Goal: Task Accomplishment & Management: Use online tool/utility

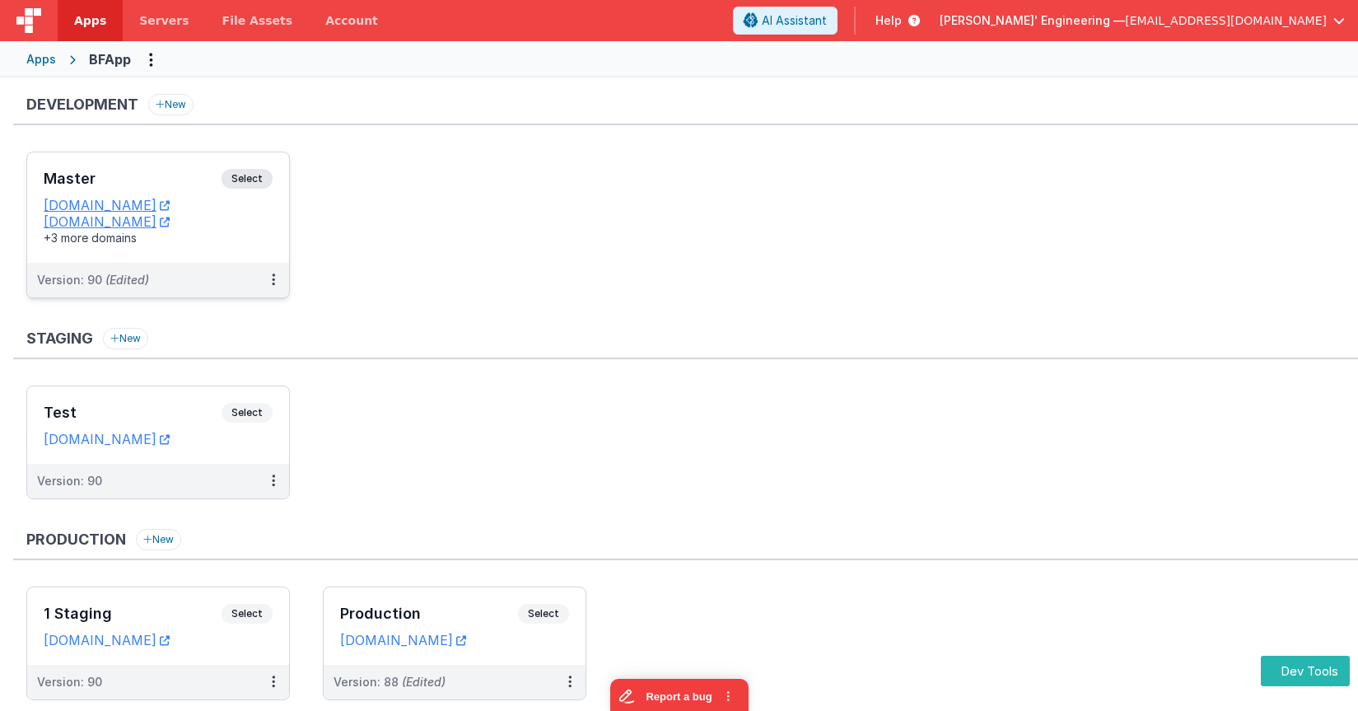
click at [264, 159] on div "Master Select URLs [DOMAIN_NAME] [DOMAIN_NAME] +3 more domains" at bounding box center [158, 207] width 262 height 110
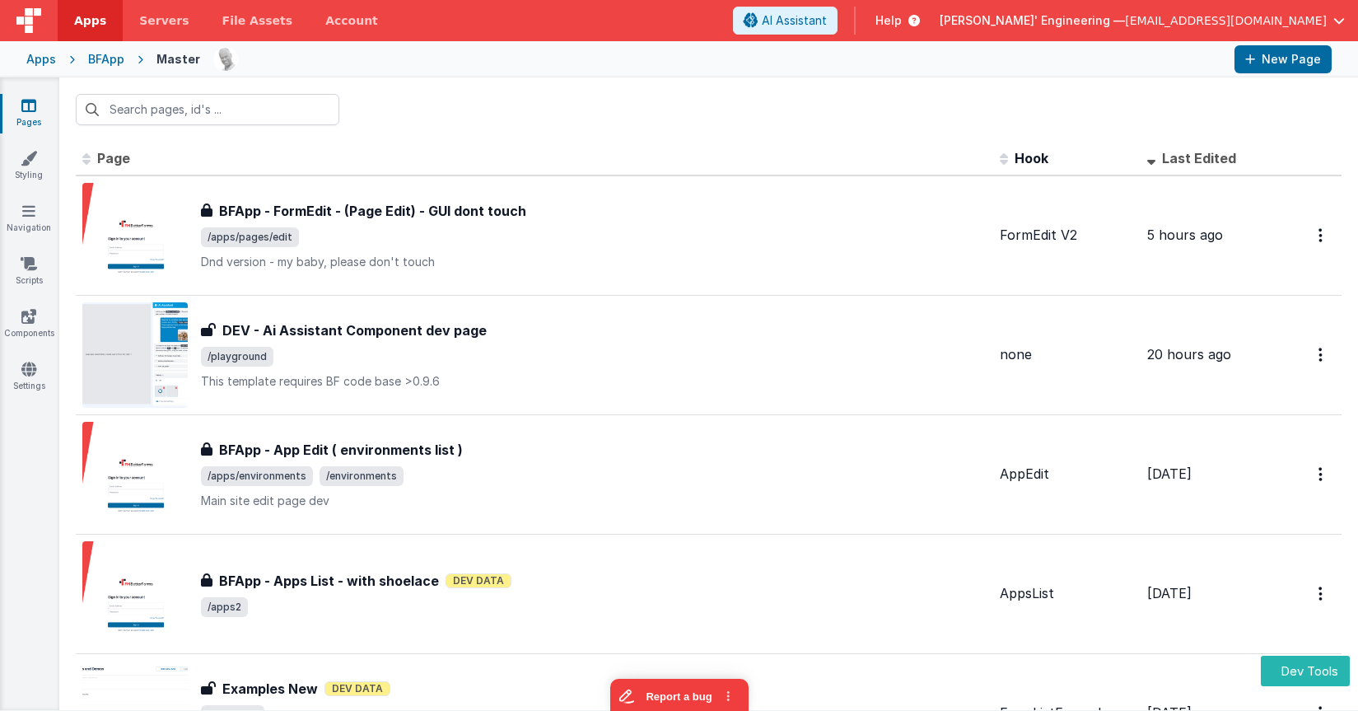
click at [26, 299] on div "Pages Styling Navigation Scripts Components Settings" at bounding box center [29, 393] width 59 height 633
click at [27, 271] on icon at bounding box center [29, 263] width 16 height 16
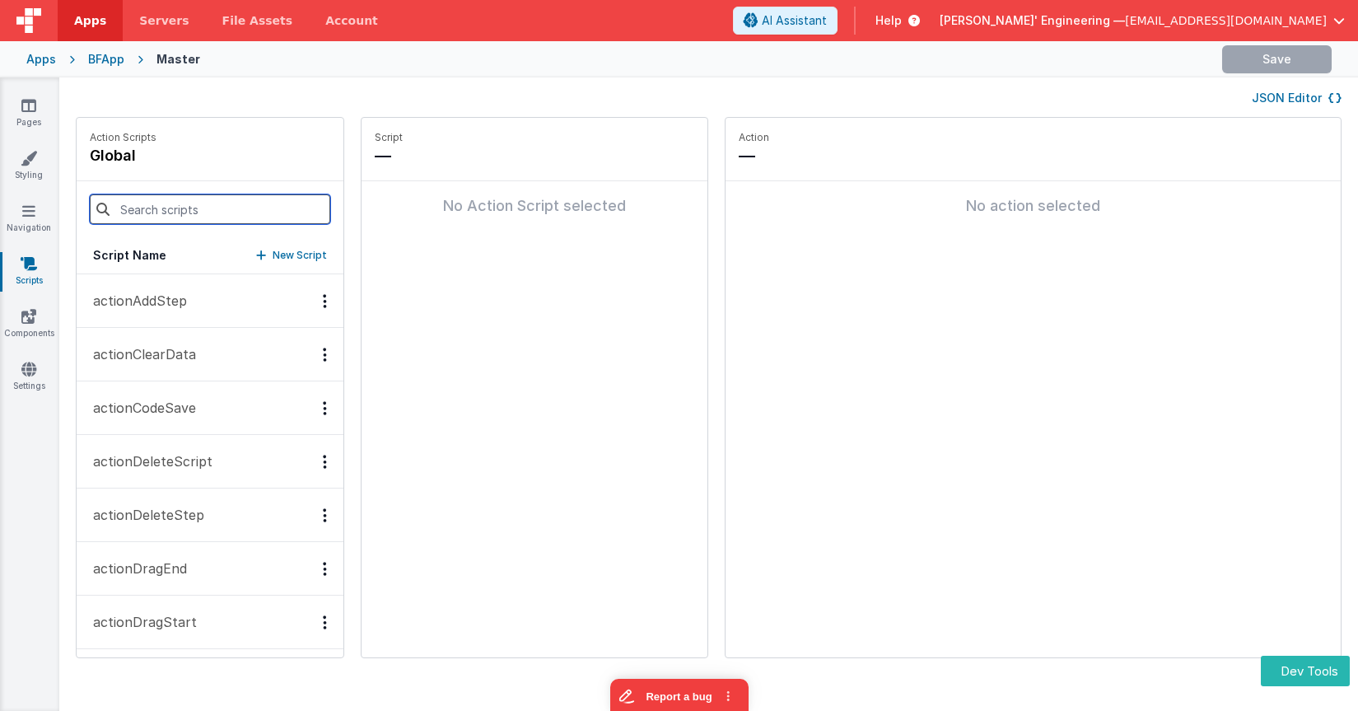
click at [194, 214] on input at bounding box center [210, 209] width 240 height 30
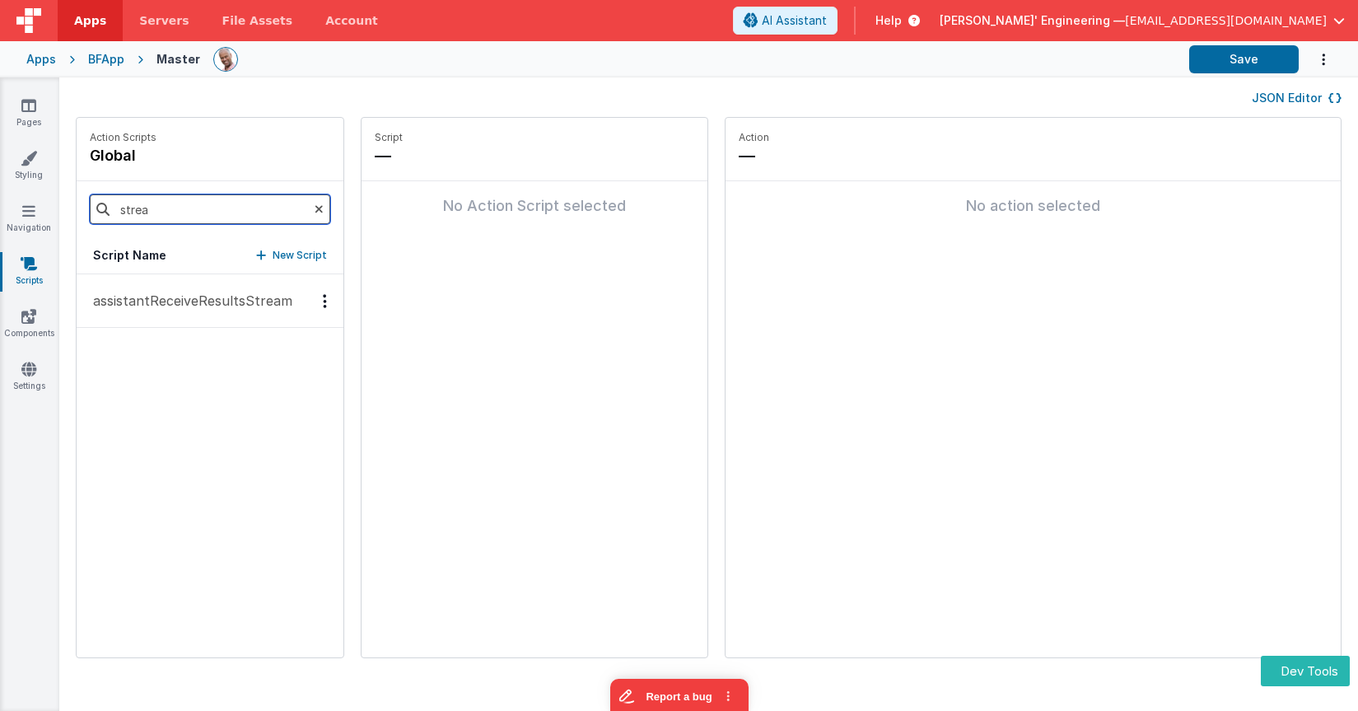
type input "strea"
click at [212, 292] on p "assistantReceiveResultsStream" at bounding box center [187, 301] width 209 height 20
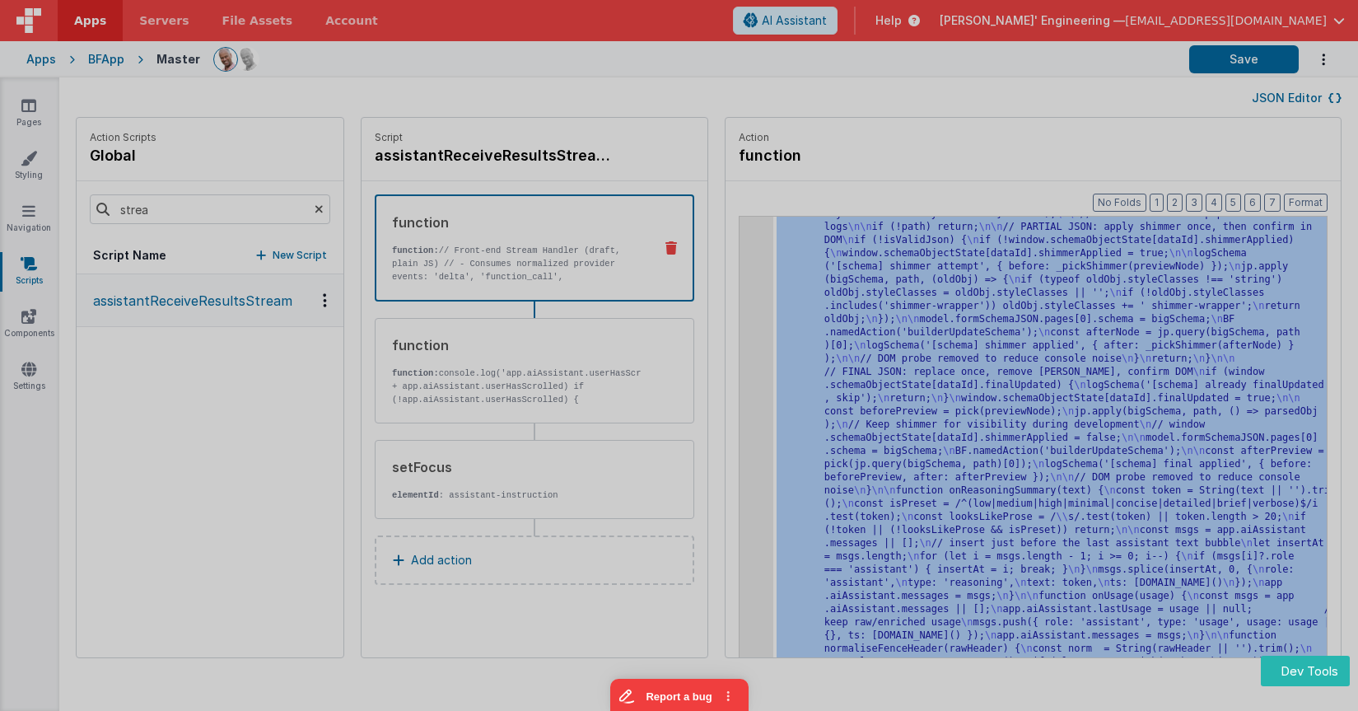
scroll to position [6716, 0]
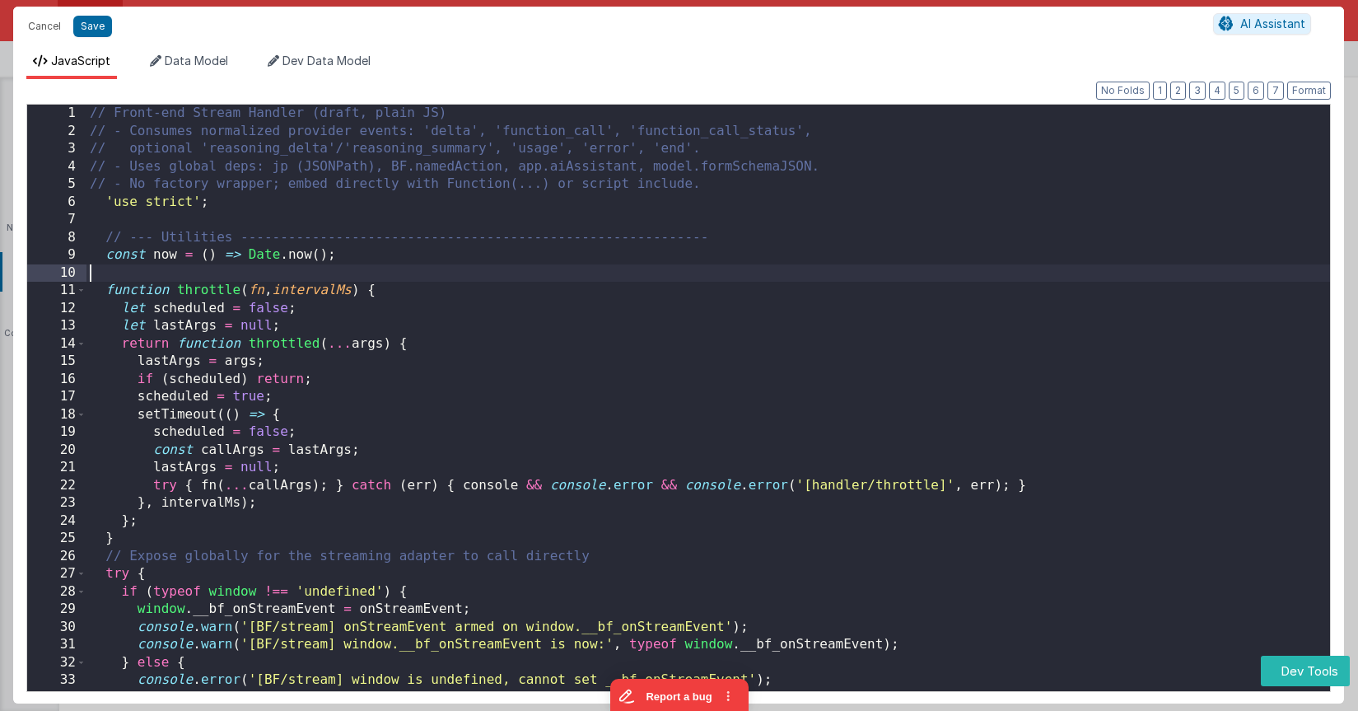
click at [732, 277] on div "// Front-end Stream Handler (draft, plain JS) // - Consumes normalized provider…" at bounding box center [708, 423] width 1244 height 637
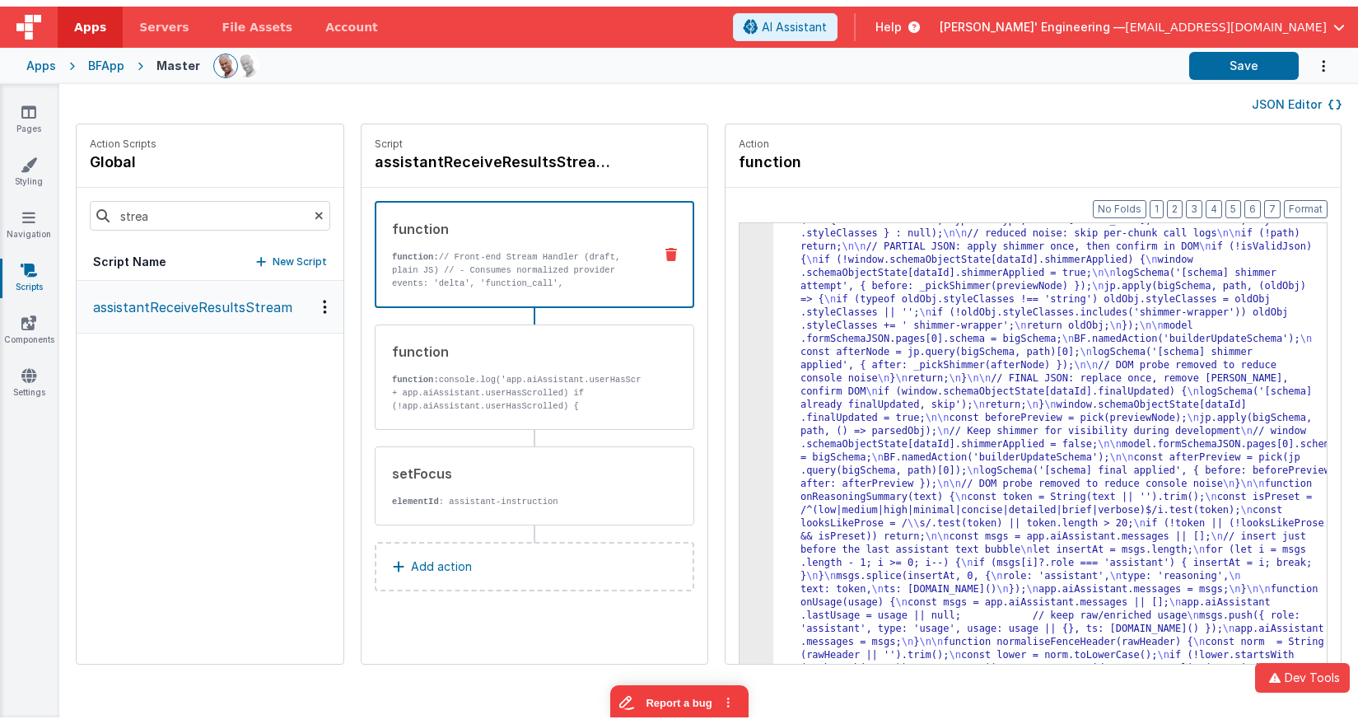
scroll to position [6466, 0]
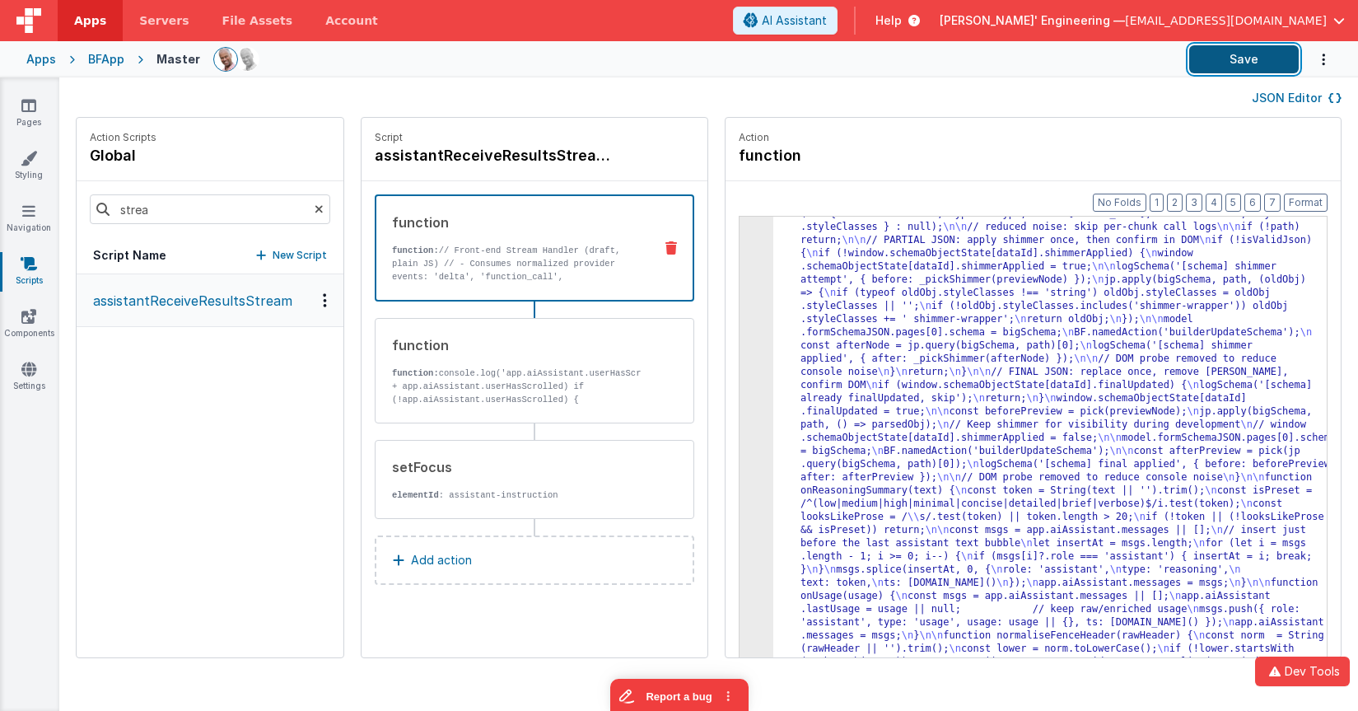
click at [1254, 56] on button "Save" at bounding box center [1244, 59] width 110 height 28
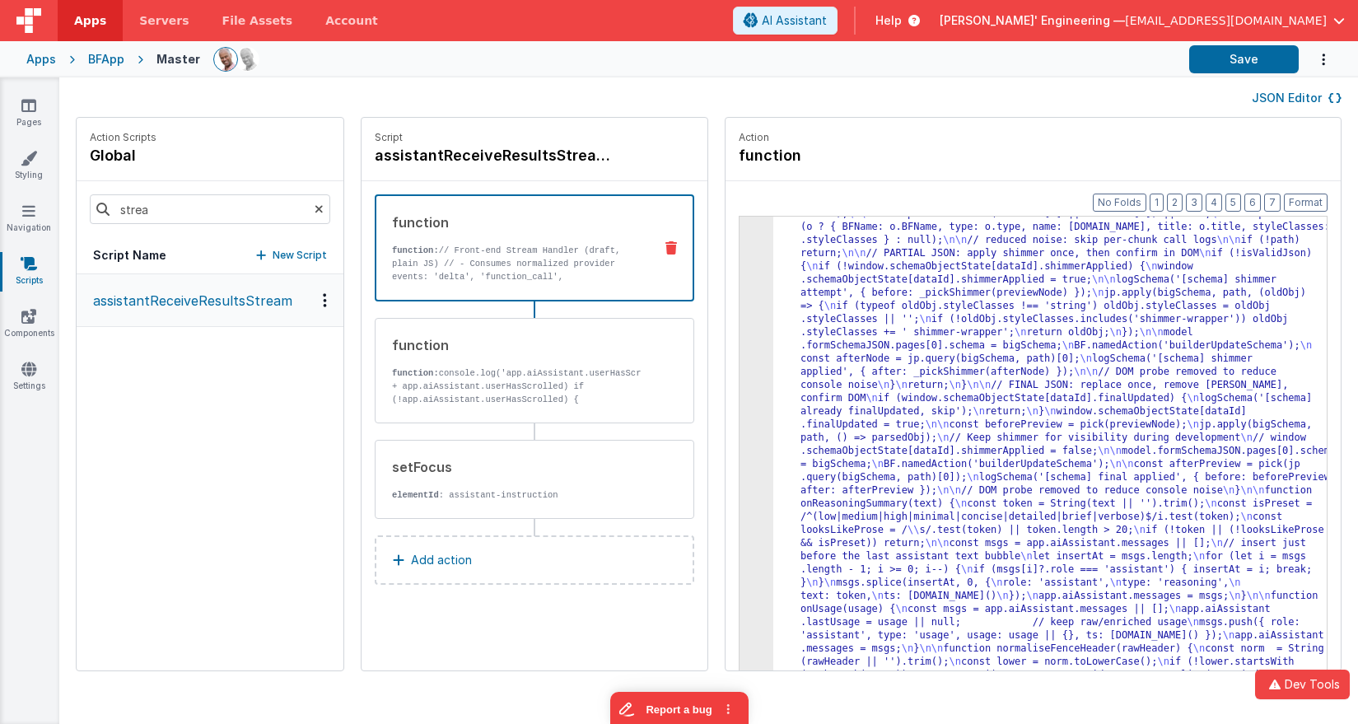
scroll to position [6453, 0]
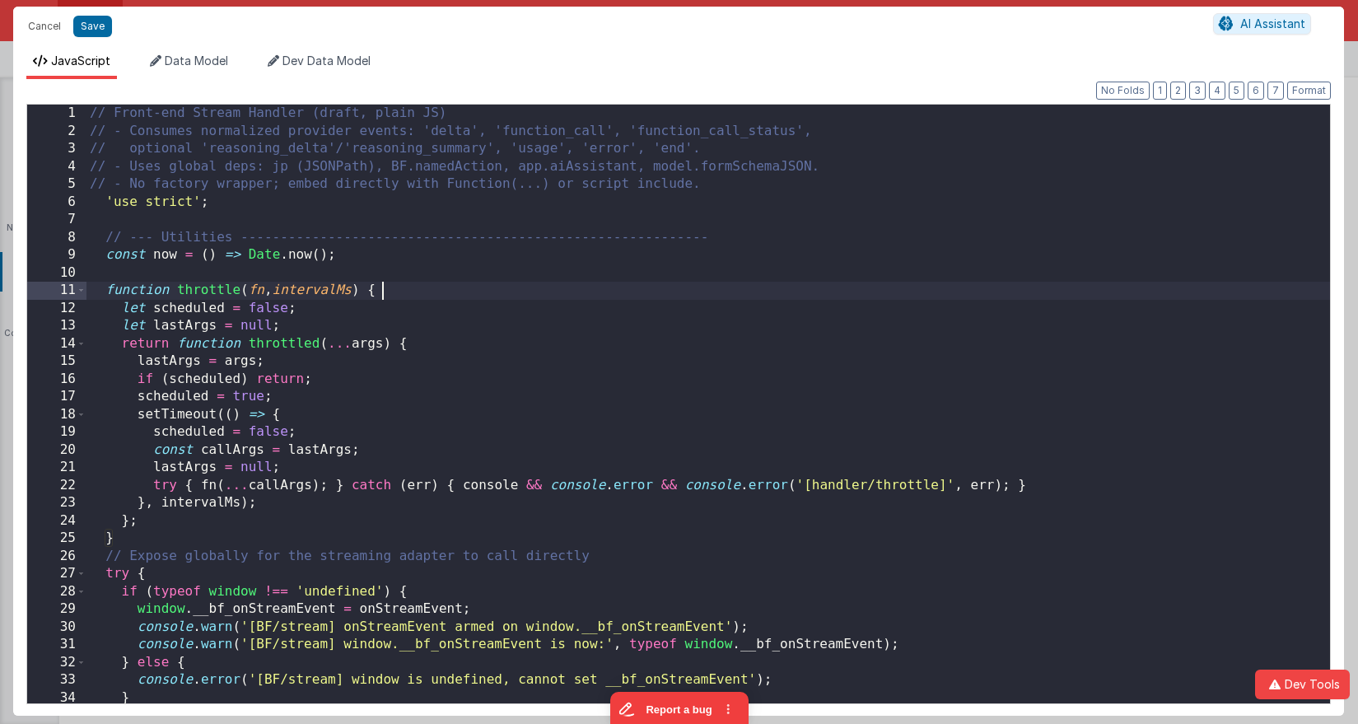
click at [713, 299] on div "// Front-end Stream Handler (draft, plain JS) // - Consumes normalized provider…" at bounding box center [708, 422] width 1244 height 634
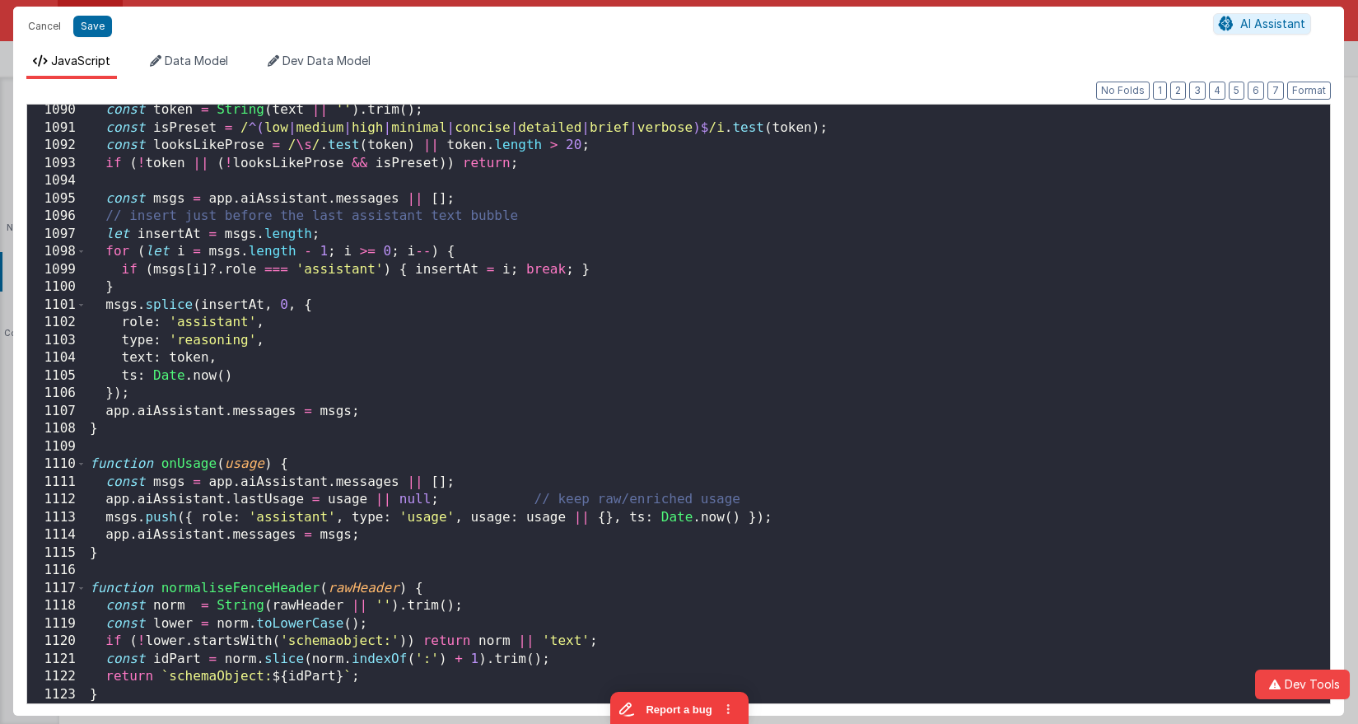
scroll to position [19428, 0]
click at [101, 26] on button "Save" at bounding box center [92, 26] width 39 height 21
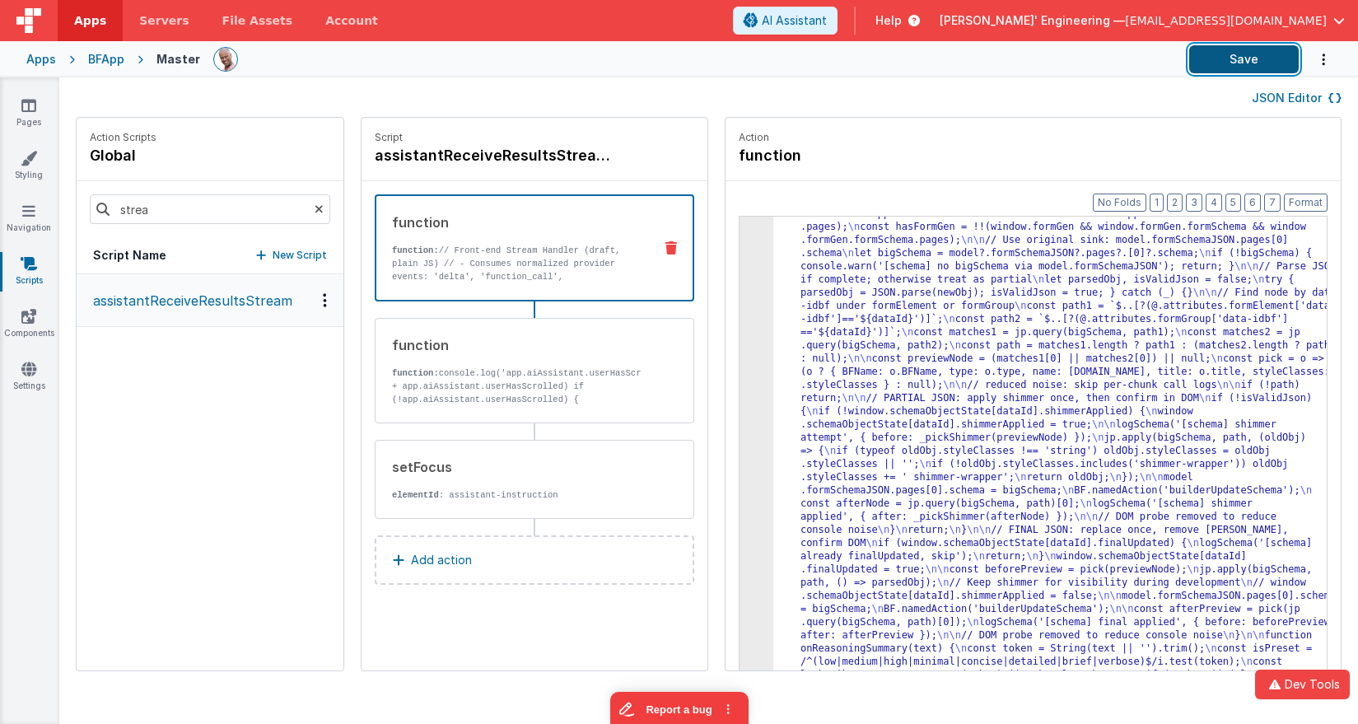
click at [1251, 57] on button "Save" at bounding box center [1244, 59] width 110 height 28
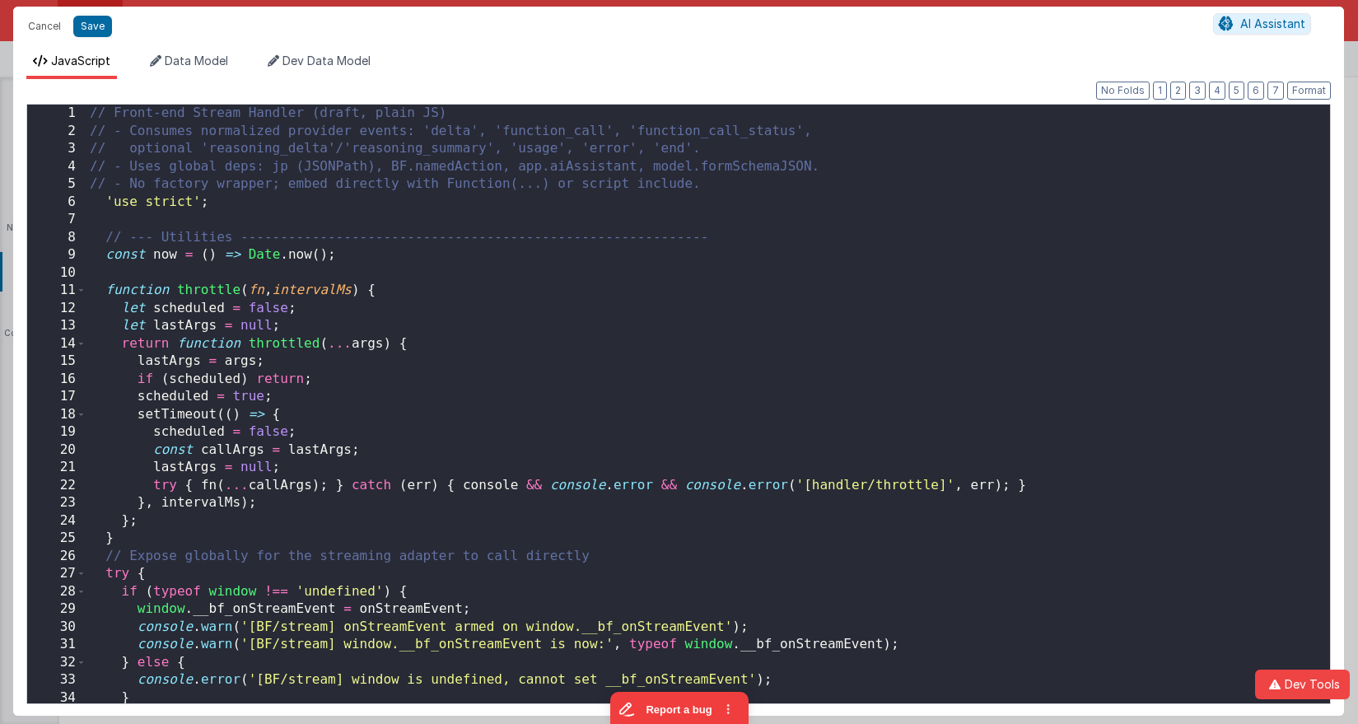
click at [885, 338] on div "// Front-end Stream Handler (draft, plain JS) // - Consumes normalized provider…" at bounding box center [708, 422] width 1244 height 634
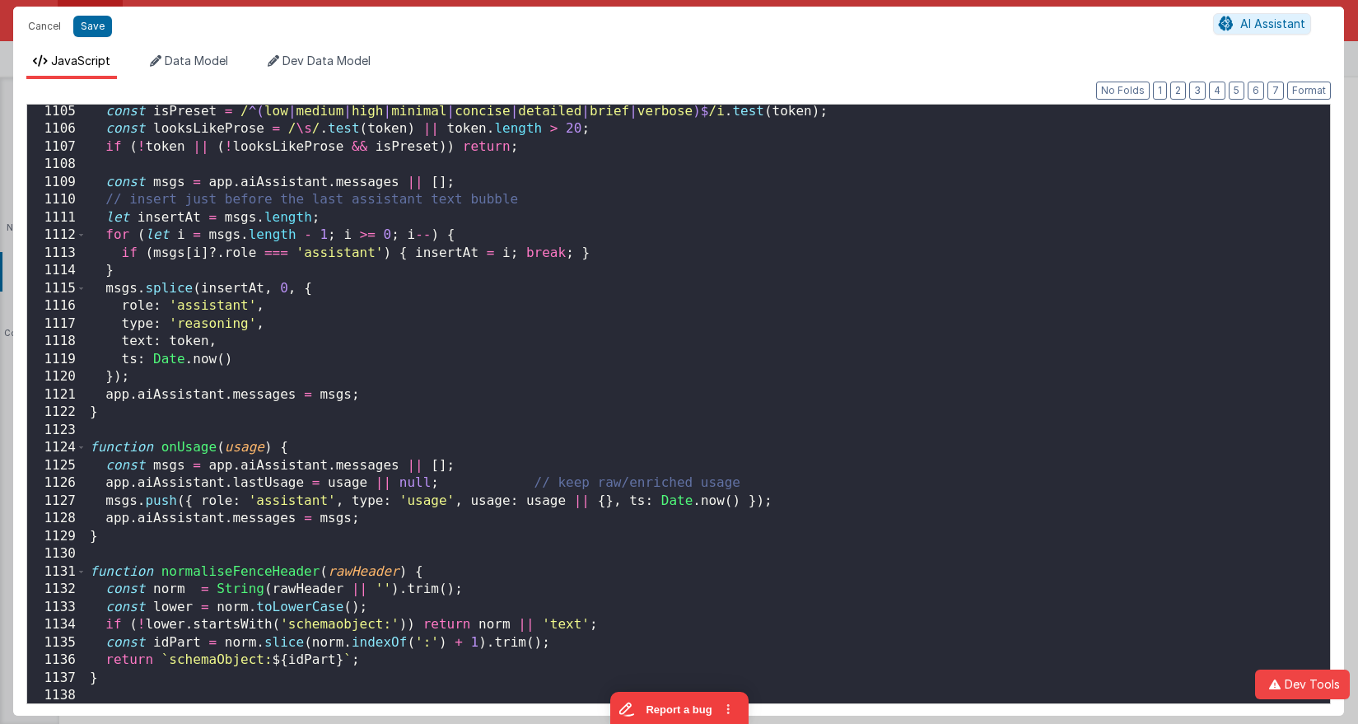
scroll to position [19692, 0]
click at [105, 21] on button "Save" at bounding box center [92, 26] width 39 height 21
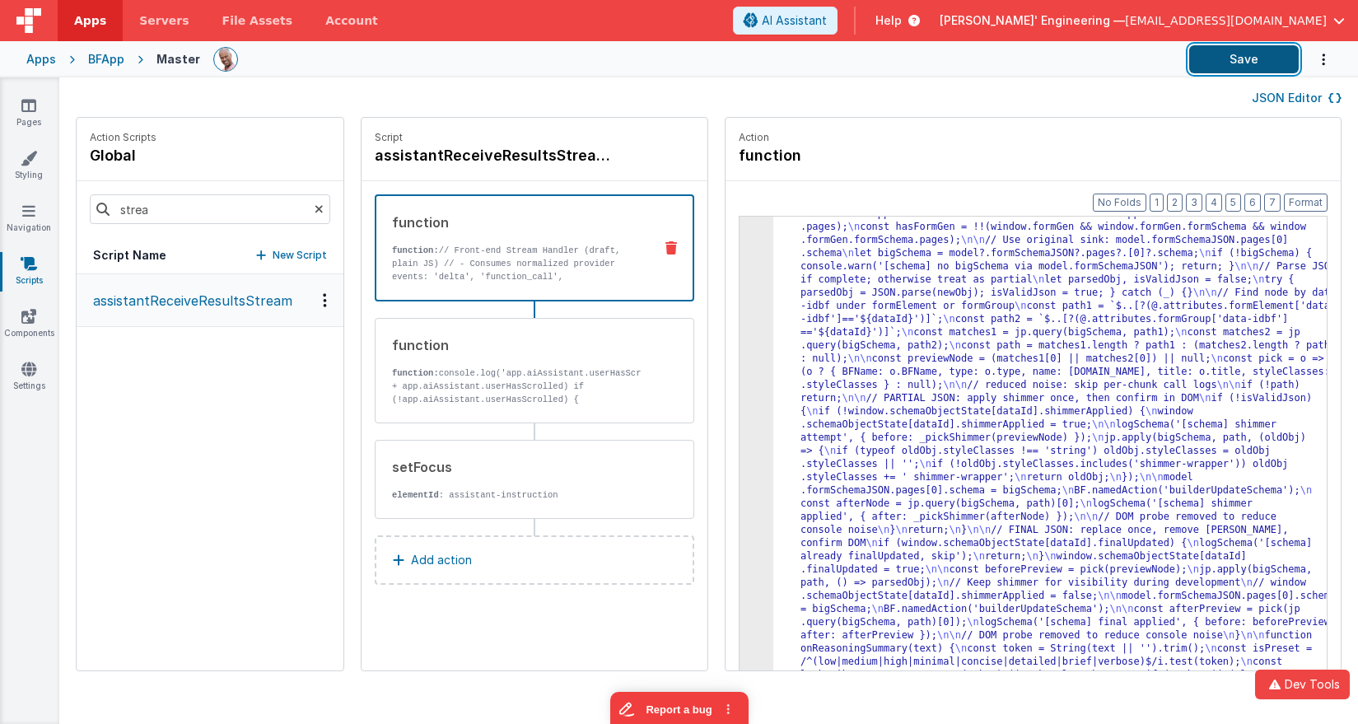
click at [1252, 59] on button "Save" at bounding box center [1244, 59] width 110 height 28
drag, startPoint x: 132, startPoint y: 63, endPoint x: 113, endPoint y: 63, distance: 18.9
click at [132, 63] on icon at bounding box center [140, 59] width 32 height 16
click at [108, 63] on div "BFApp" at bounding box center [106, 59] width 36 height 16
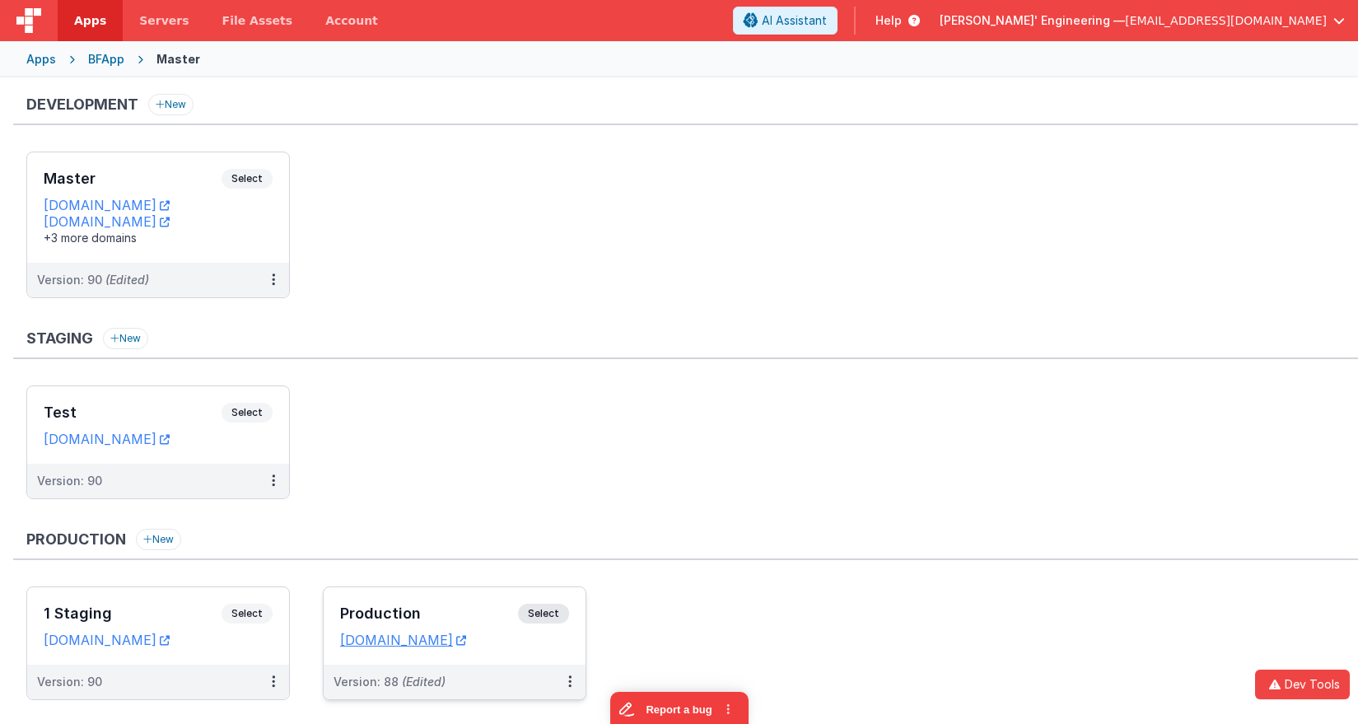
click at [433, 598] on div "Production Select URLs [DOMAIN_NAME]" at bounding box center [455, 625] width 262 height 77
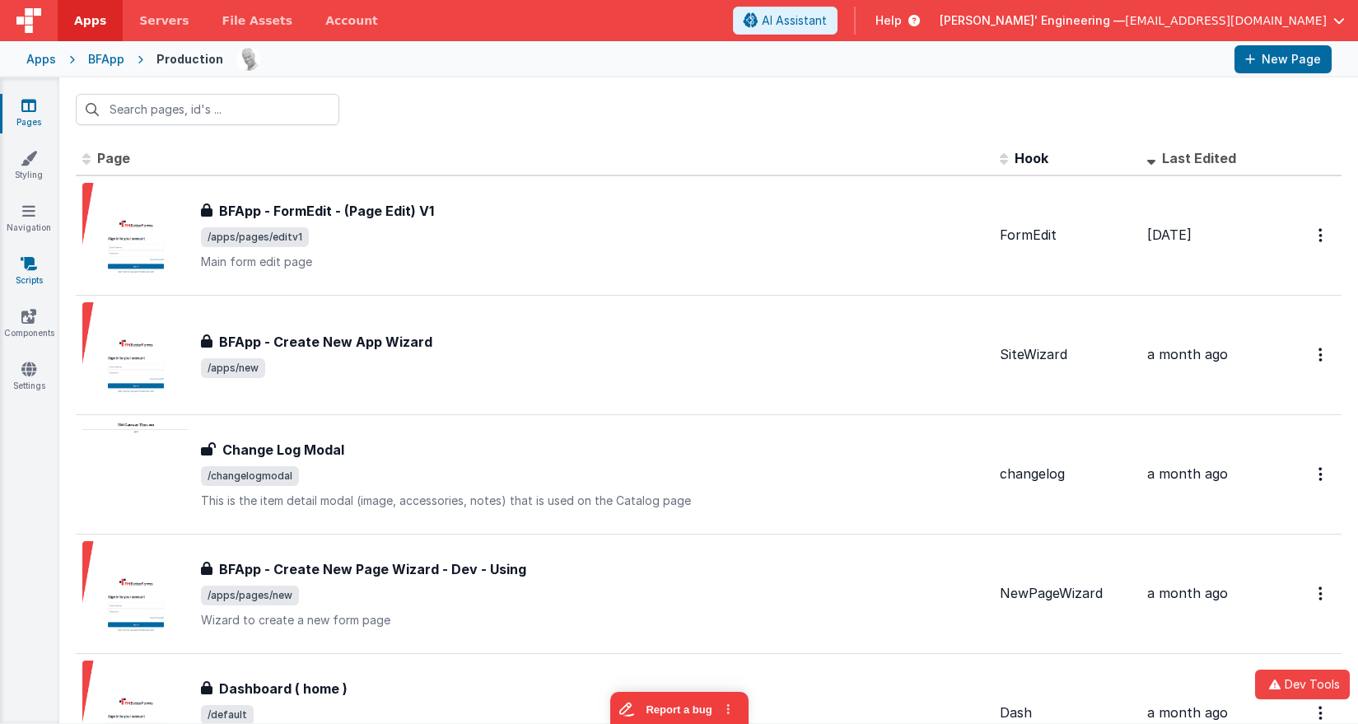
click at [20, 269] on link "Scripts" at bounding box center [28, 271] width 59 height 33
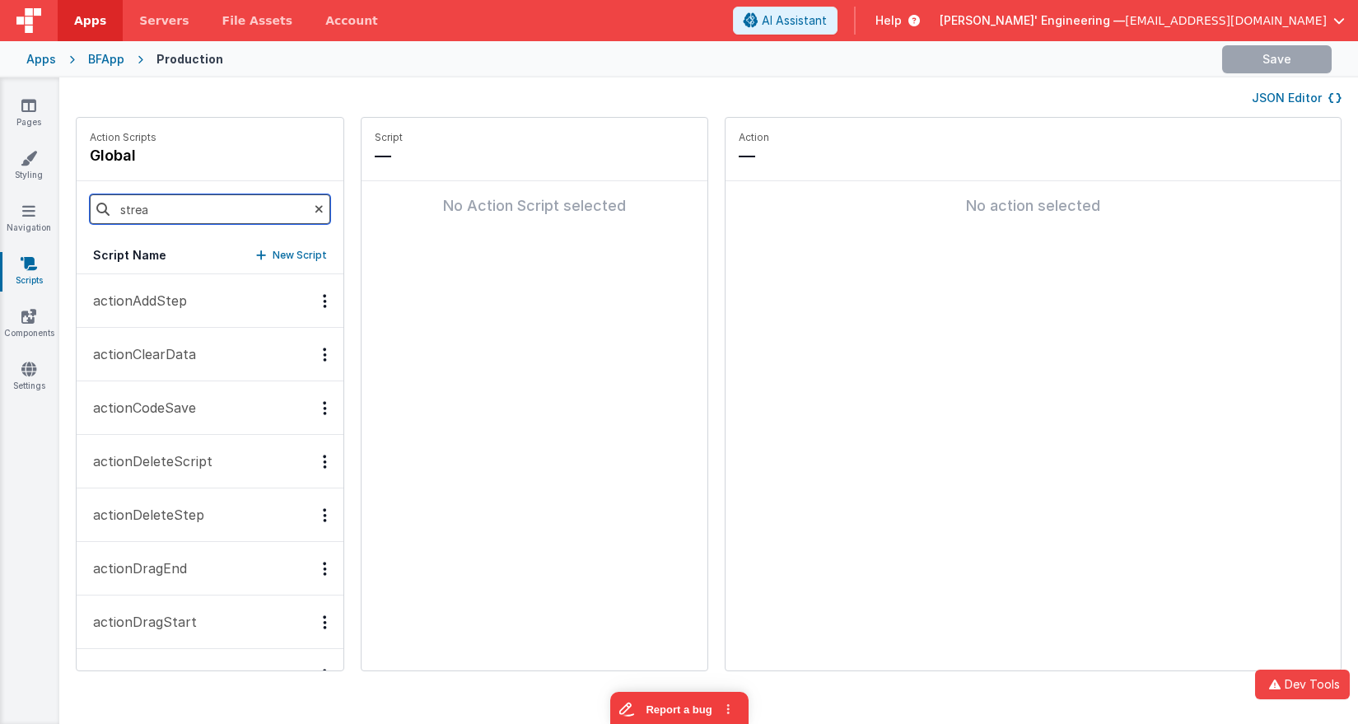
click at [211, 210] on input "strea" at bounding box center [210, 209] width 240 height 30
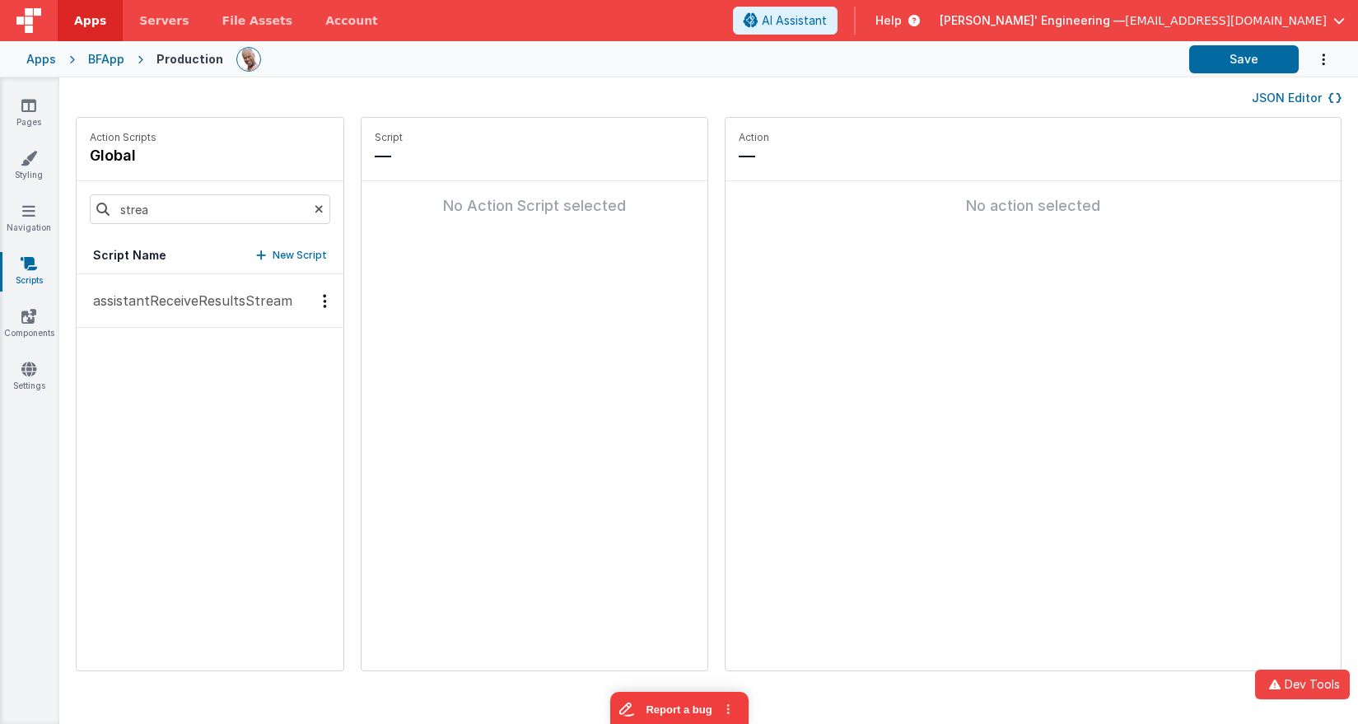
click at [203, 294] on p "assistantReceiveResultsStream" at bounding box center [187, 301] width 209 height 20
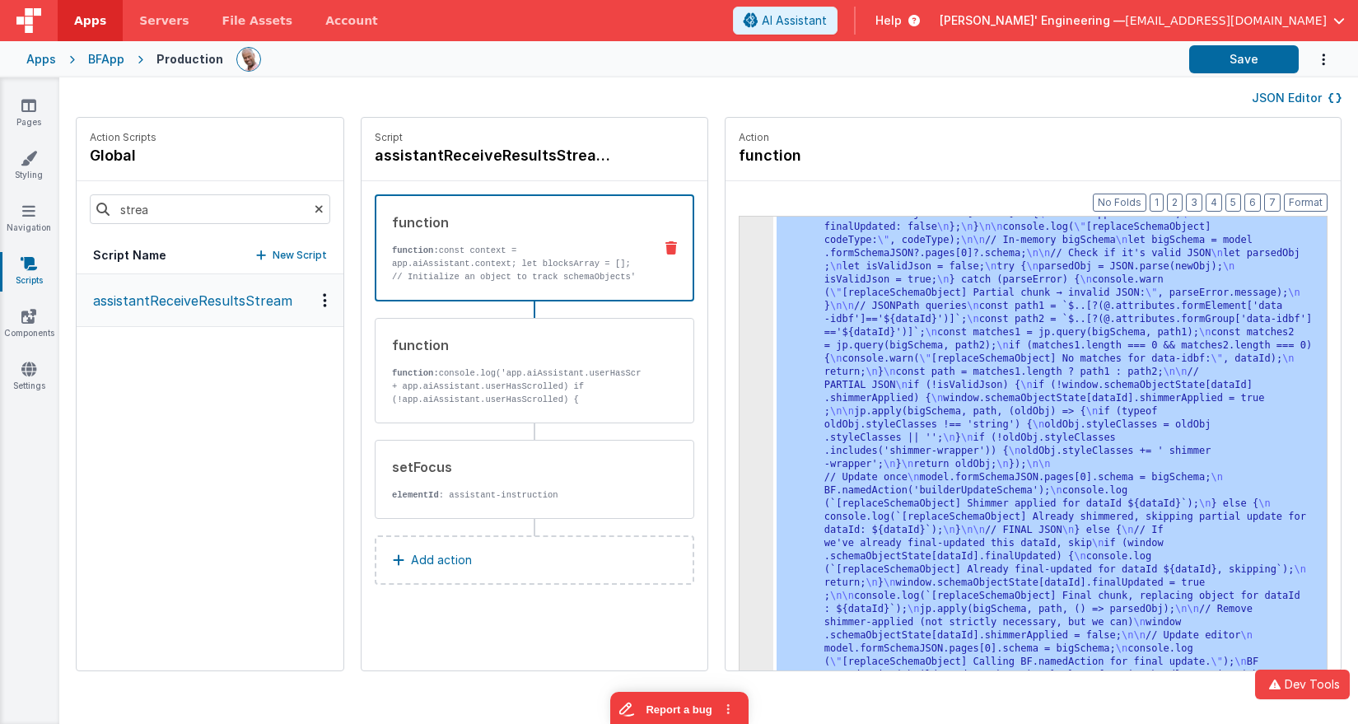
click at [740, 265] on div "3 4 5" at bounding box center [757, 309] width 34 height 1836
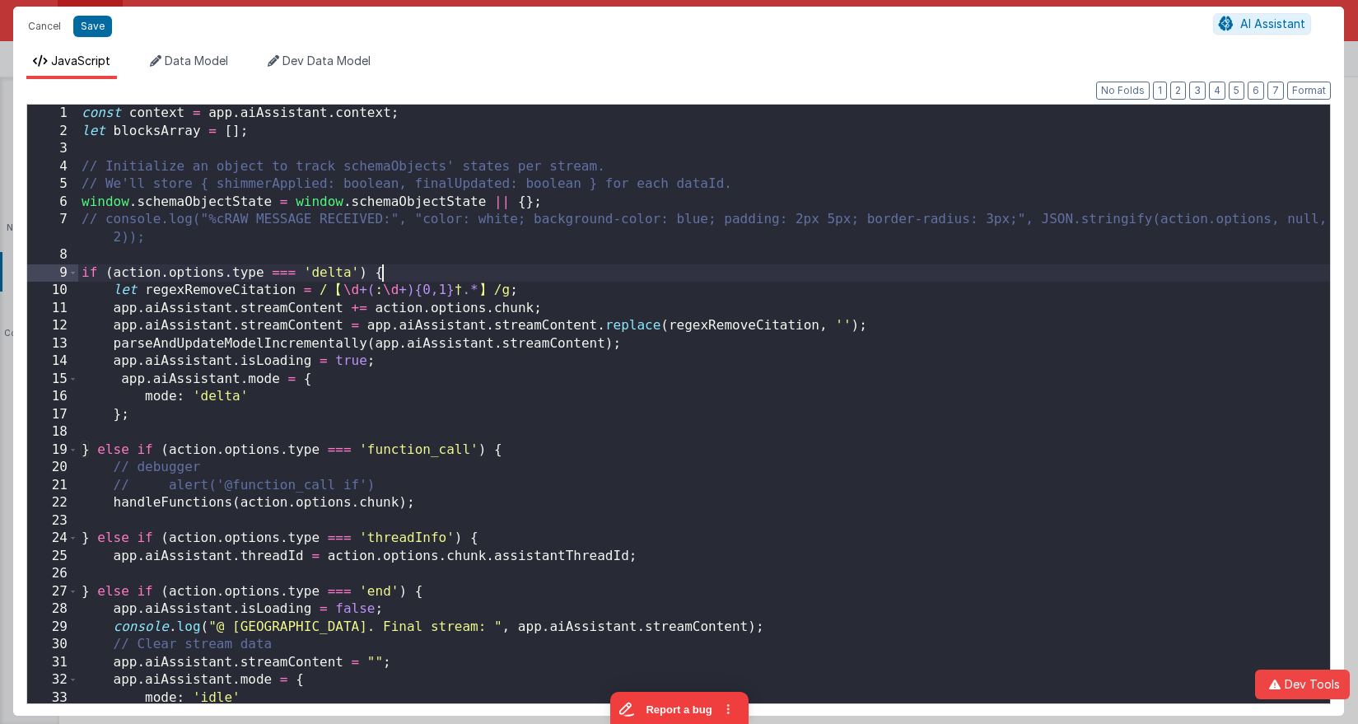
click at [733, 265] on div "const context = app . aiAssistant . context ; let blocksArray = [ ] ; // Initia…" at bounding box center [704, 422] width 1252 height 634
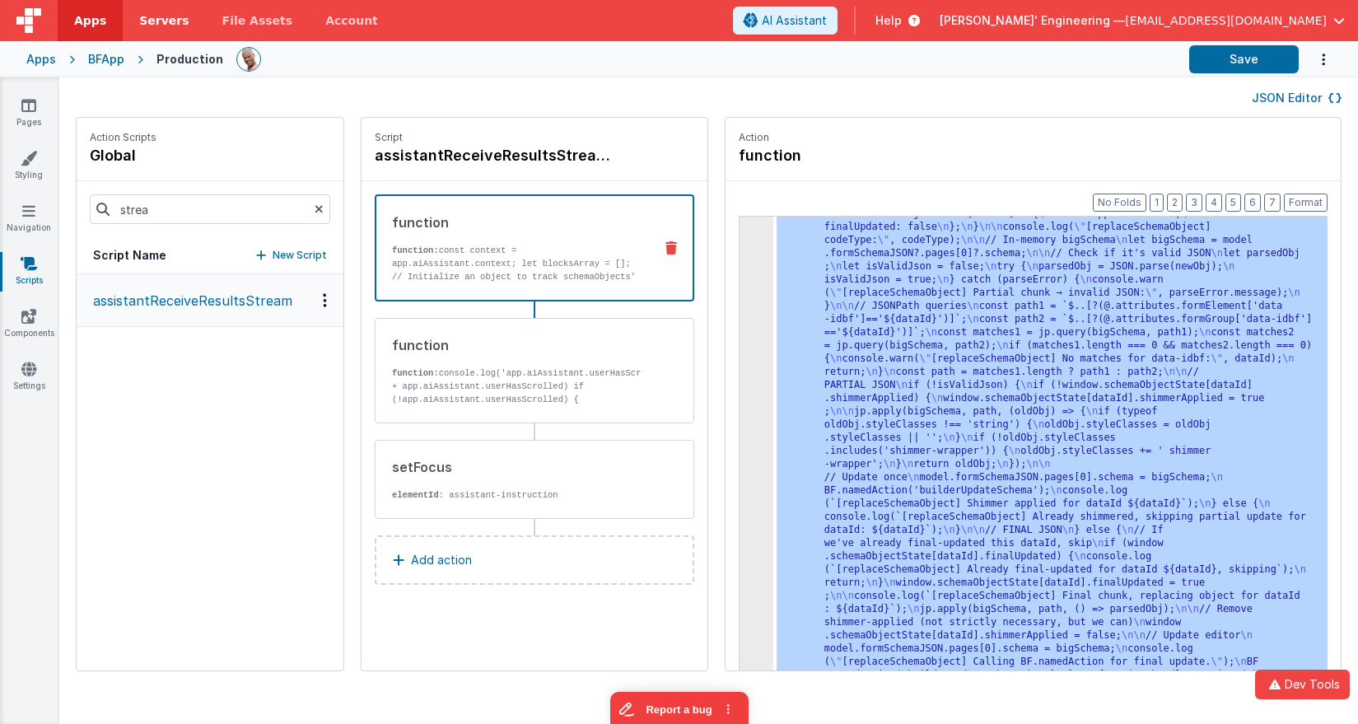
click at [136, 40] on link "Servers" at bounding box center [164, 20] width 82 height 41
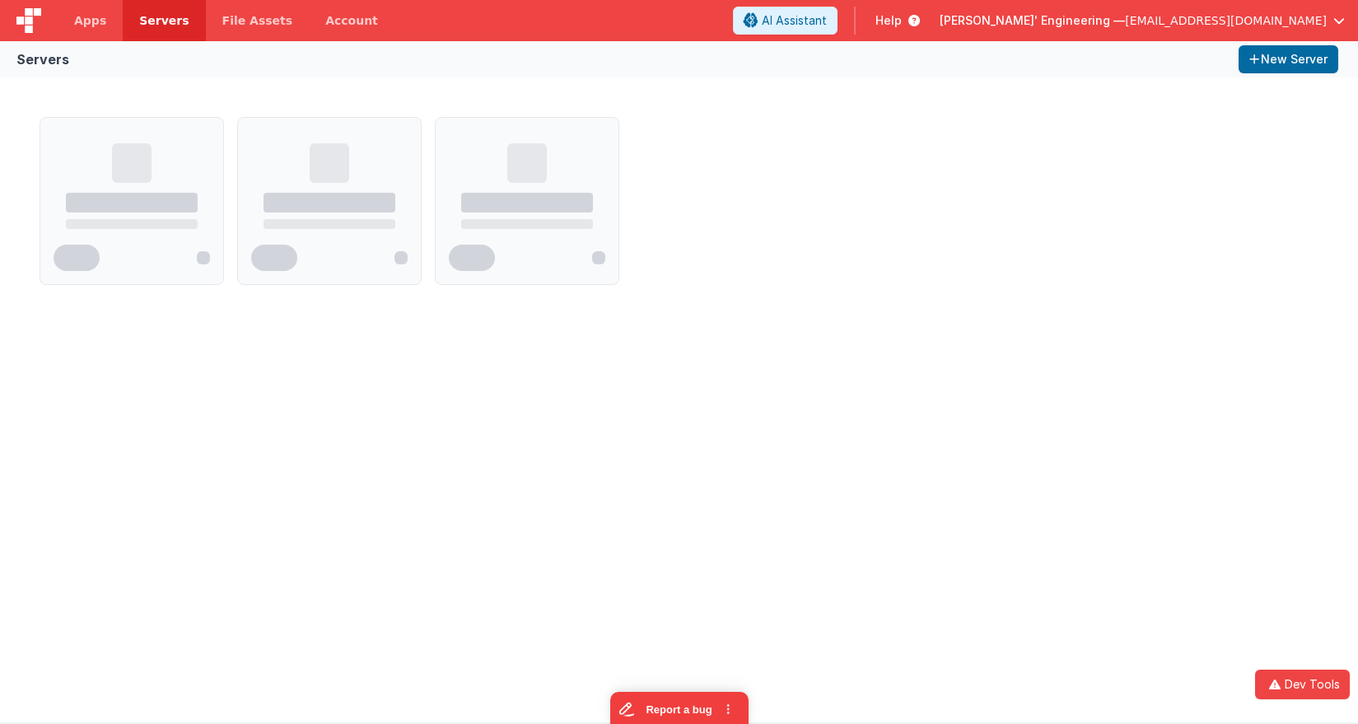
click at [105, 64] on div "Servers New Server" at bounding box center [679, 59] width 1358 height 36
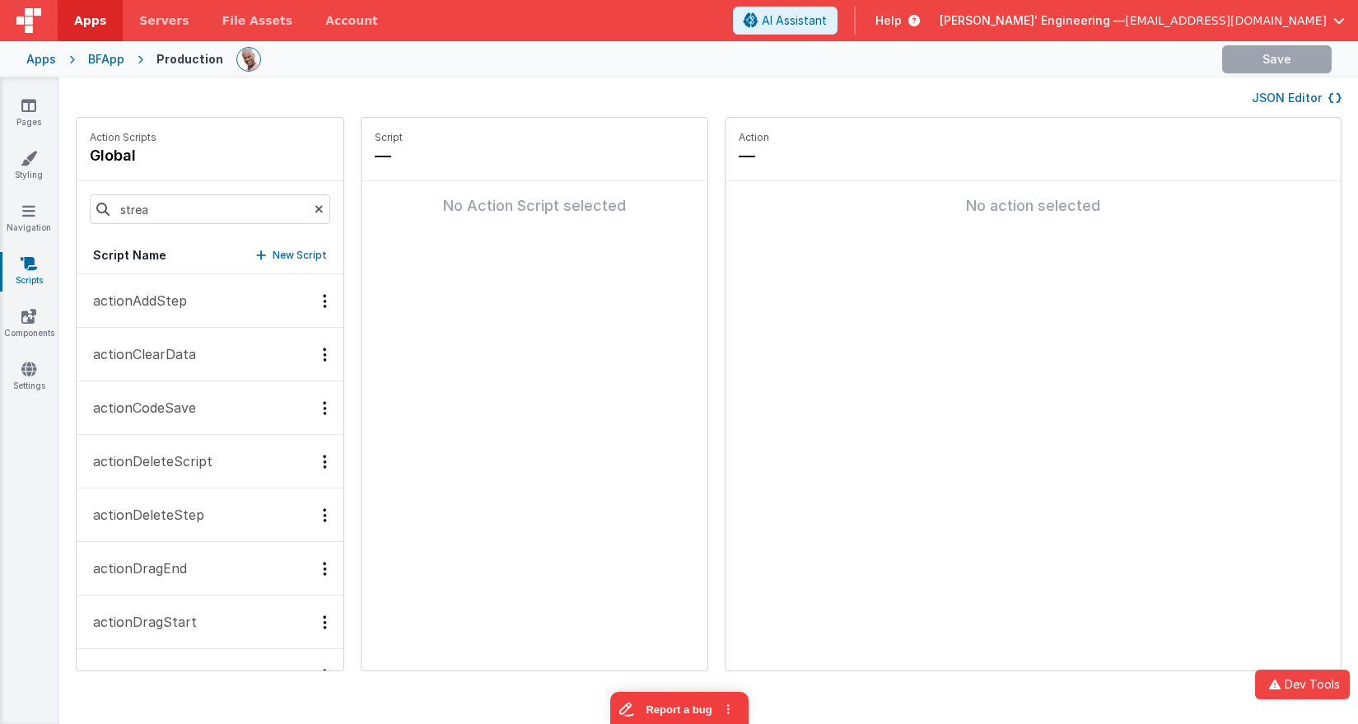
click at [101, 64] on div "BFApp" at bounding box center [106, 59] width 36 height 16
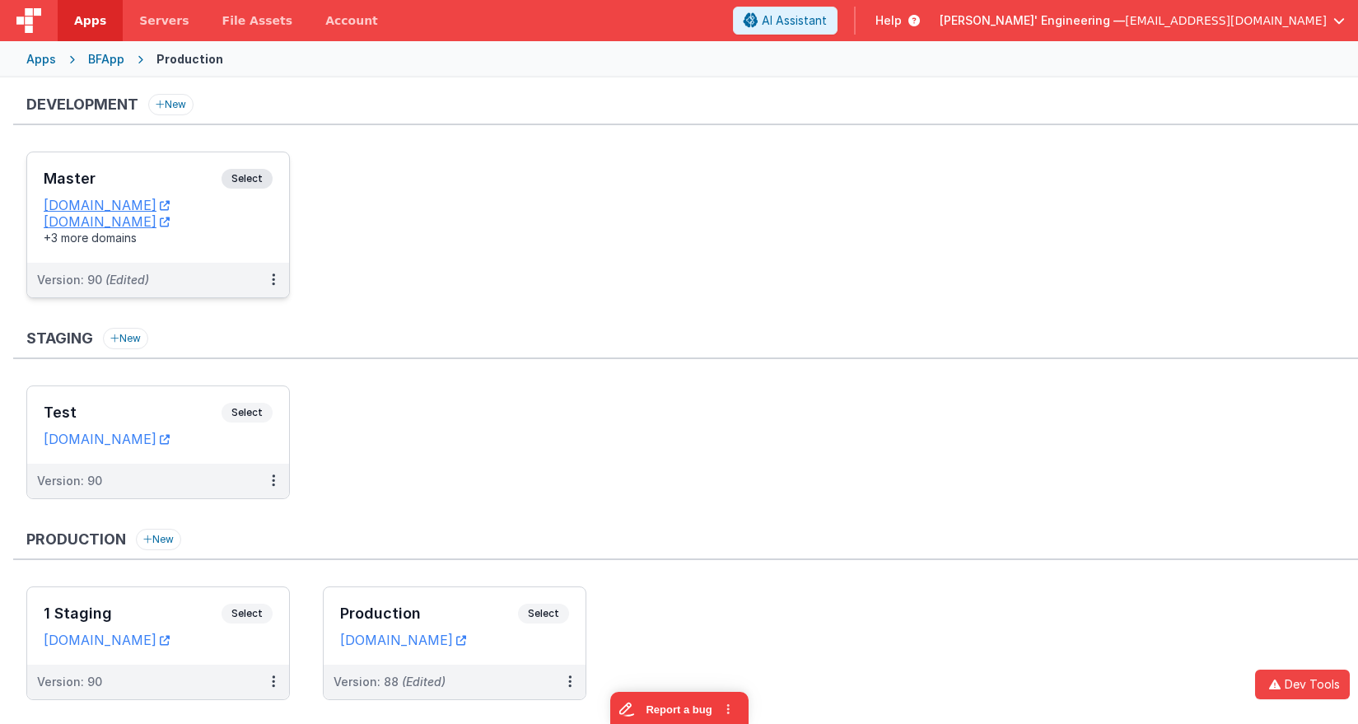
click at [218, 166] on div "Master Select URLs [DOMAIN_NAME] [DOMAIN_NAME] +3 more domains" at bounding box center [158, 207] width 262 height 110
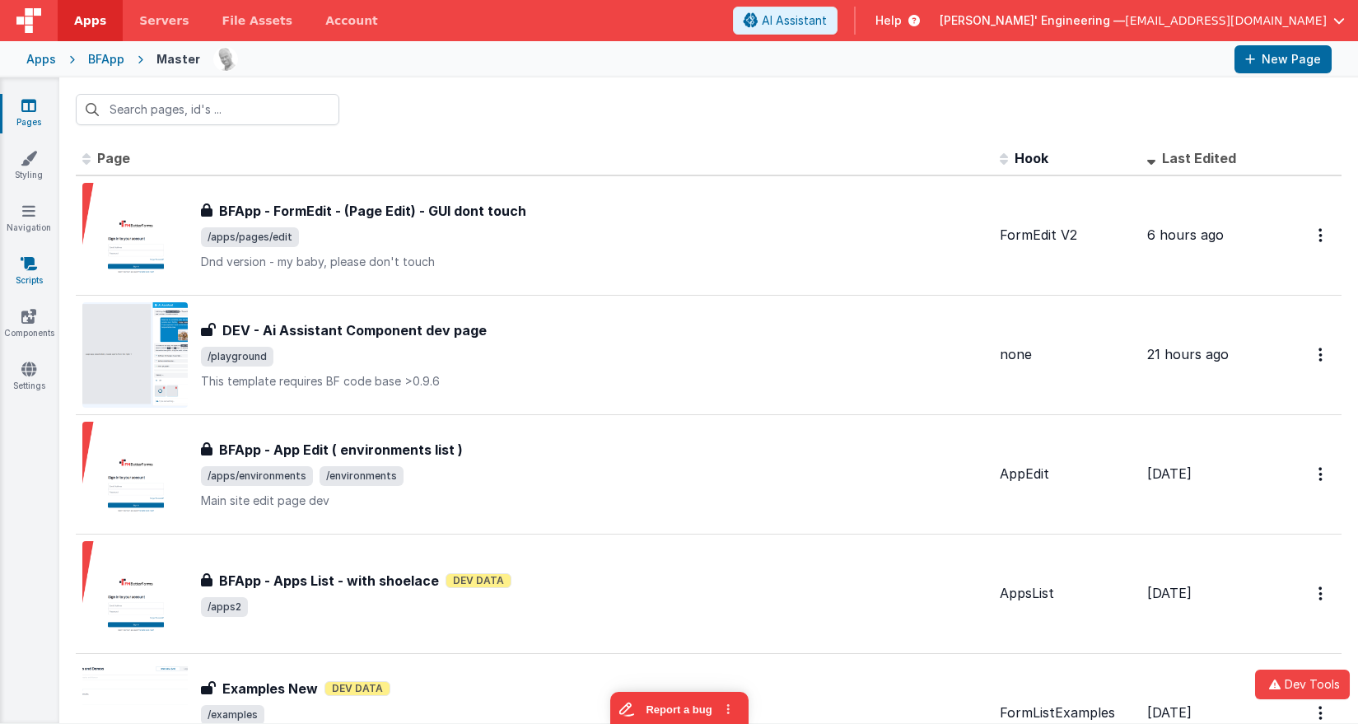
click at [29, 274] on link "Scripts" at bounding box center [28, 271] width 59 height 33
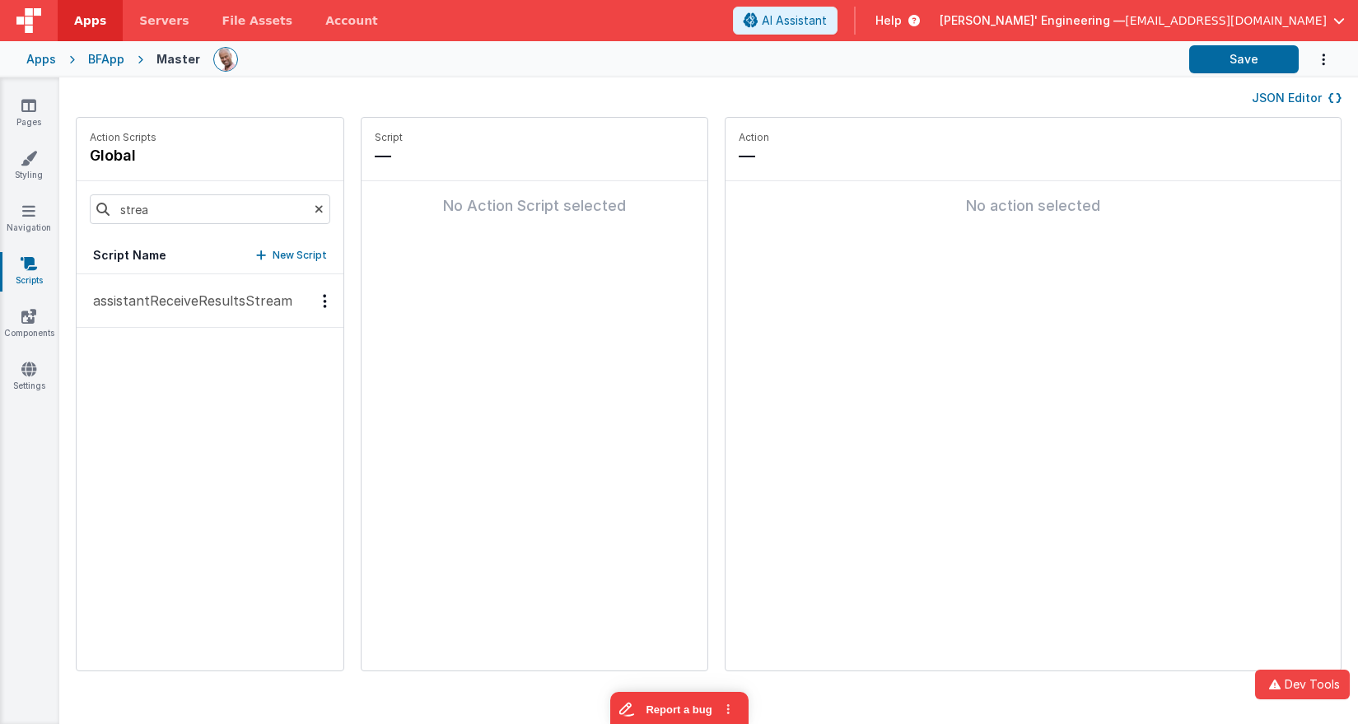
click at [208, 301] on p "assistantReceiveResultsStream" at bounding box center [187, 301] width 209 height 20
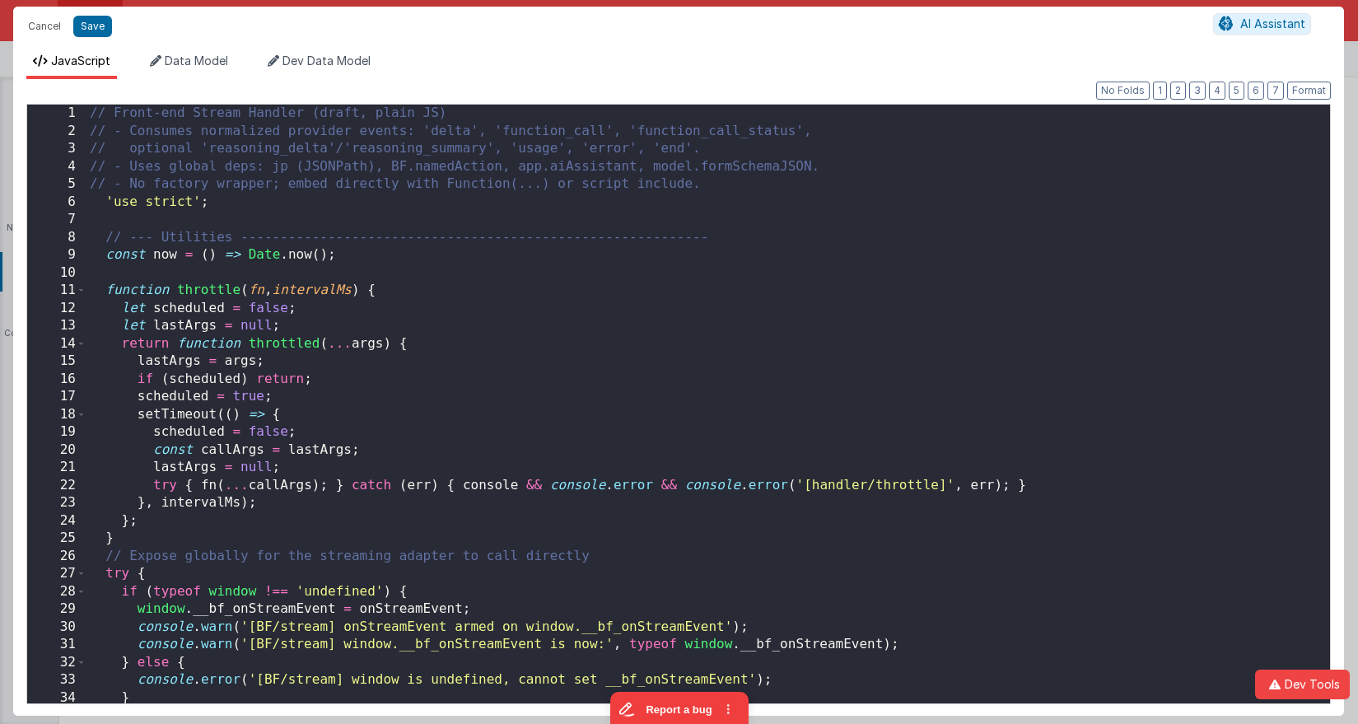
click at [730, 269] on div "// Front-end Stream Handler (draft, plain JS) // - Consumes normalized provider…" at bounding box center [708, 422] width 1244 height 634
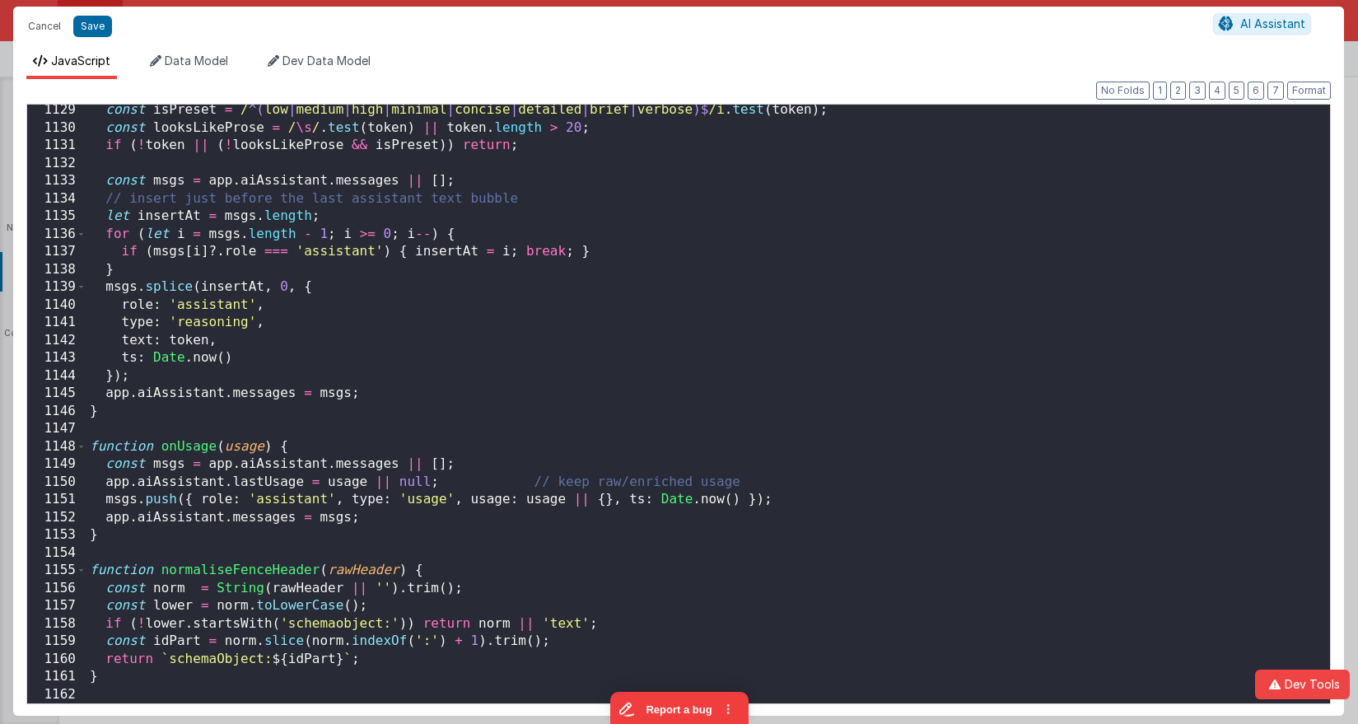
scroll to position [20118, 0]
click at [90, 19] on button "Save" at bounding box center [92, 26] width 39 height 21
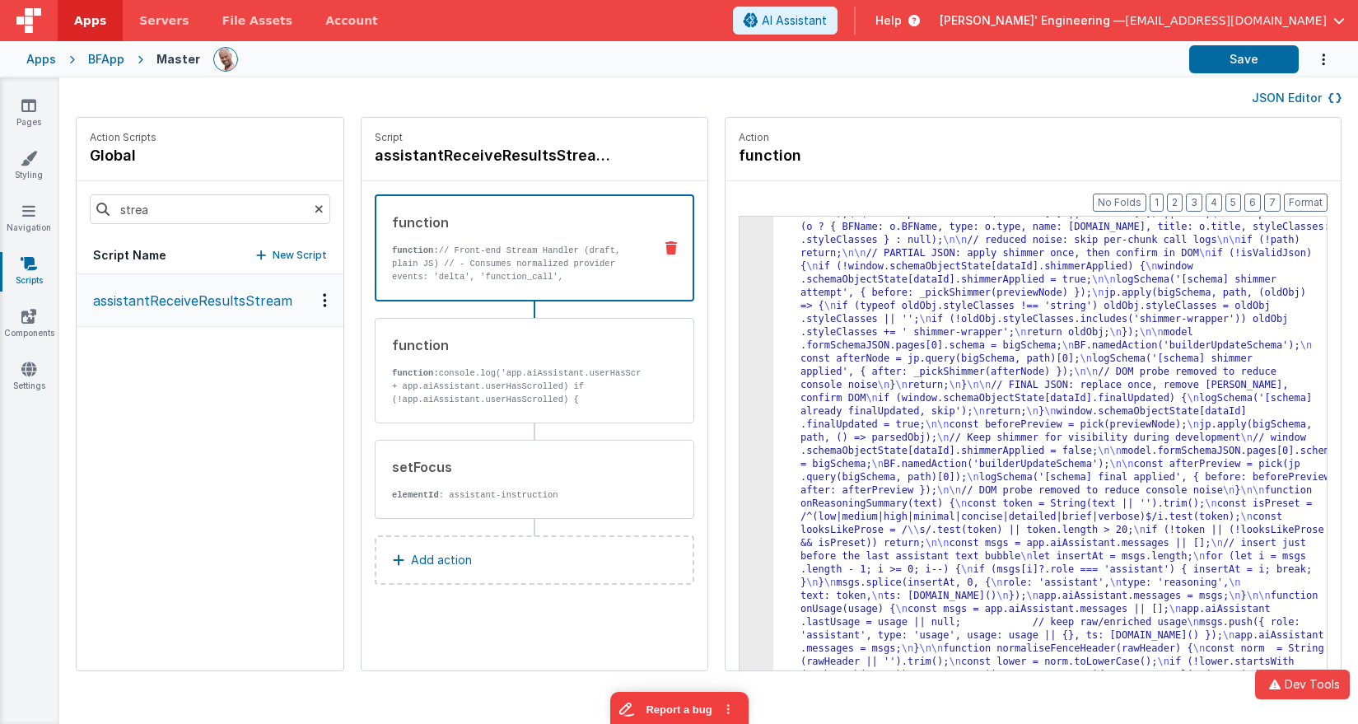
scroll to position [6914, 0]
click at [1229, 58] on button "Save" at bounding box center [1244, 59] width 110 height 28
drag, startPoint x: 1239, startPoint y: 58, endPoint x: 1223, endPoint y: 58, distance: 15.7
click at [1238, 58] on button "Save" at bounding box center [1244, 59] width 110 height 28
click at [966, 84] on div "JSON Editor" at bounding box center [708, 97] width 1299 height 40
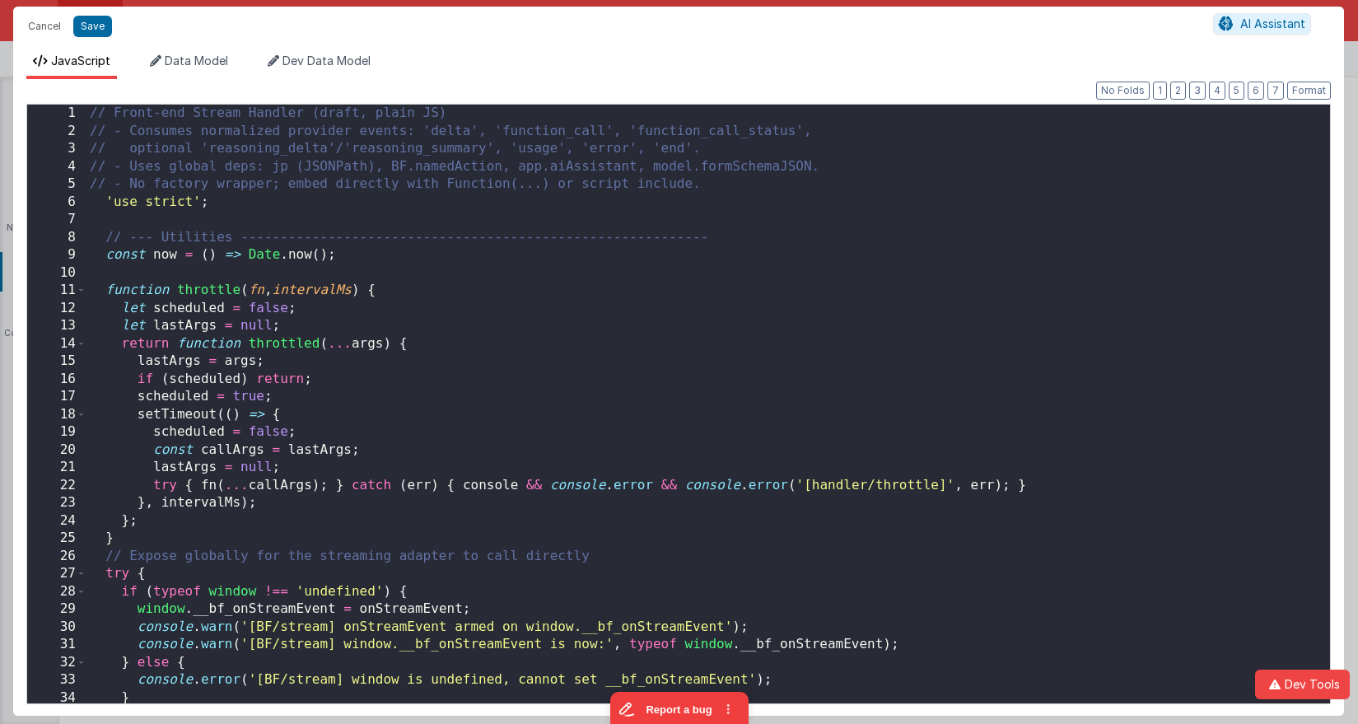
click at [721, 309] on div "// Front-end Stream Handler (draft, plain JS) // - Consumes normalized provider…" at bounding box center [708, 422] width 1244 height 634
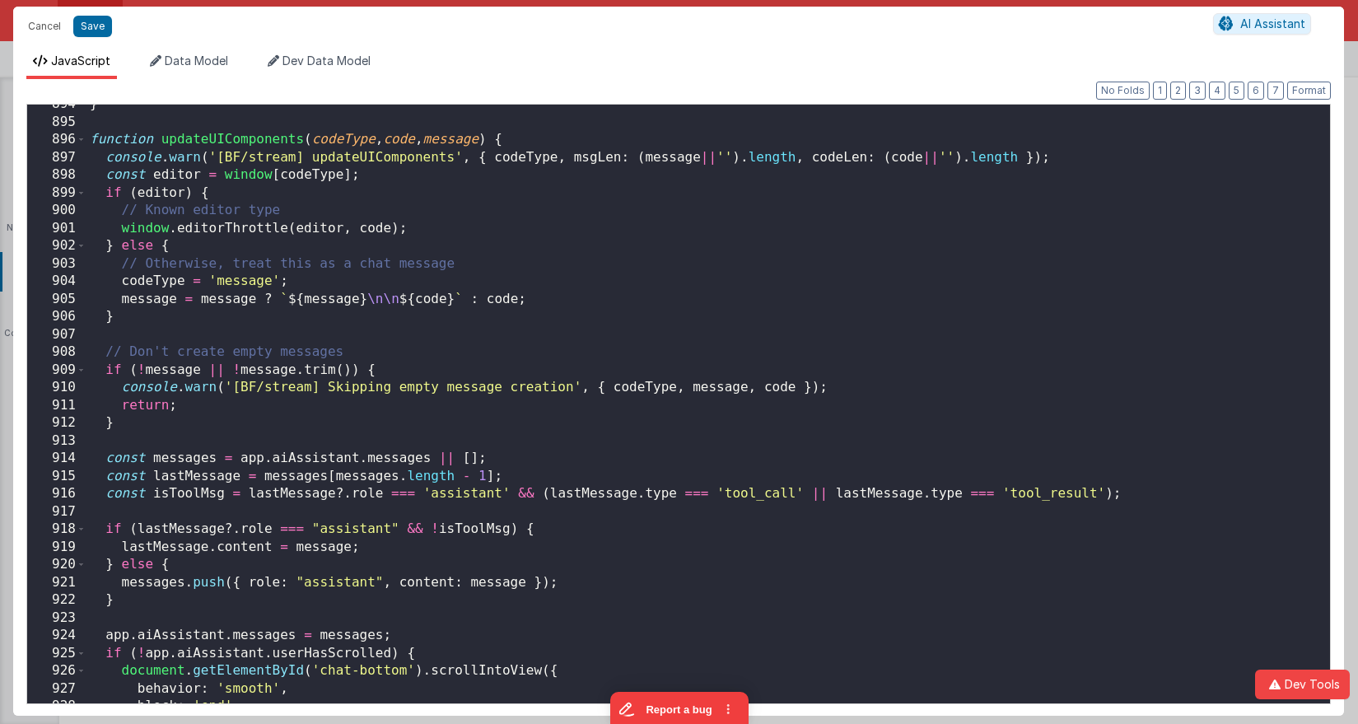
scroll to position [15766, 0]
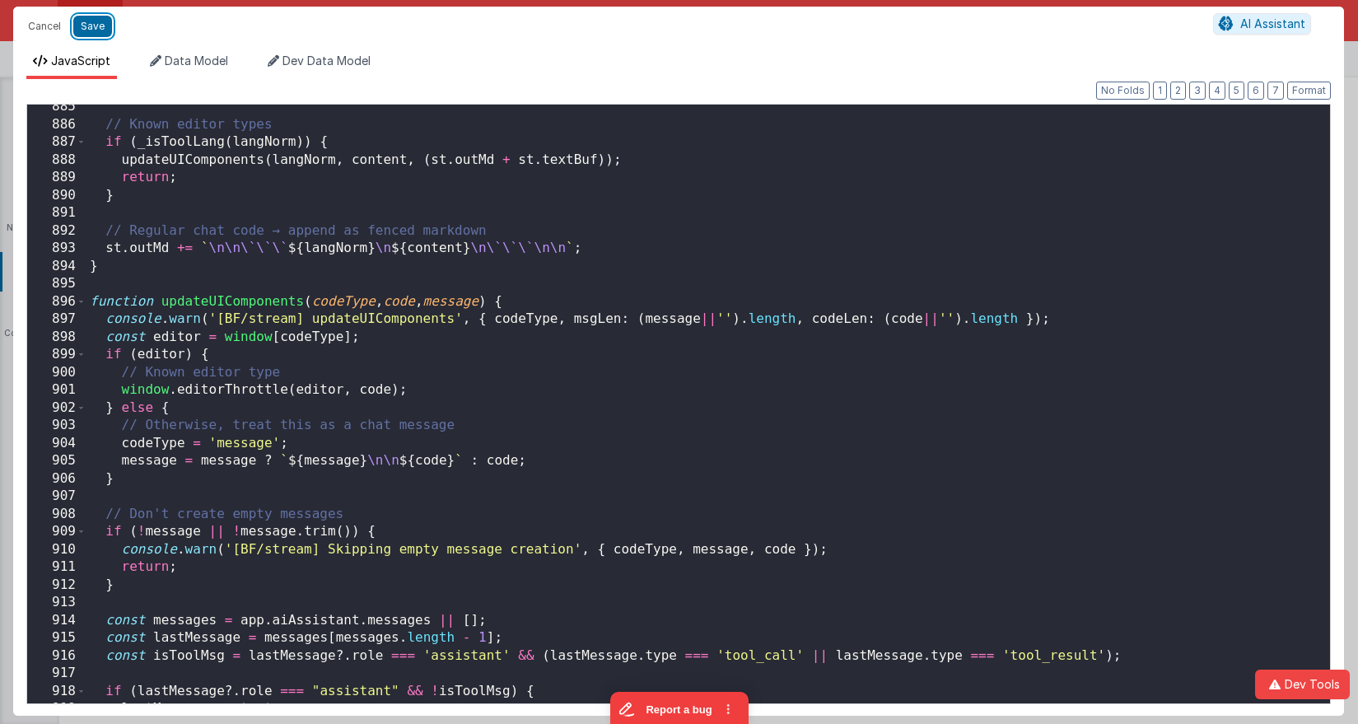
drag, startPoint x: 96, startPoint y: 25, endPoint x: 208, endPoint y: 21, distance: 112.1
click at [96, 25] on button "Save" at bounding box center [92, 26] width 39 height 21
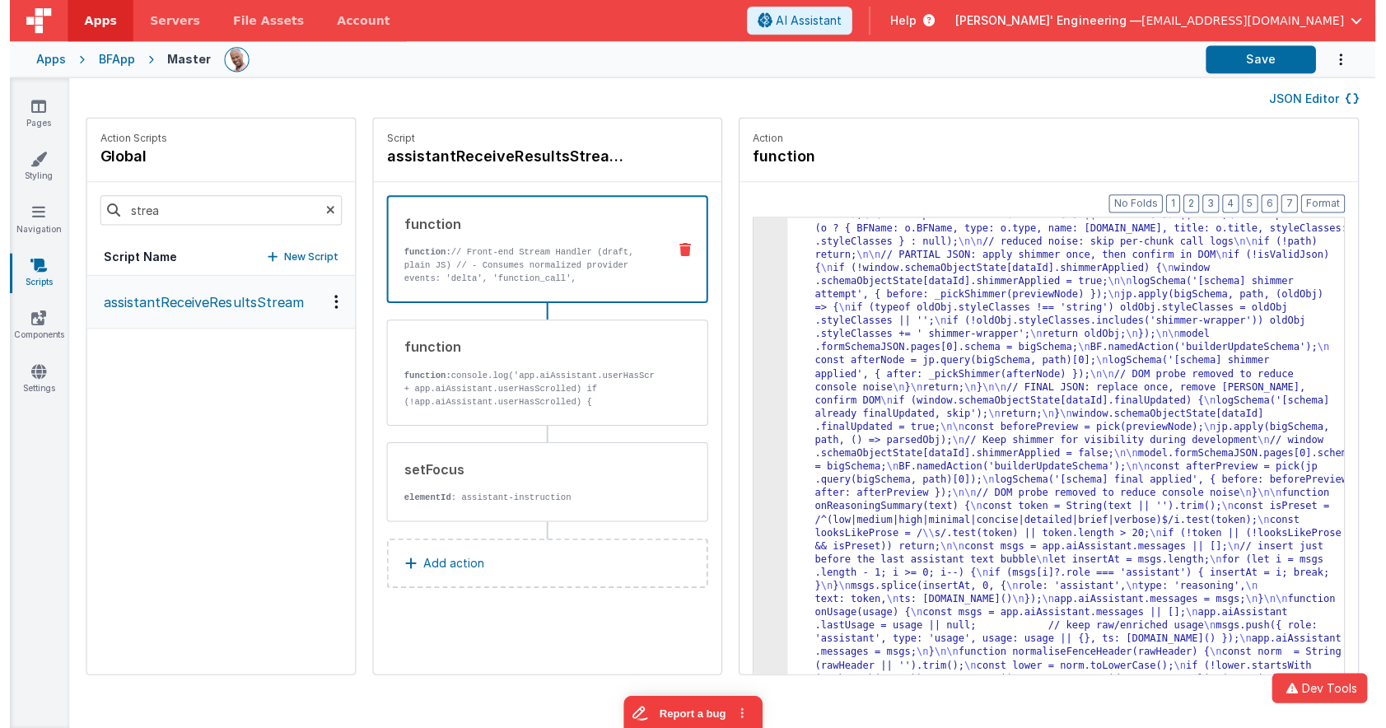
scroll to position [6466, 0]
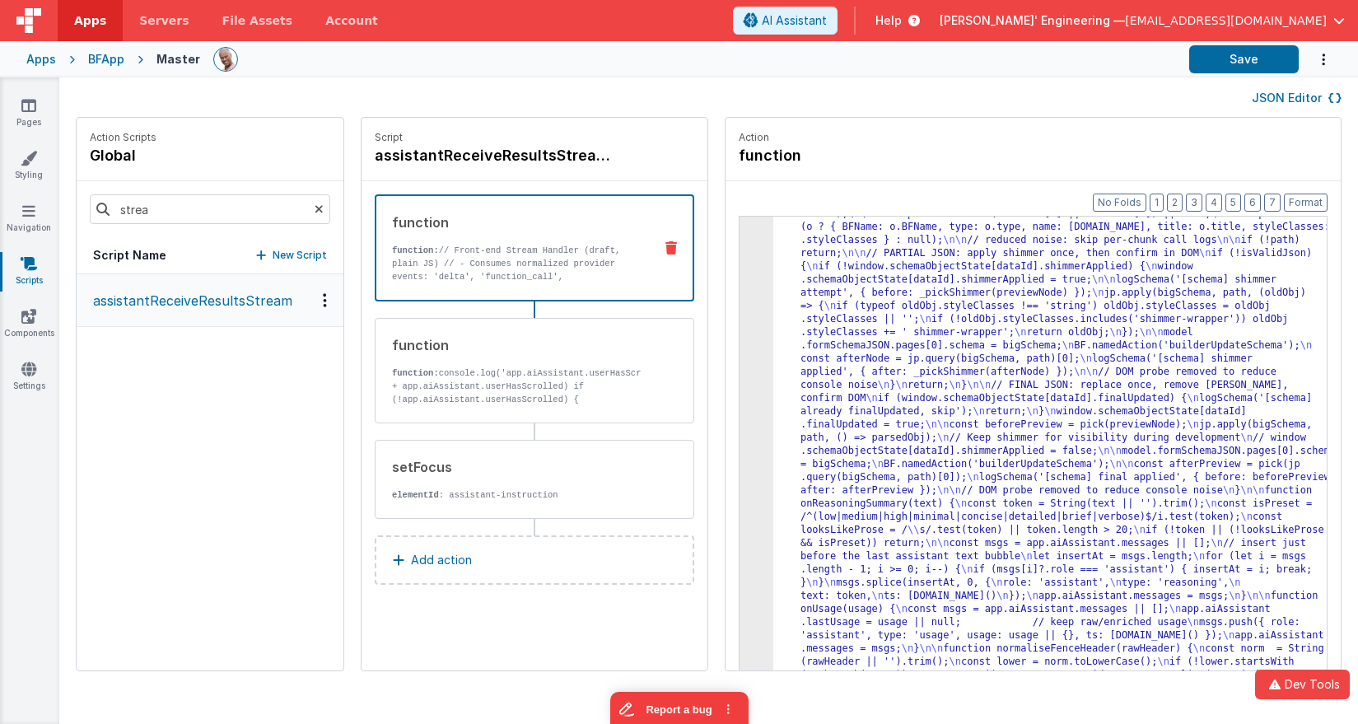
drag, startPoint x: 862, startPoint y: 99, endPoint x: 902, endPoint y: 98, distance: 39.5
click at [862, 99] on div "JSON Editor" at bounding box center [709, 97] width 1266 height 20
click at [1207, 62] on button "Save" at bounding box center [1244, 59] width 110 height 28
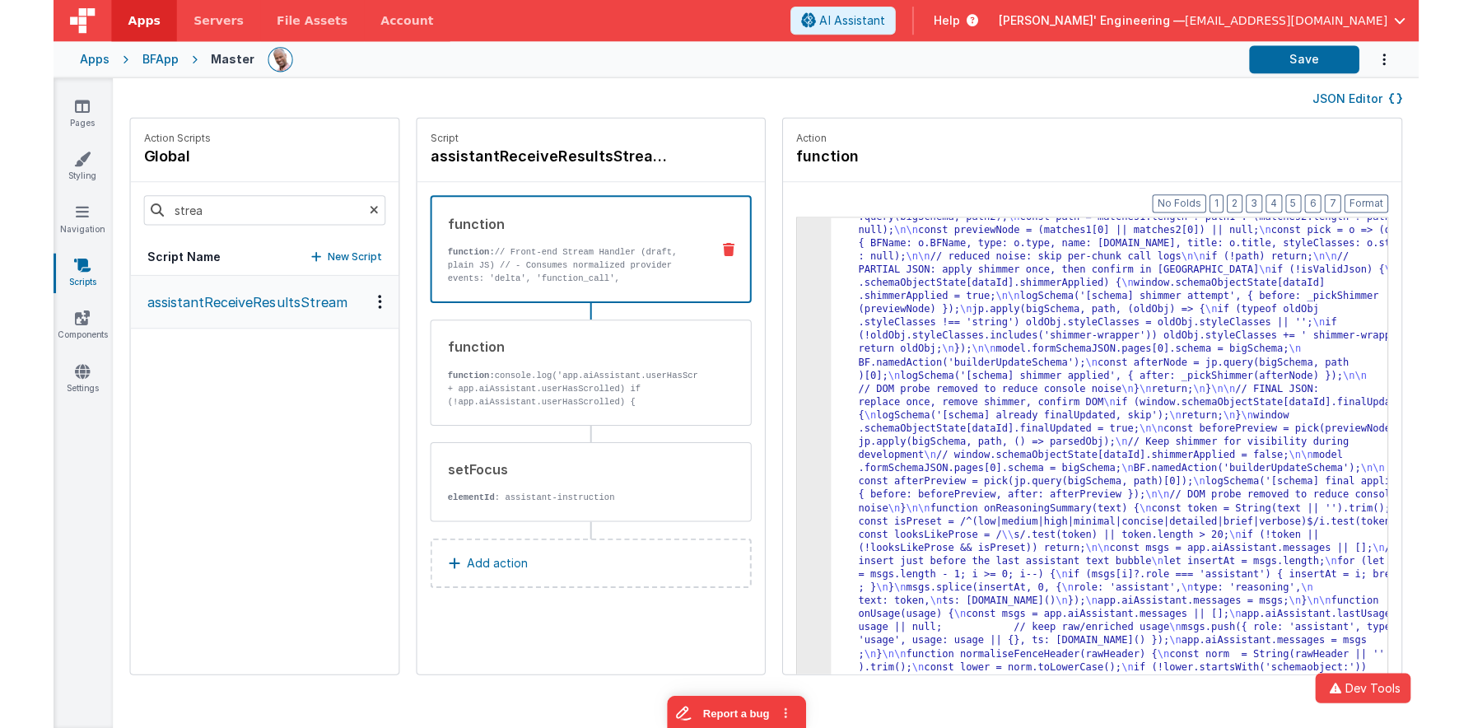
scroll to position [6093, 0]
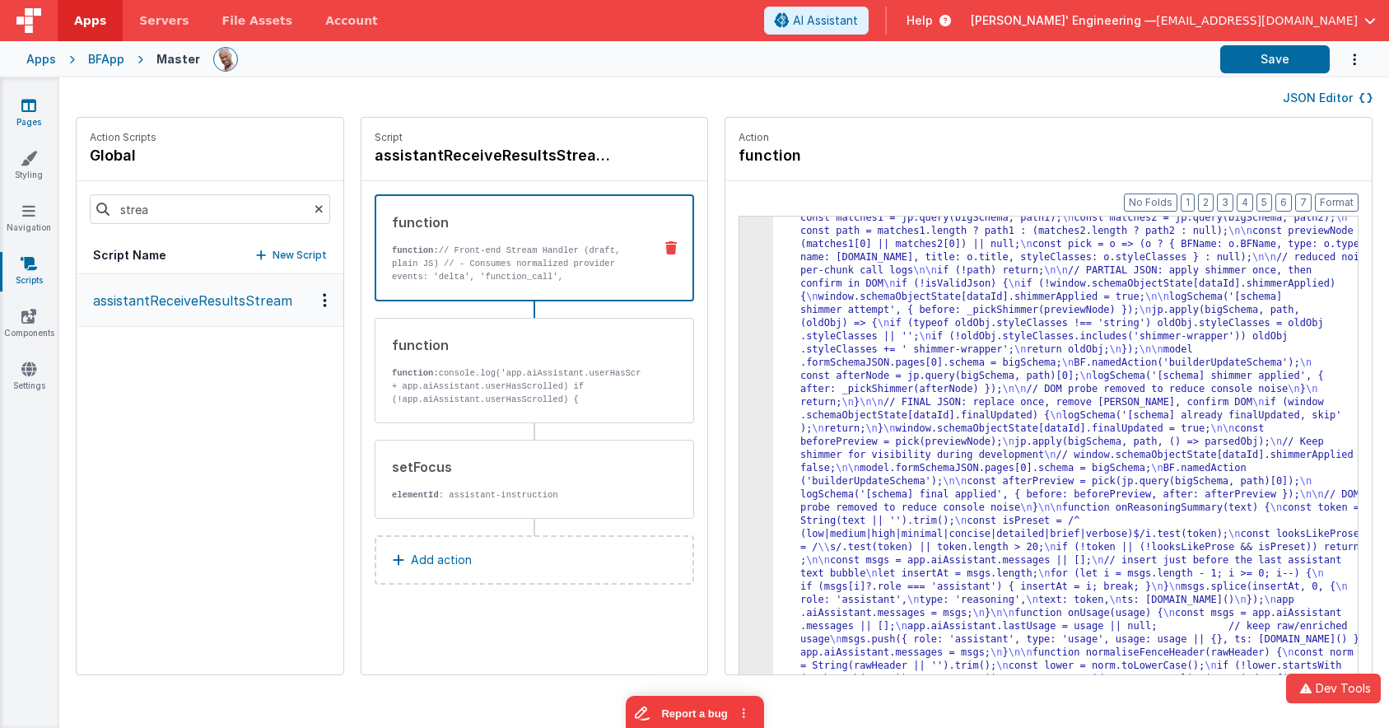
click at [28, 107] on icon at bounding box center [28, 105] width 15 height 16
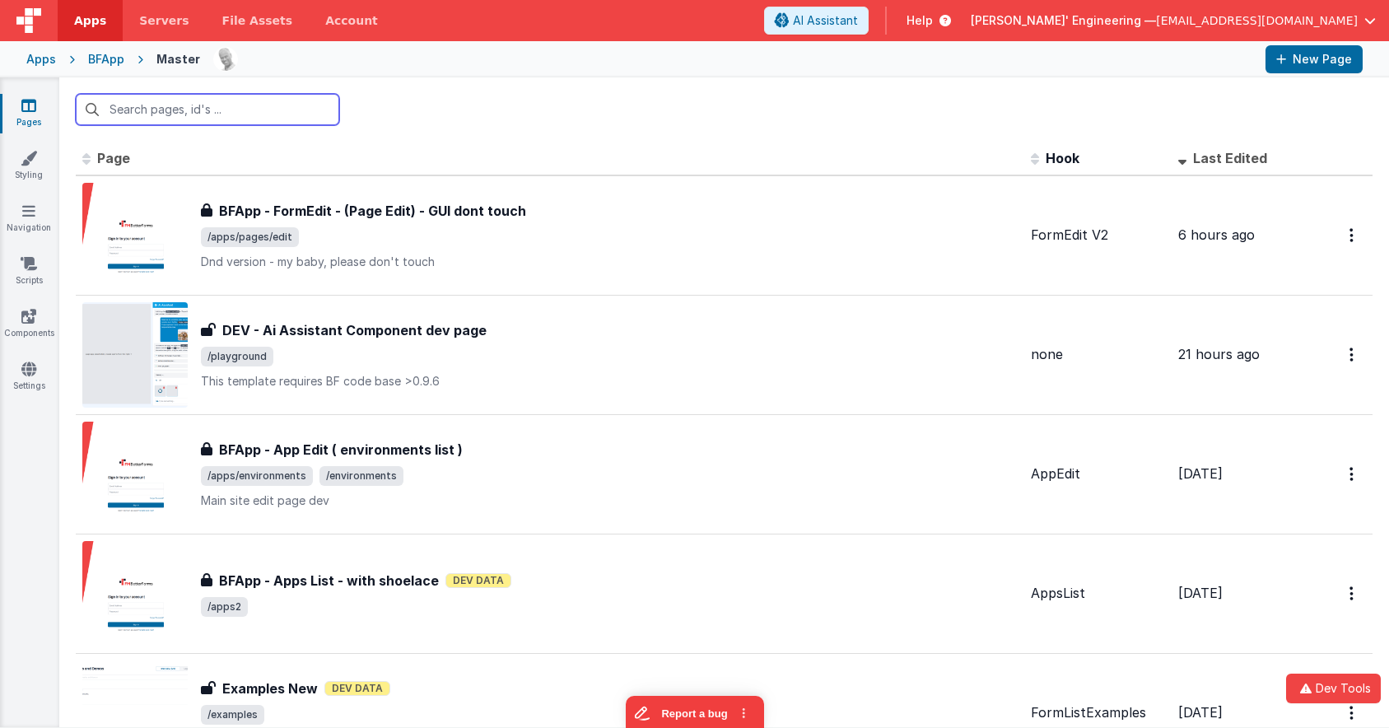
click at [287, 96] on input "text" at bounding box center [208, 109] width 264 height 31
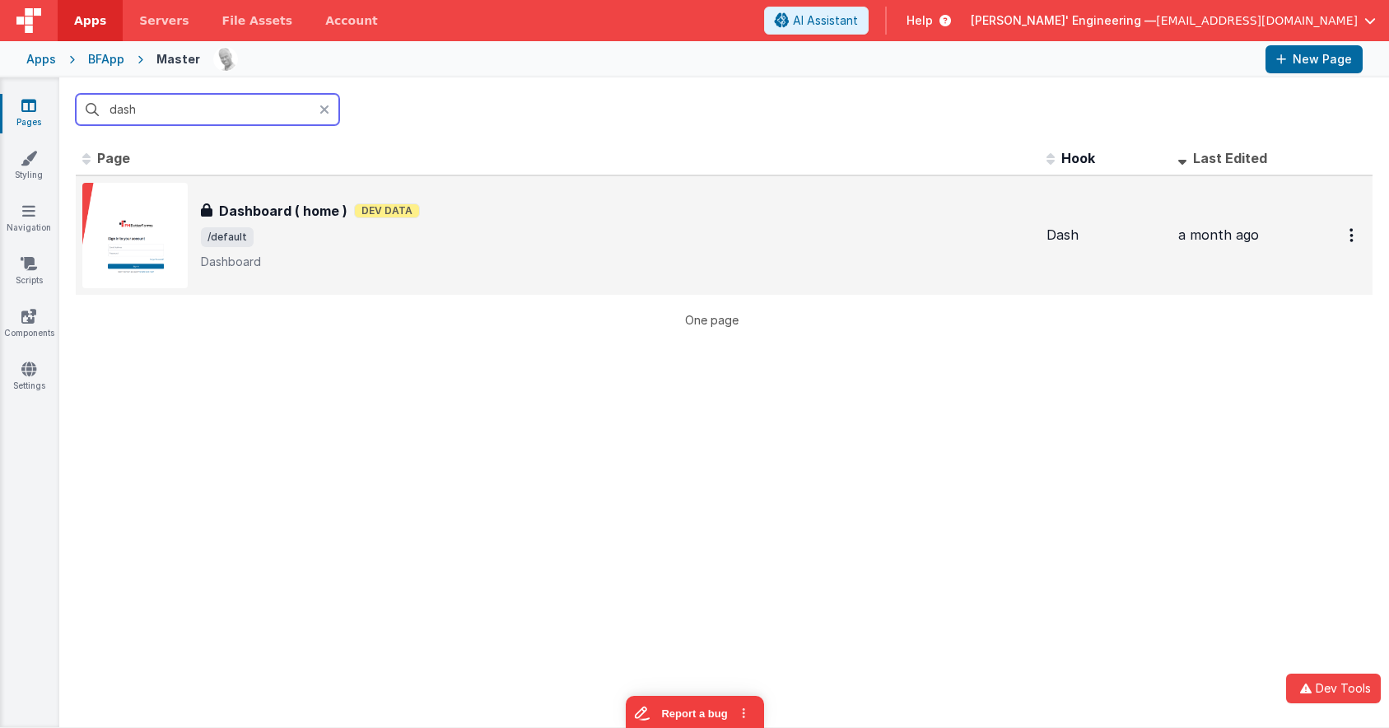
type input "dash"
click at [403, 196] on div "Dashboard ( home ) Dashboard ( home ) Dev Data /default Dashboard" at bounding box center [557, 235] width 951 height 105
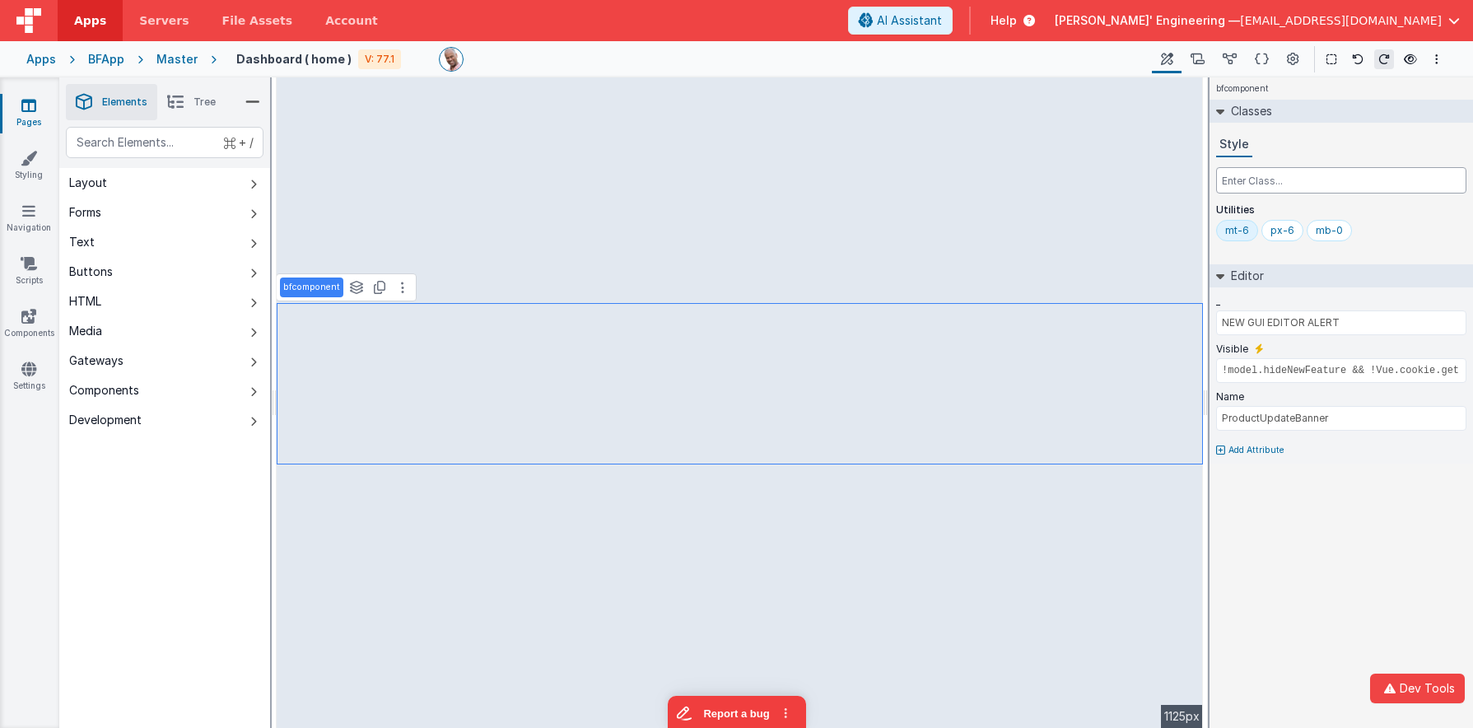
click at [1279, 184] on input "text" at bounding box center [1341, 180] width 250 height 26
type input "hidden"
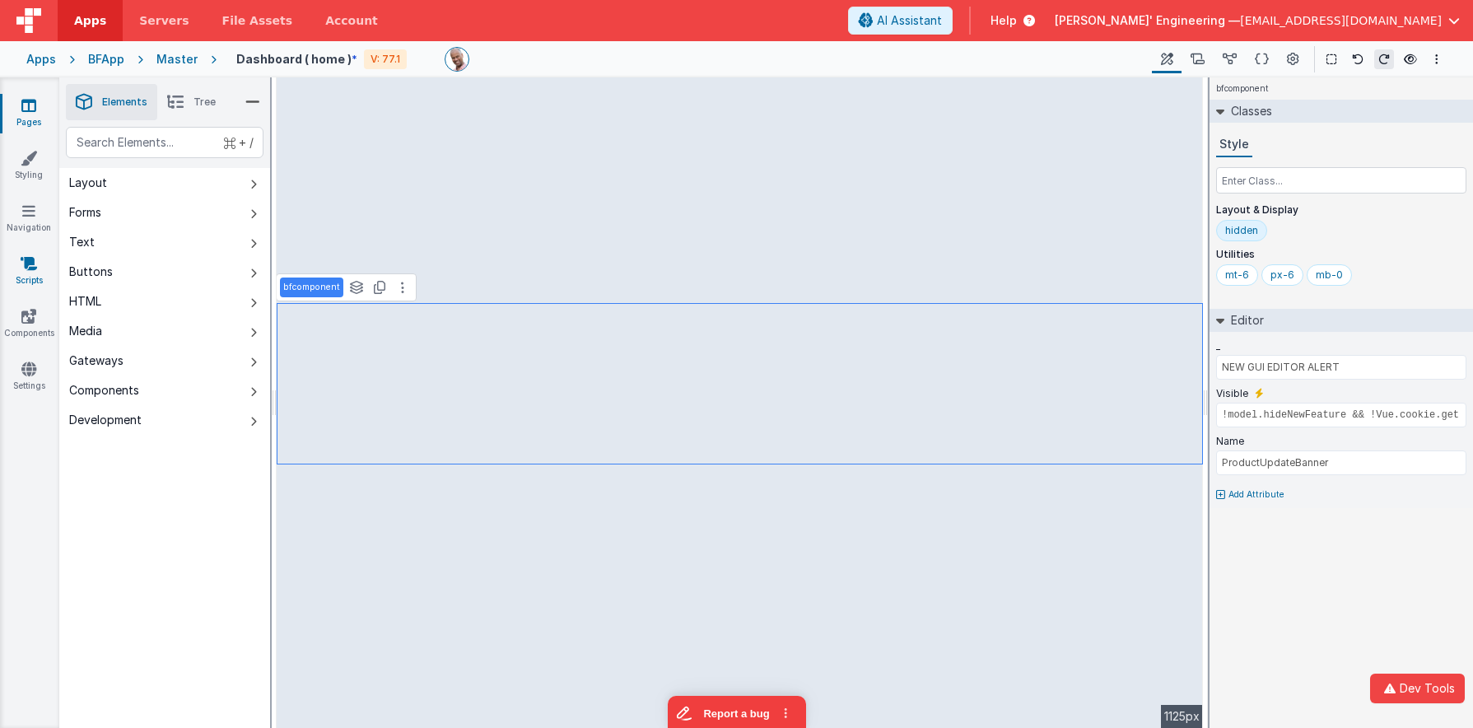
click at [26, 273] on link "Scripts" at bounding box center [28, 271] width 59 height 33
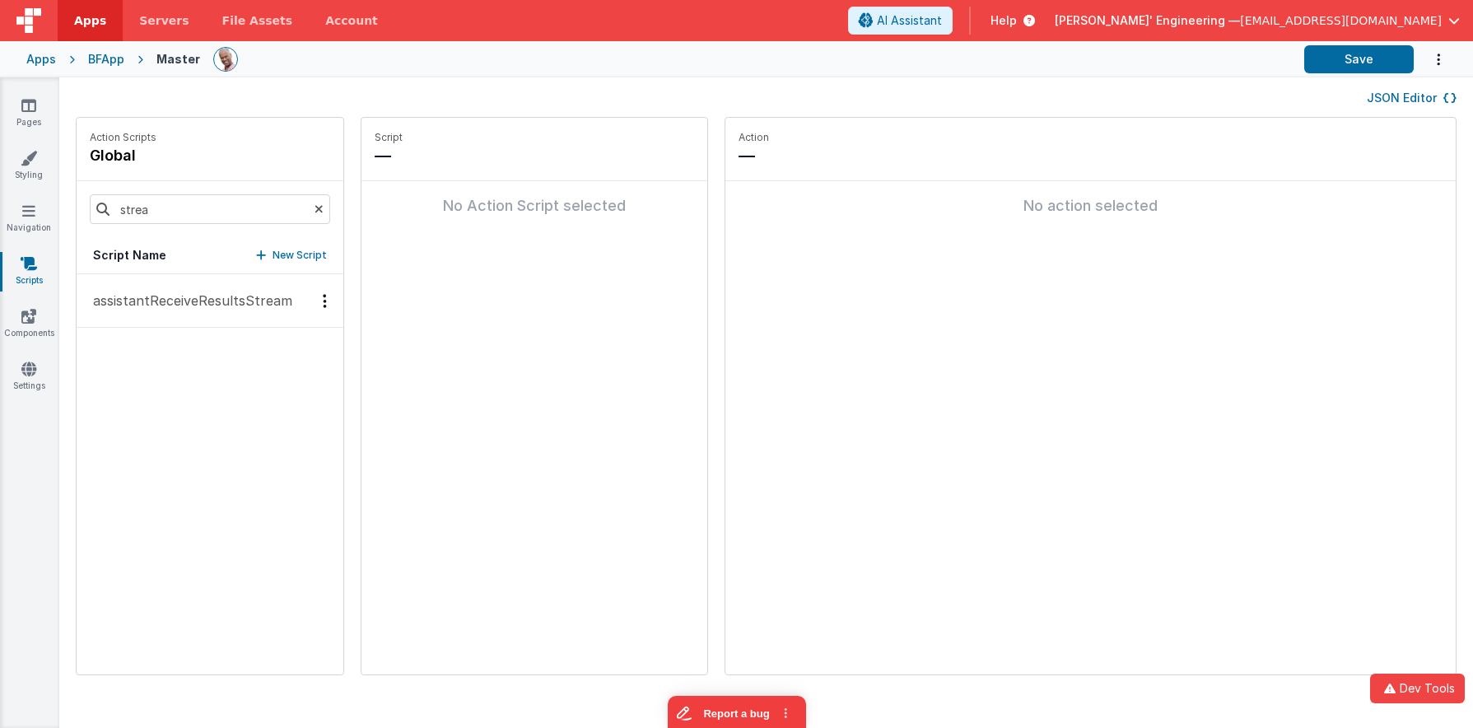
drag, startPoint x: 241, startPoint y: 295, endPoint x: 251, endPoint y: 292, distance: 10.2
click at [240, 295] on p "assistantReceiveResultsStream" at bounding box center [187, 301] width 209 height 20
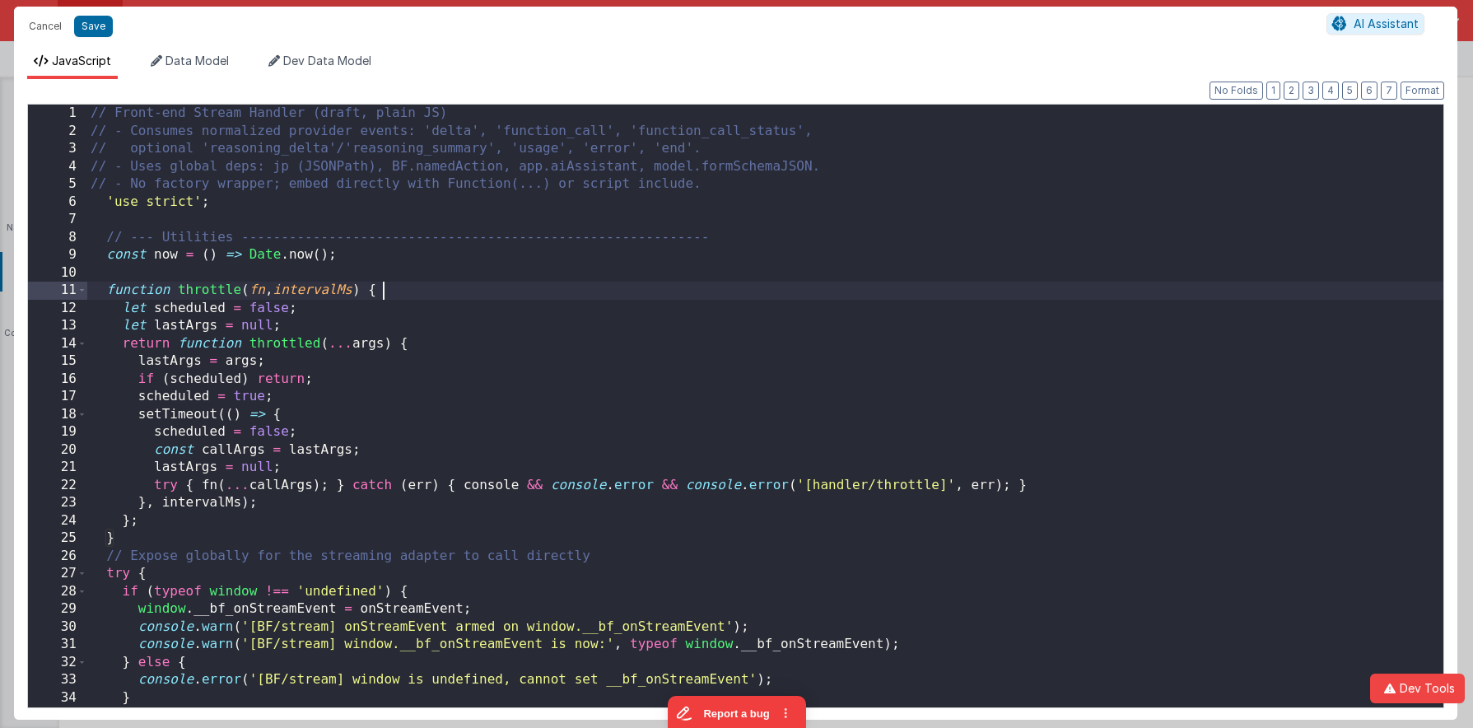
click at [721, 288] on div "// Front-end Stream Handler (draft, plain JS) // - Consumes normalized provider…" at bounding box center [765, 424] width 1356 height 638
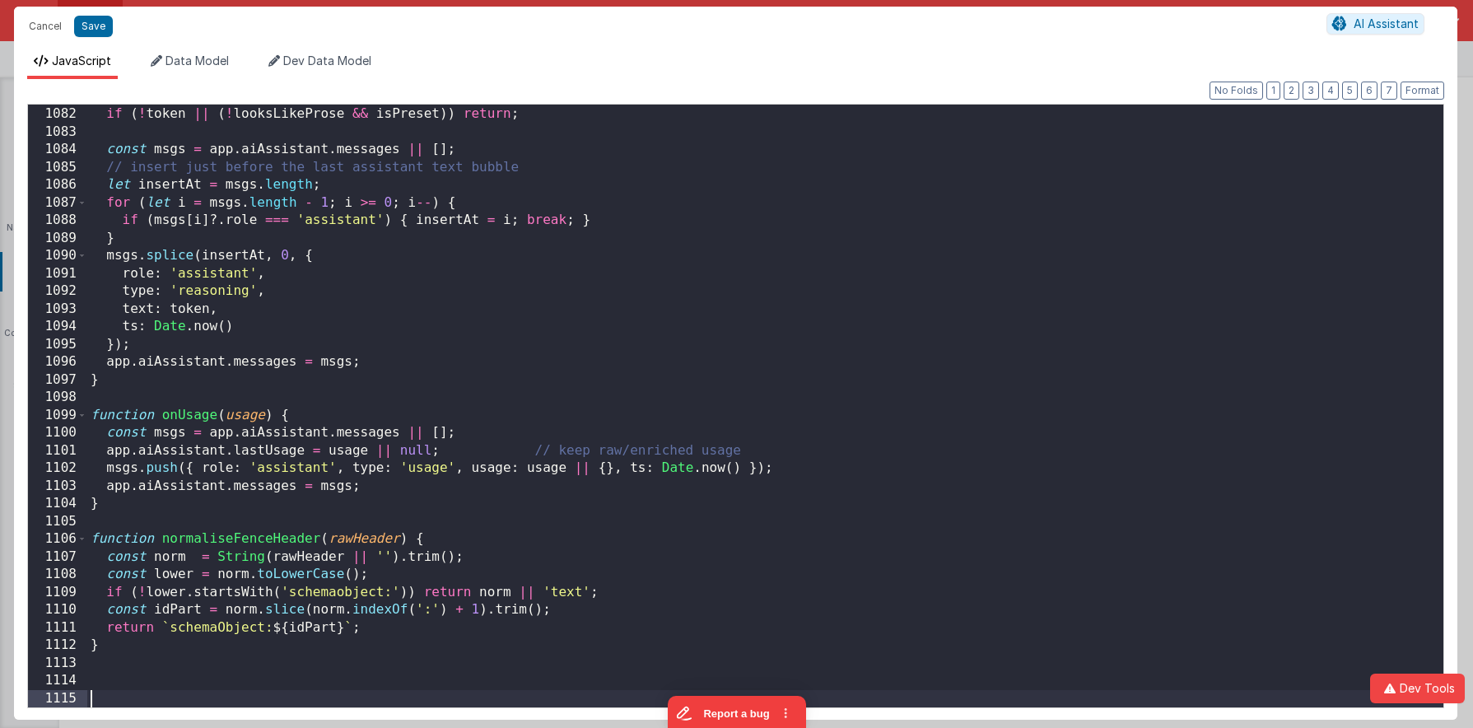
scroll to position [19211, 0]
click at [95, 35] on button "Save" at bounding box center [93, 26] width 39 height 21
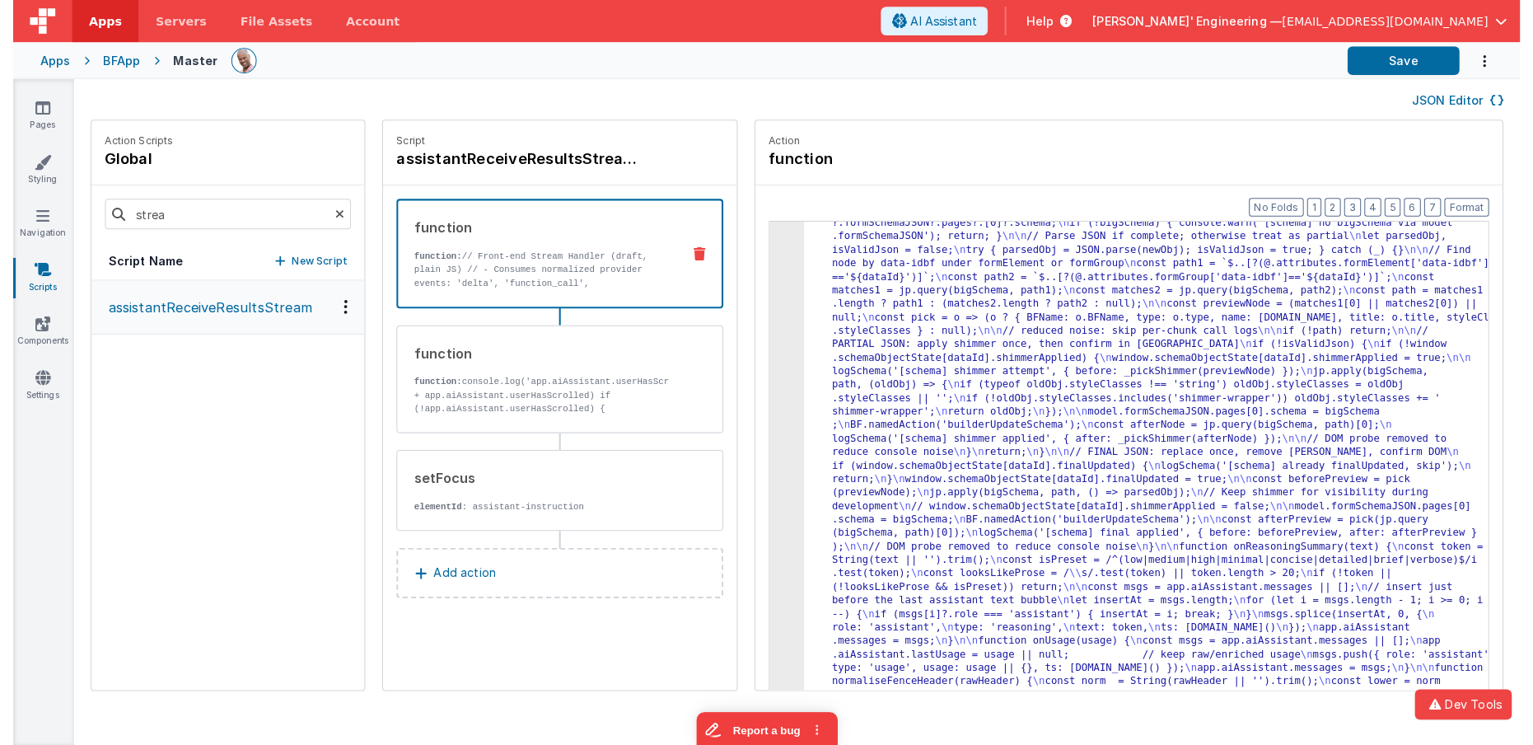
scroll to position [5342, 0]
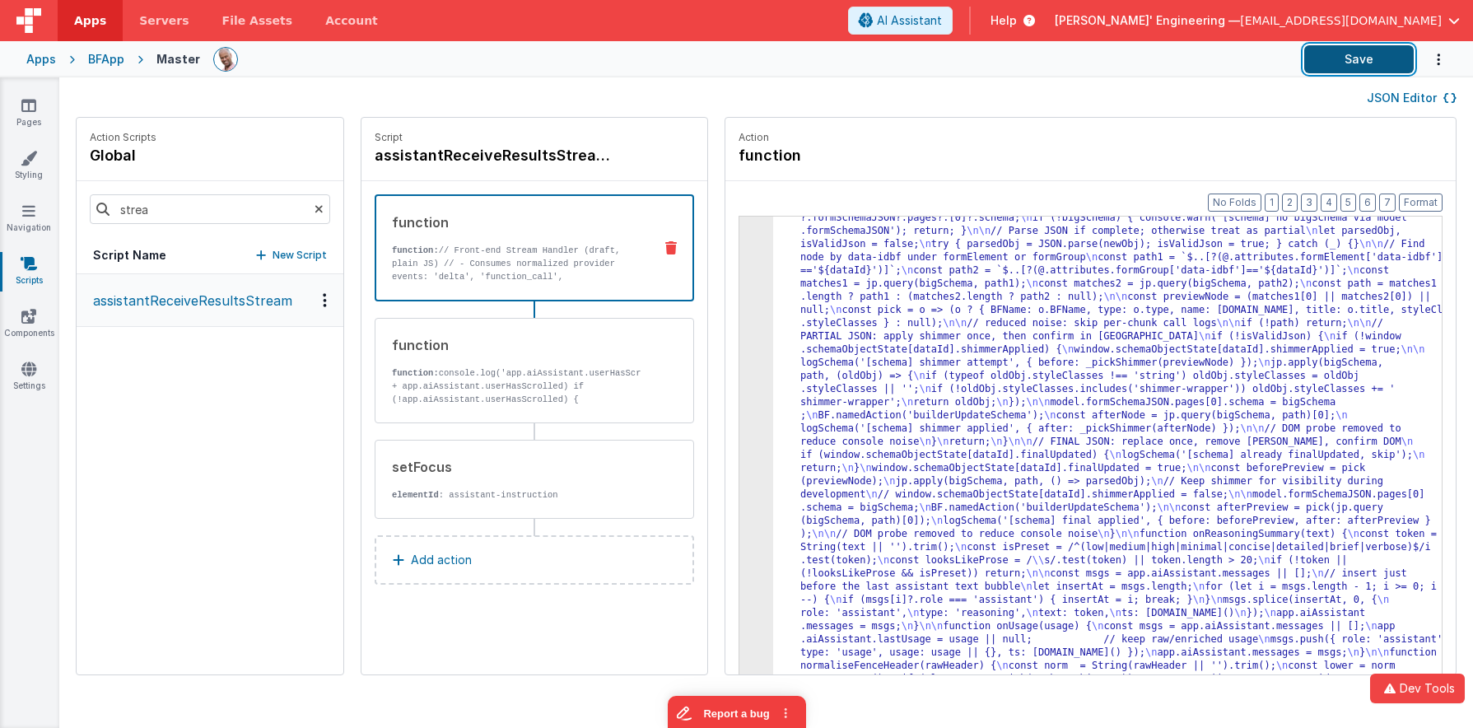
click at [1343, 54] on button "Save" at bounding box center [1360, 59] width 110 height 28
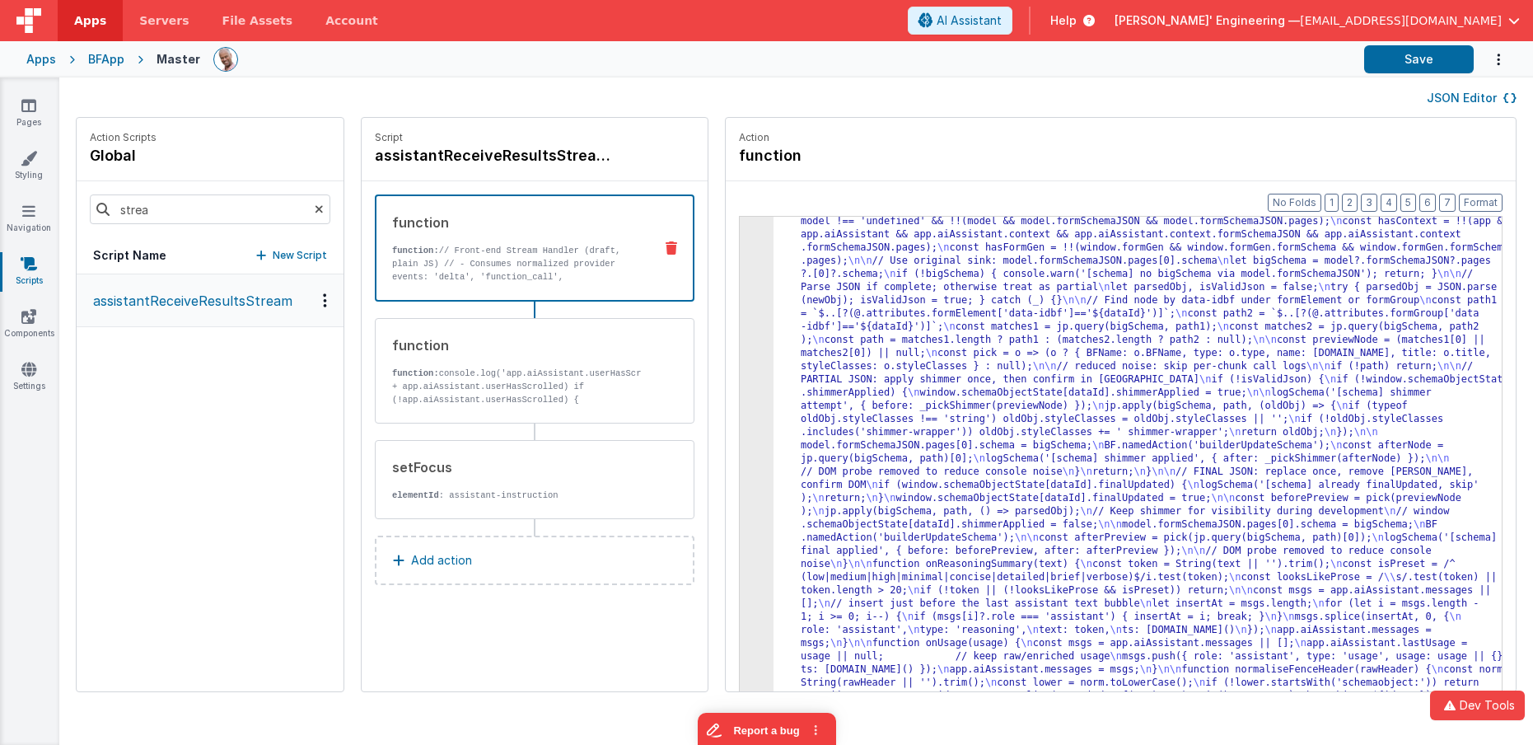
scroll to position [4825, 0]
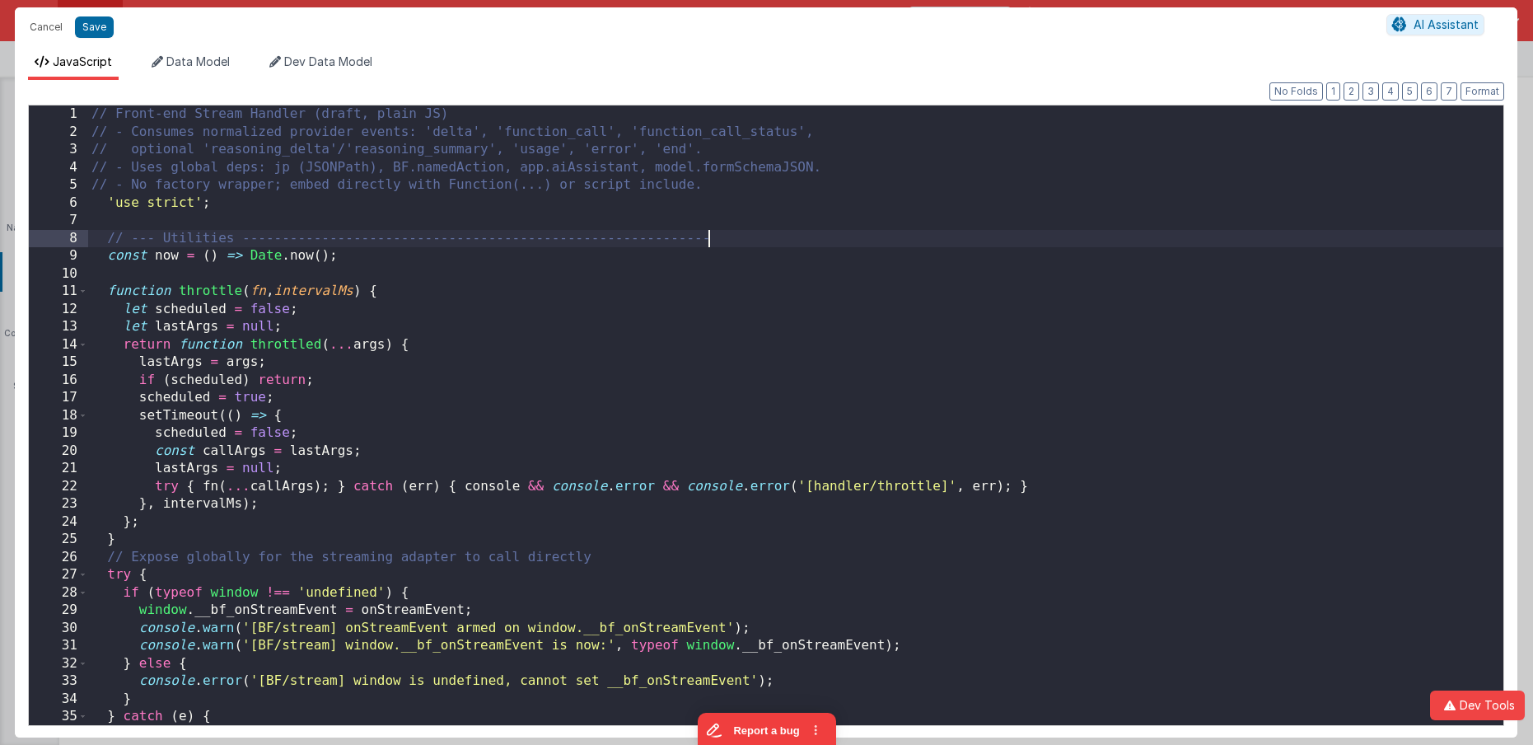
click at [721, 244] on div "// Front-end Stream Handler (draft, plain JS) // - Consumes normalized provider…" at bounding box center [795, 432] width 1415 height 655
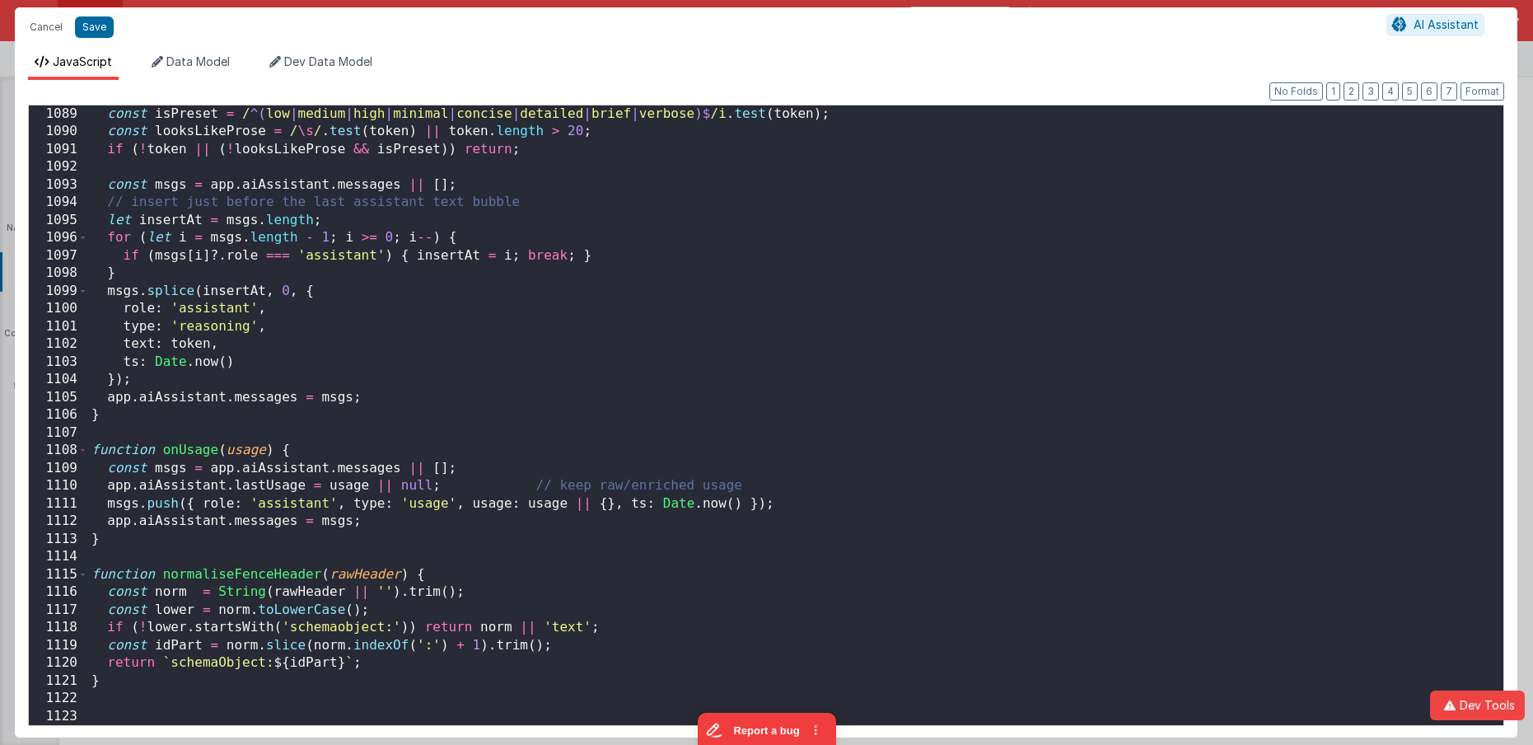
scroll to position [19301, 0]
click at [100, 30] on button "Save" at bounding box center [94, 26] width 39 height 21
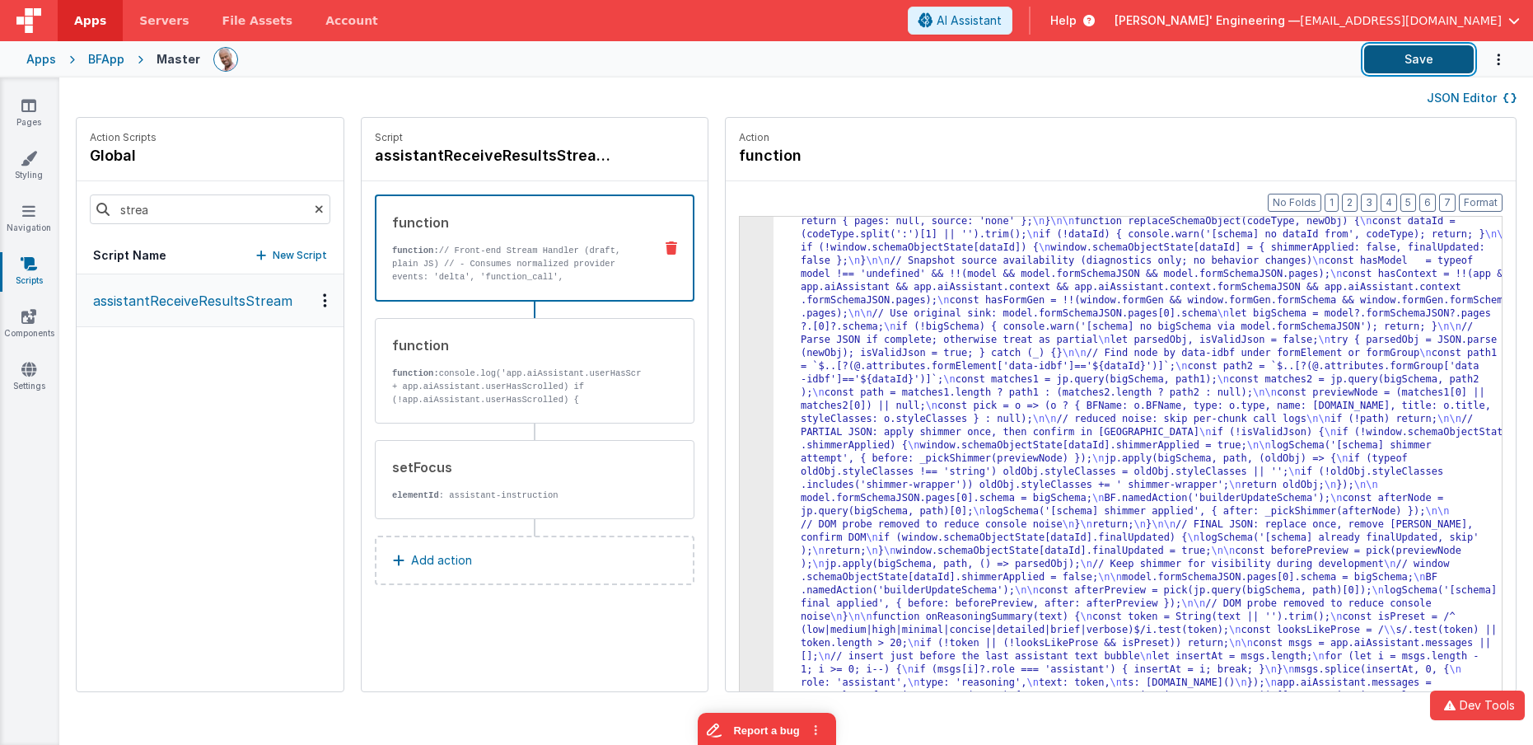
click at [1357, 52] on button "Save" at bounding box center [1419, 59] width 110 height 28
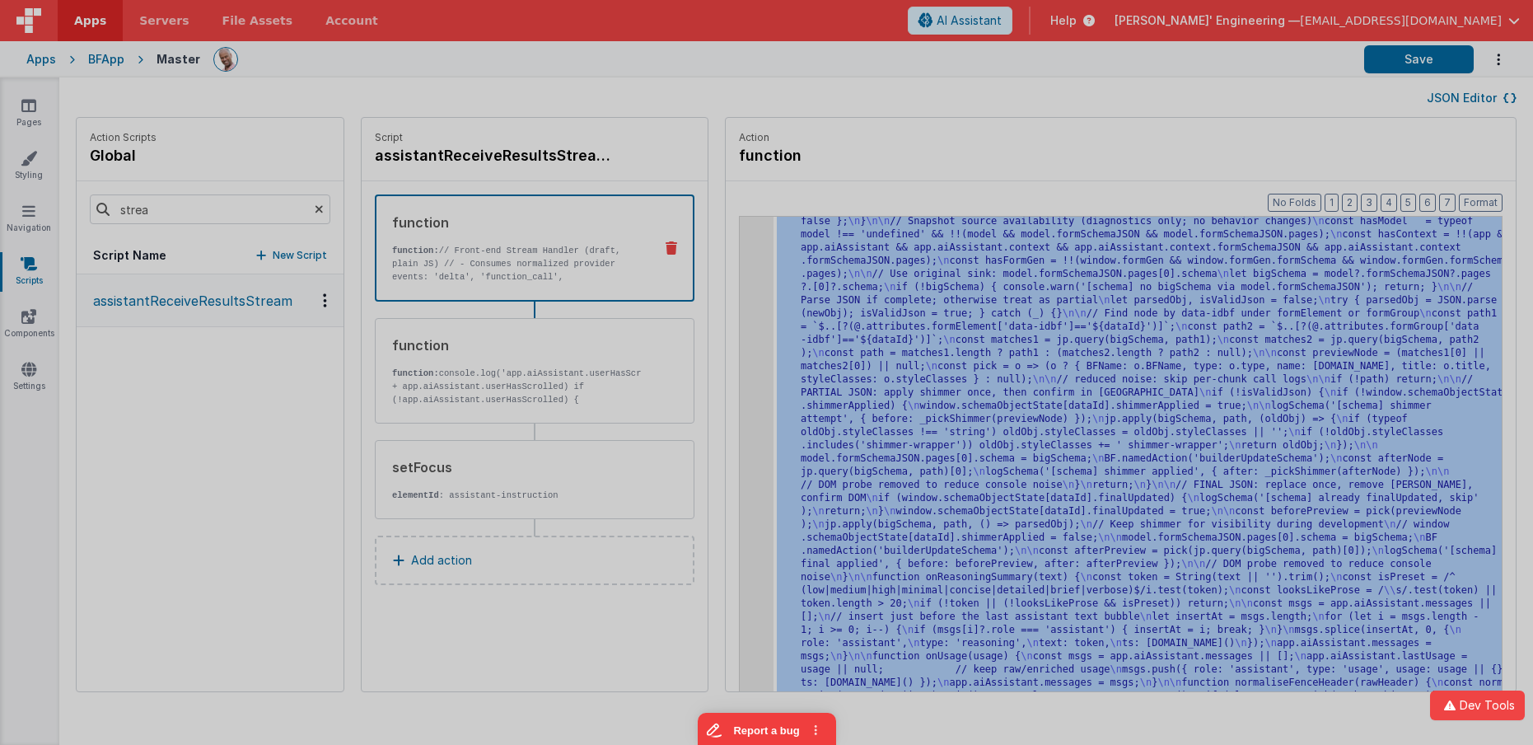
scroll to position [4864, 0]
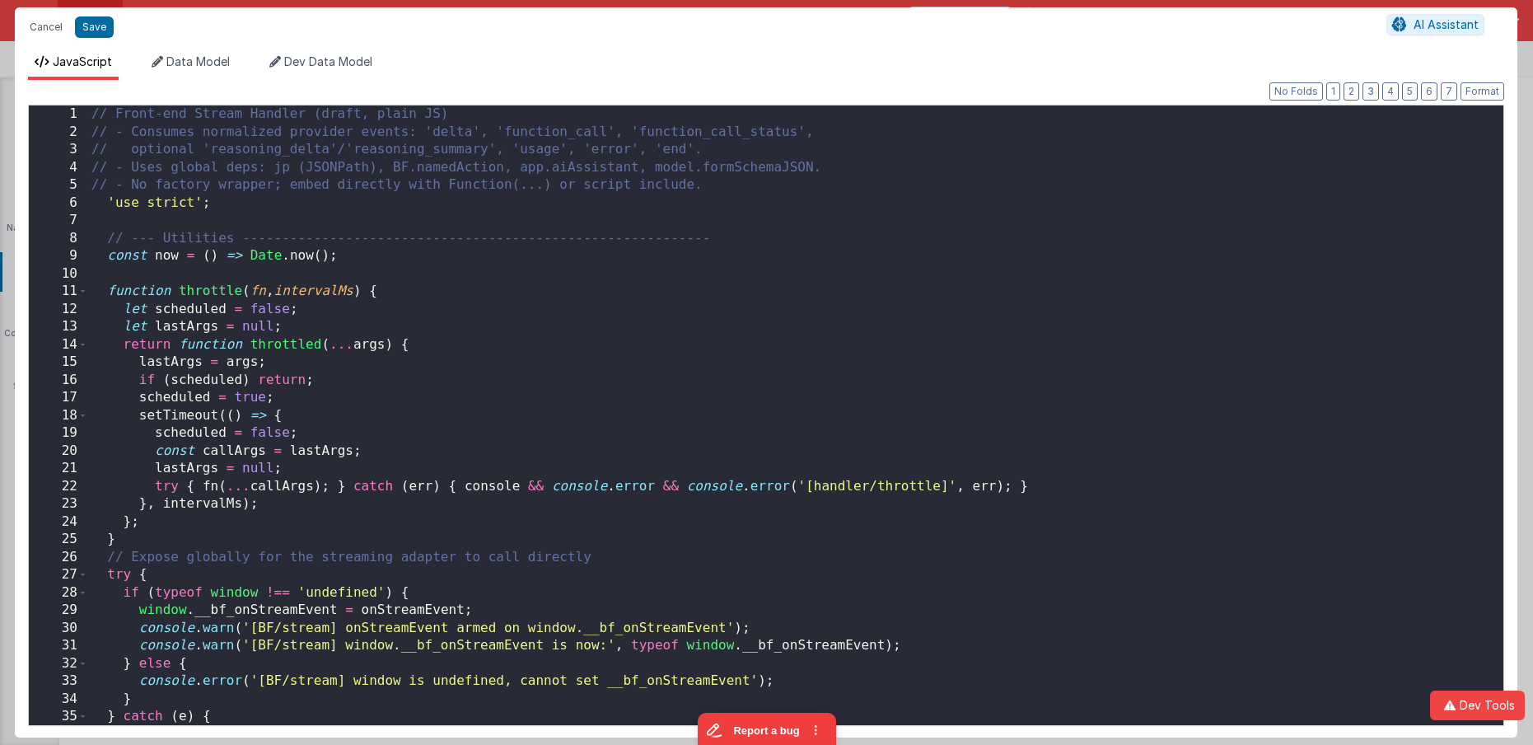
click at [731, 320] on div "// Front-end Stream Handler (draft, plain JS) // - Consumes normalized provider…" at bounding box center [795, 432] width 1415 height 655
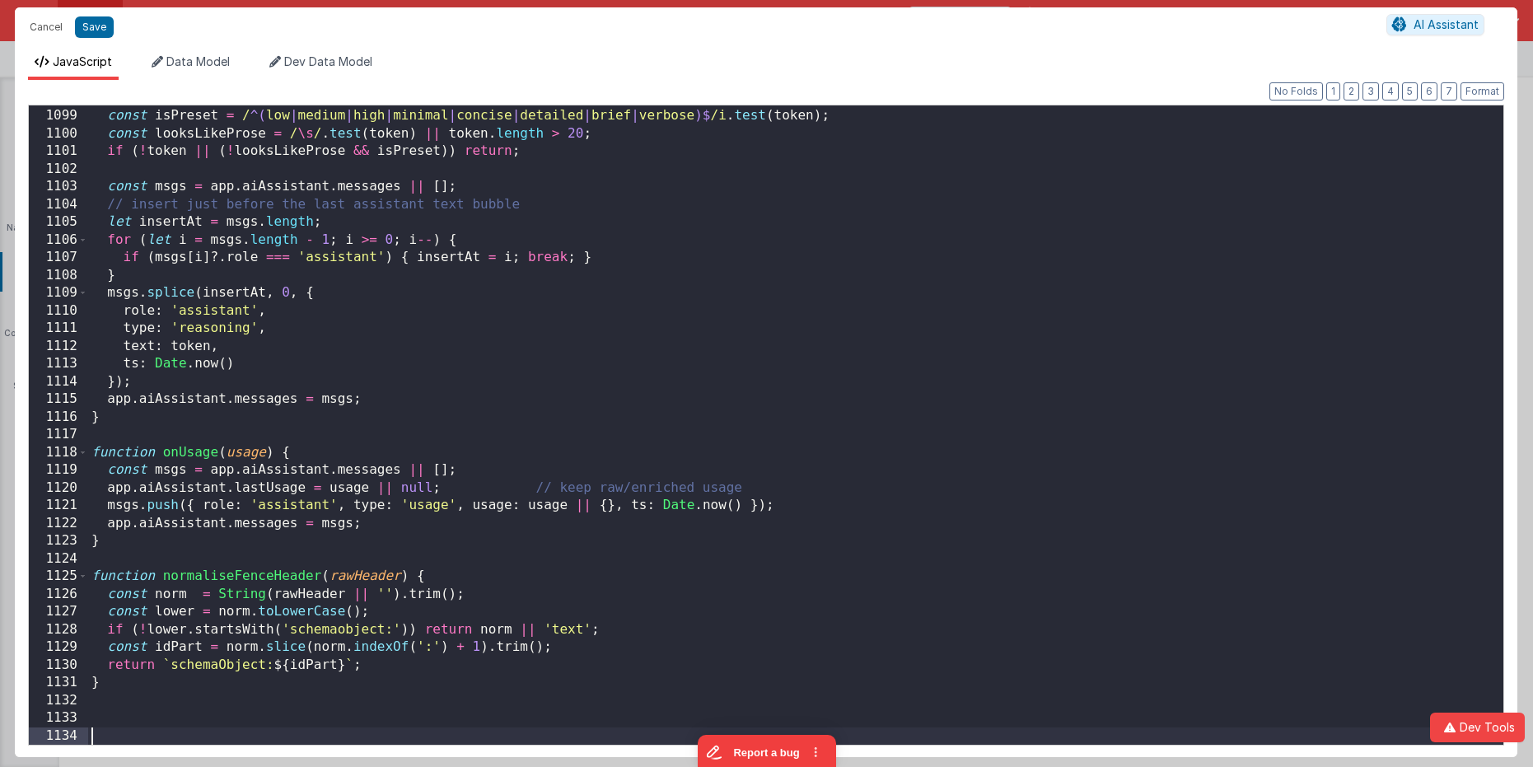
scroll to position [19474, 0]
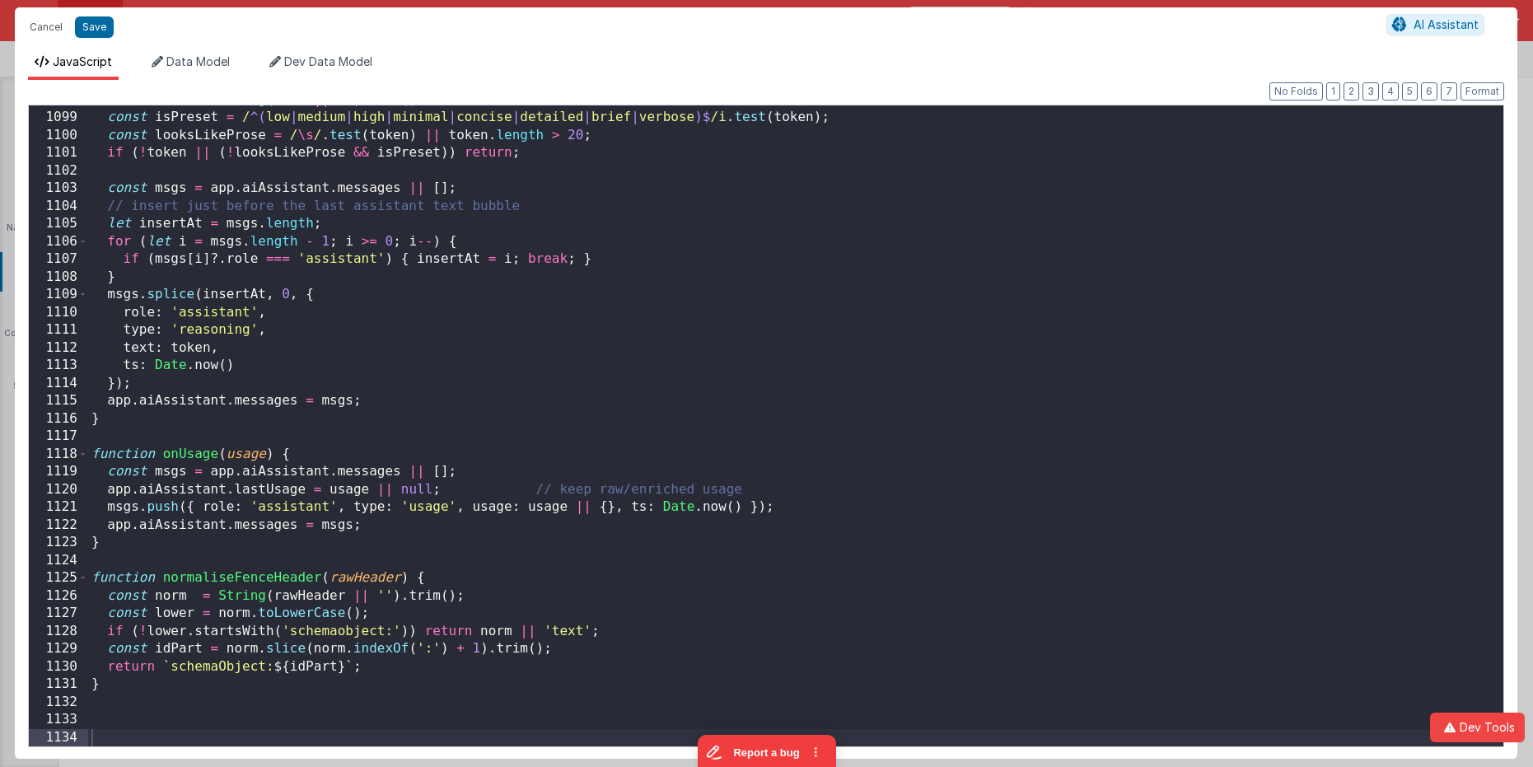
click at [803, 433] on div "const token = String ( text || '' ) . trim ( ) ; const isPreset = / ^( low | me…" at bounding box center [795, 429] width 1415 height 676
click at [802, 433] on div "const token = String ( text || '' ) . trim ( ) ; const isPreset = / ^( low | me…" at bounding box center [795, 429] width 1415 height 676
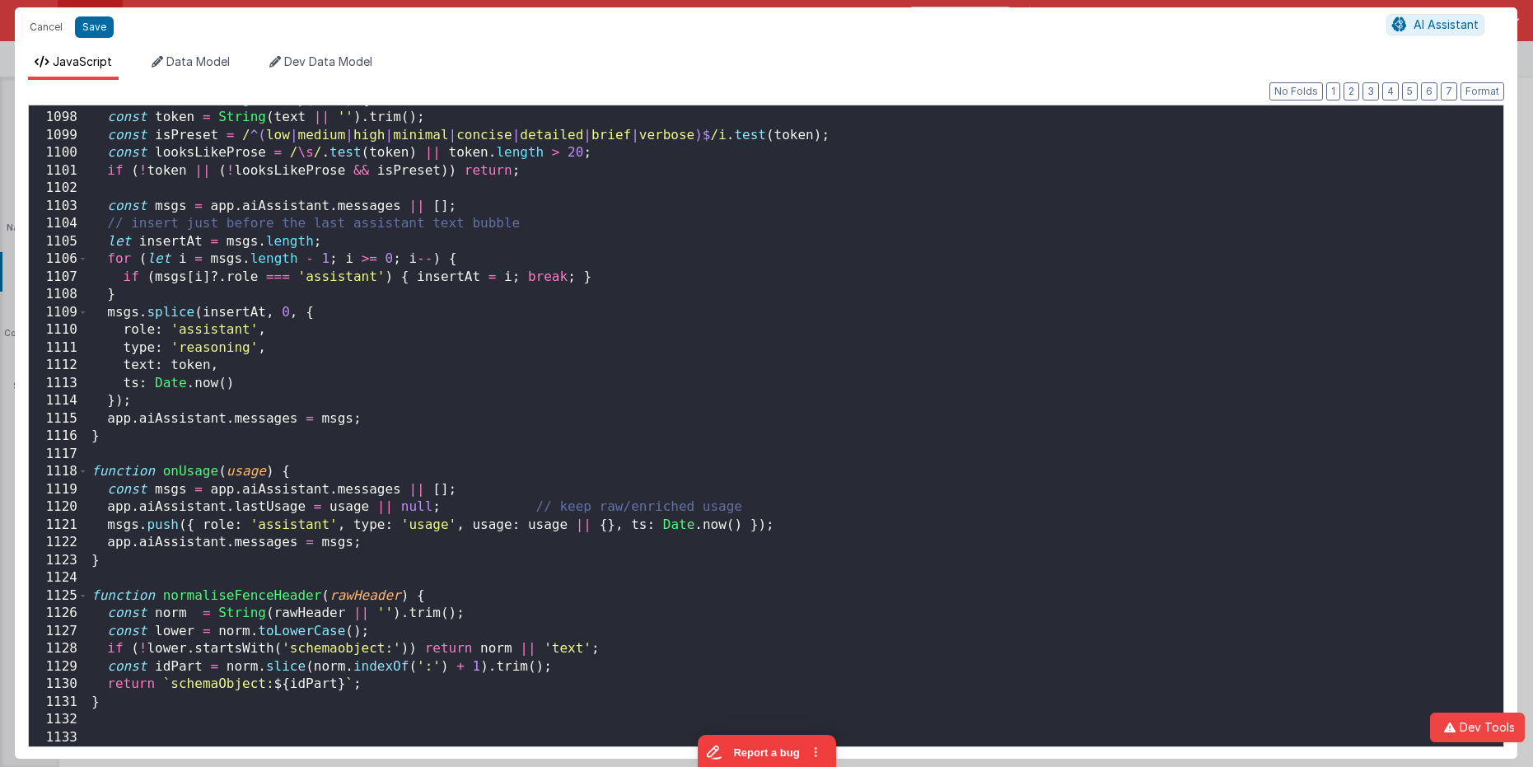
scroll to position [19457, 0]
click at [105, 30] on button "Save" at bounding box center [94, 26] width 39 height 21
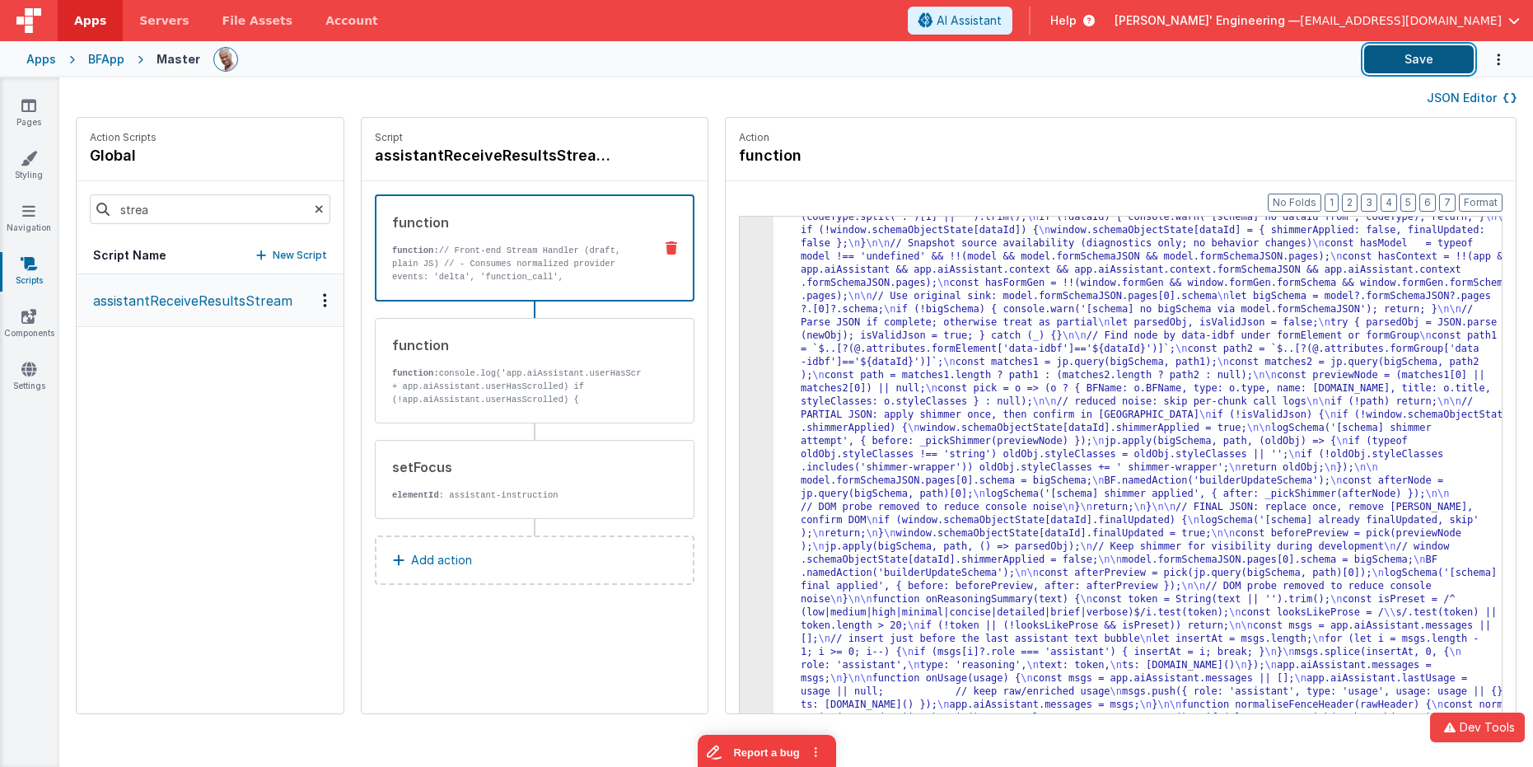
click at [1357, 64] on button "Save" at bounding box center [1419, 59] width 110 height 28
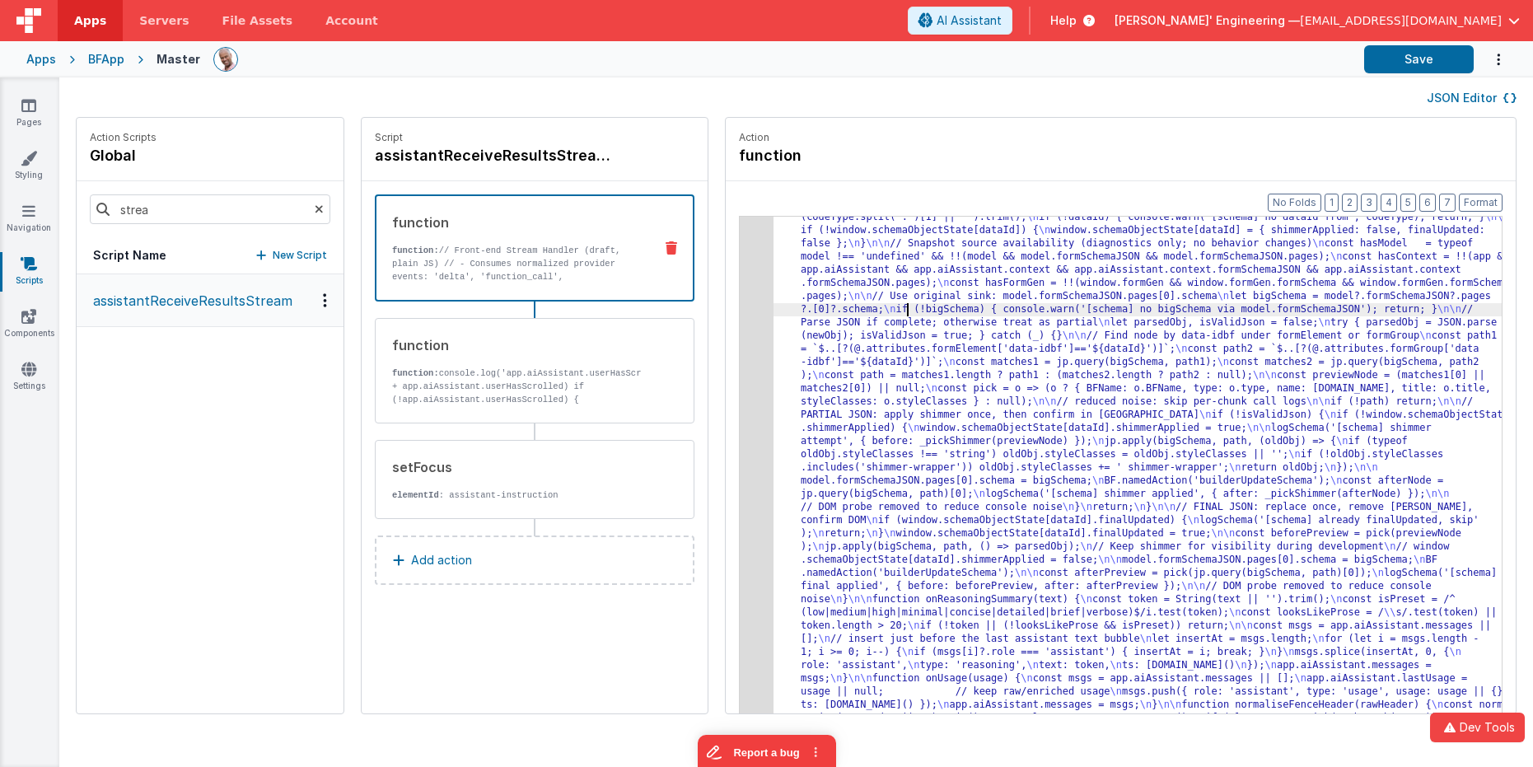
drag, startPoint x: 880, startPoint y: 310, endPoint x: 863, endPoint y: 307, distance: 17.5
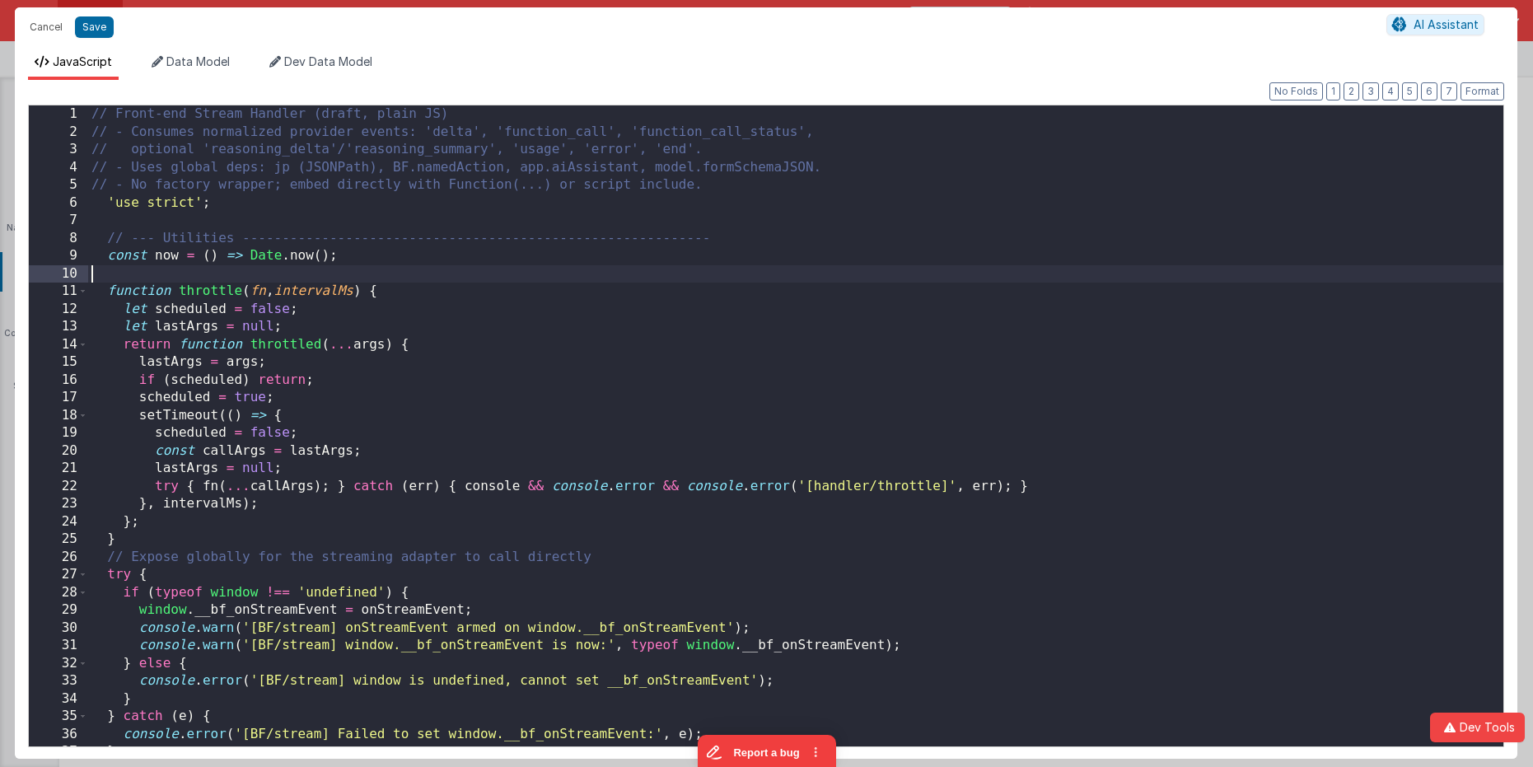
click at [721, 267] on div "// Front-end Stream Handler (draft, plain JS) // - Consumes normalized provider…" at bounding box center [795, 443] width 1415 height 676
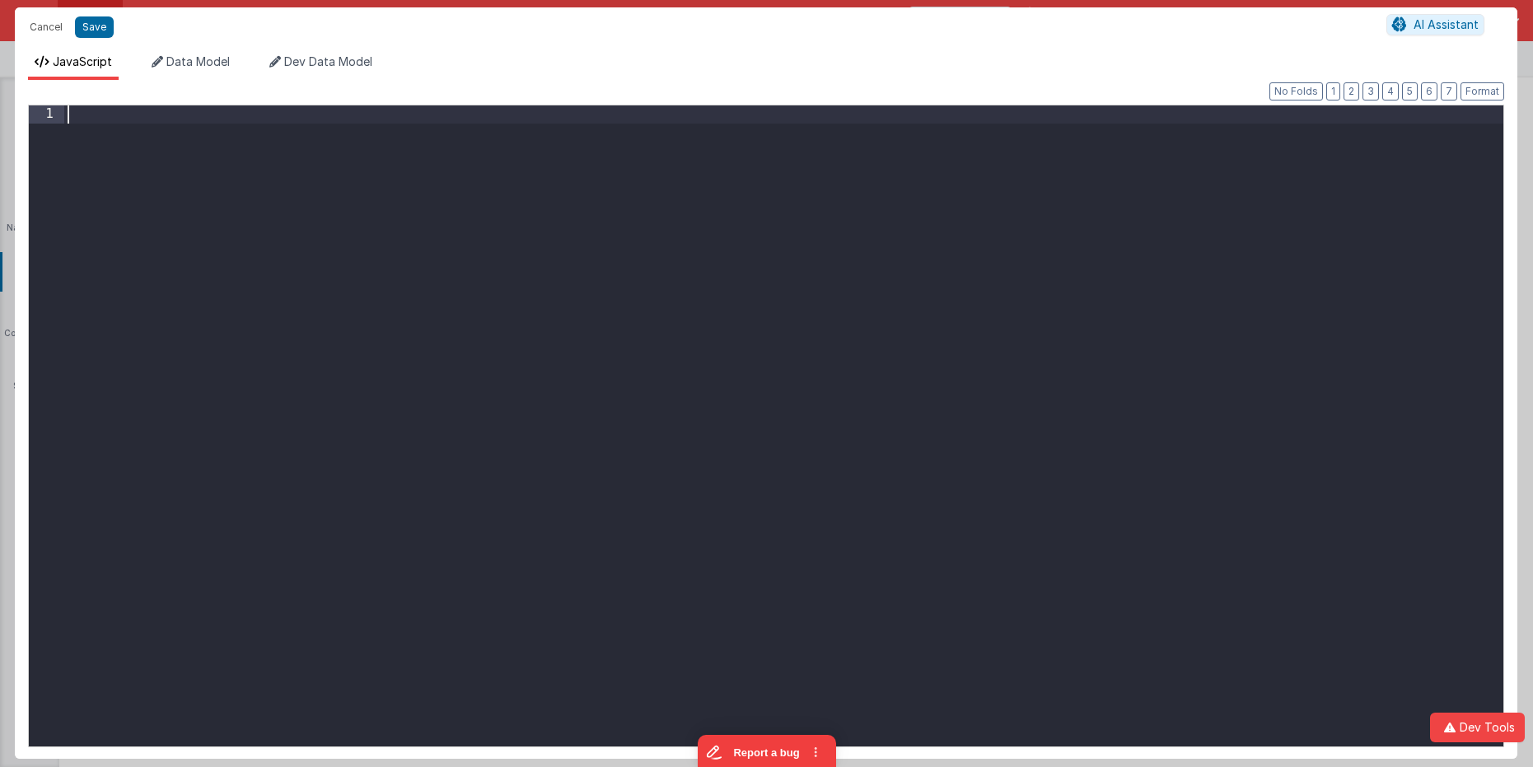
scroll to position [20182, 0]
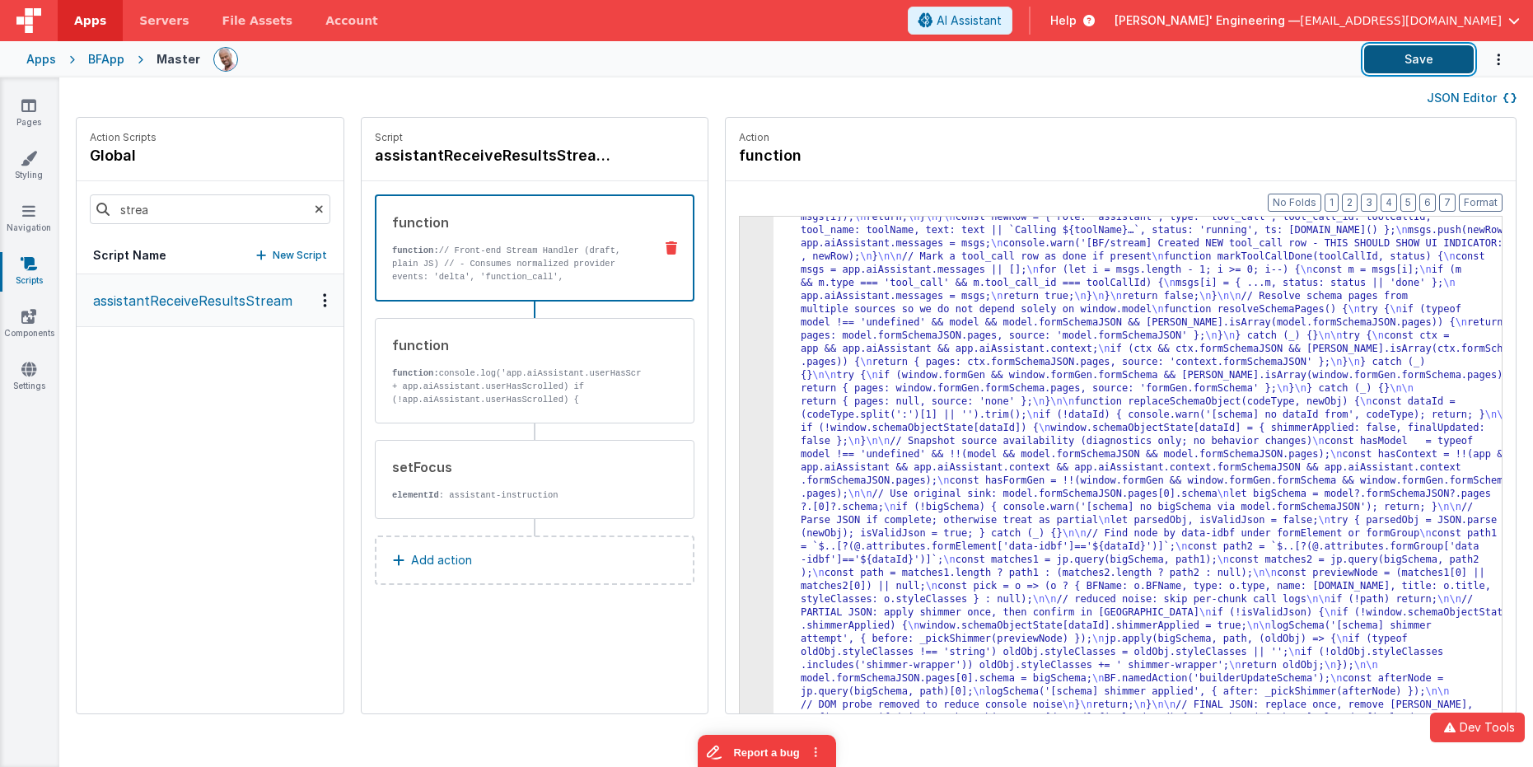
click at [1357, 68] on button "Save" at bounding box center [1419, 59] width 110 height 28
click at [1357, 67] on button "Save" at bounding box center [1419, 59] width 110 height 28
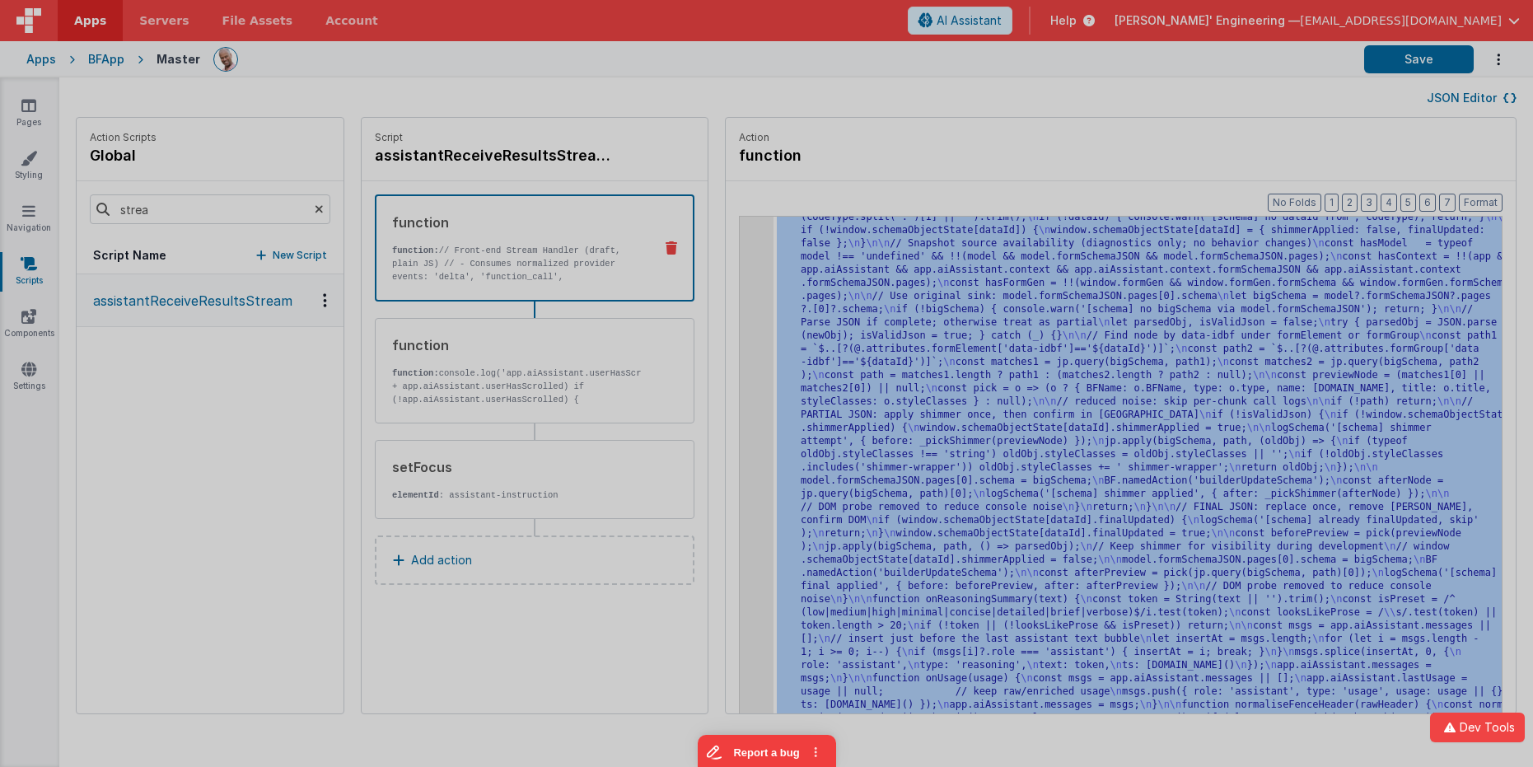
scroll to position [5053, 0]
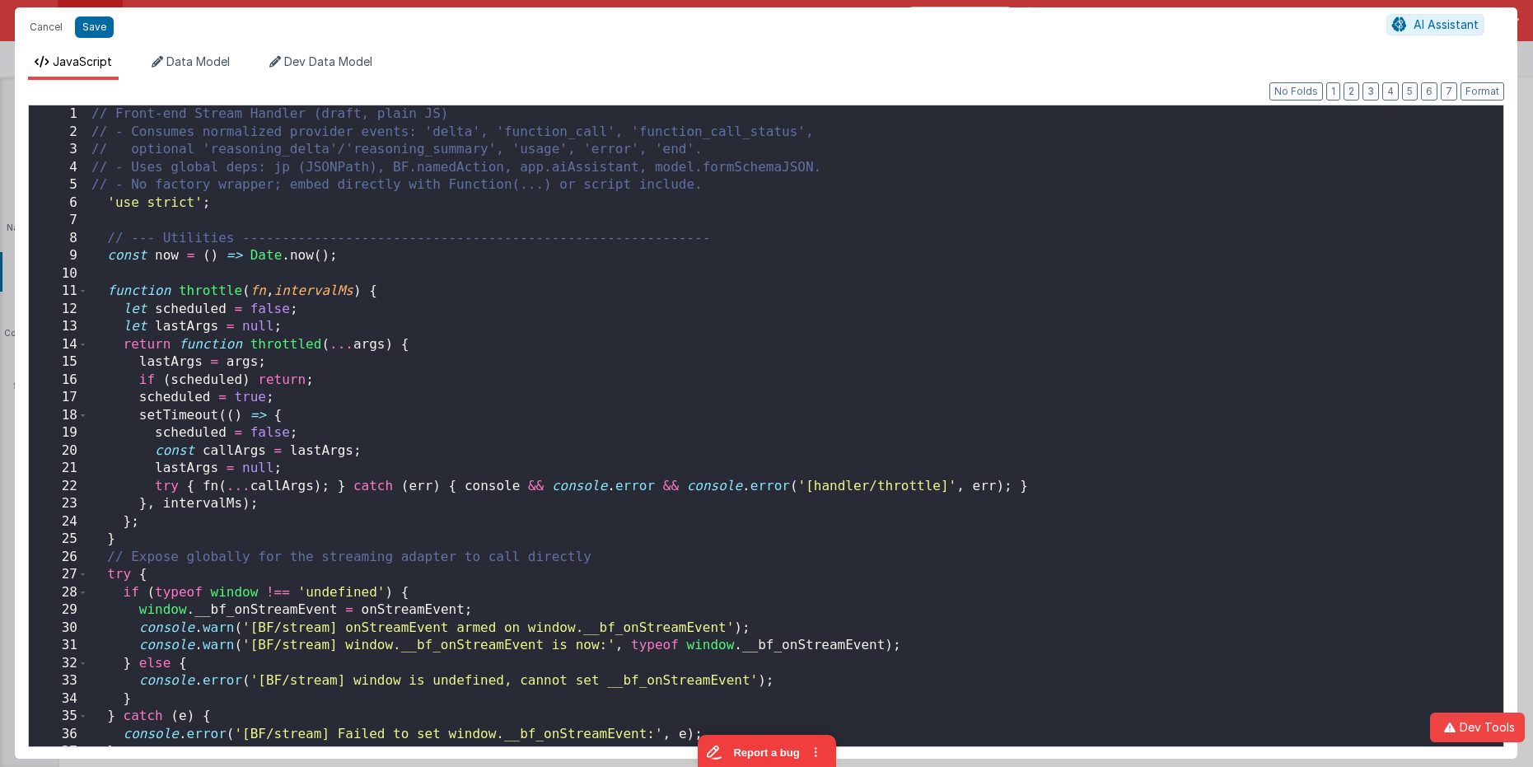
click at [734, 236] on div "// Front-end Stream Handler (draft, plain JS) // - Consumes normalized provider…" at bounding box center [795, 443] width 1415 height 676
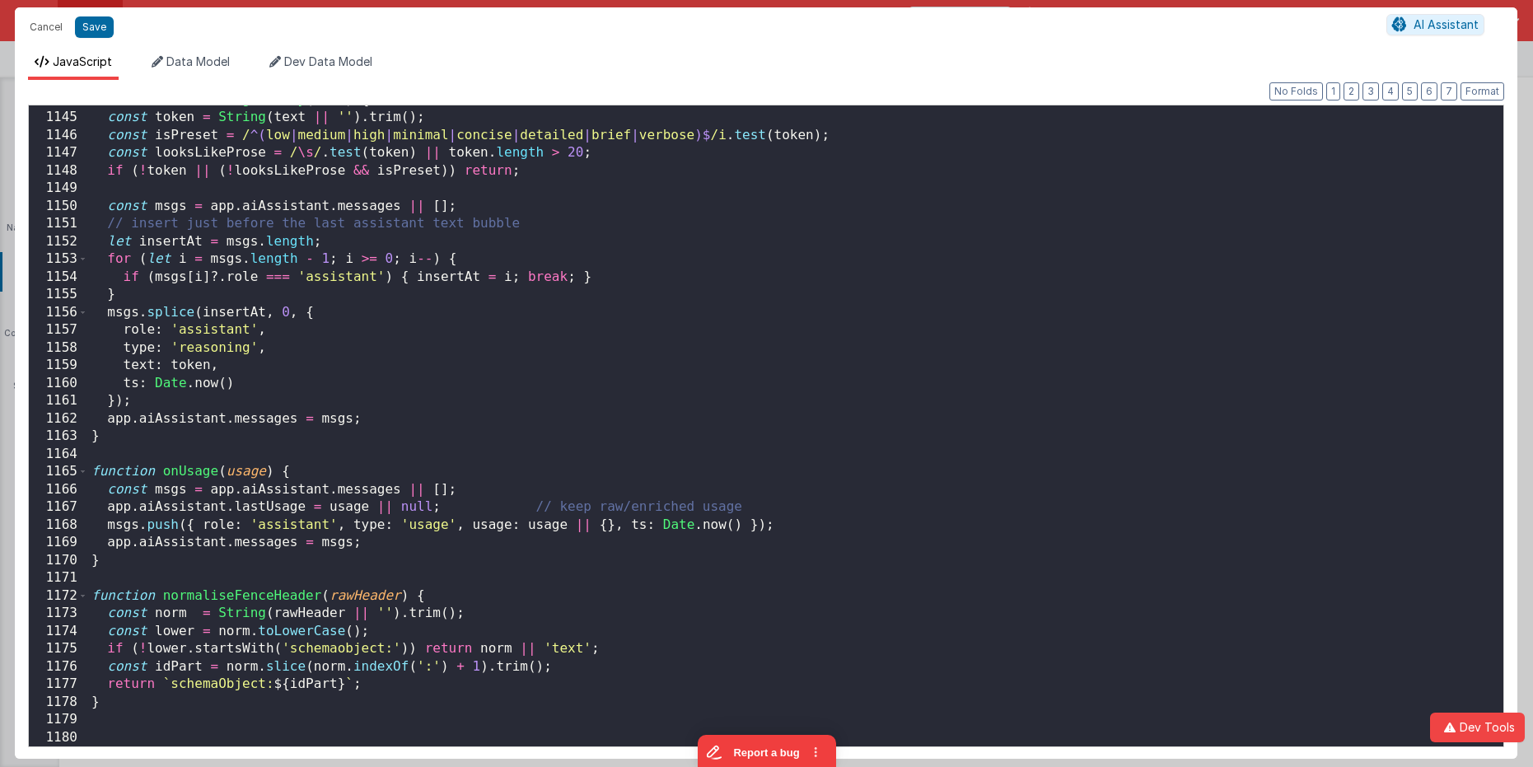
scroll to position [20289, 0]
click at [1357, 96] on button "Format" at bounding box center [1482, 91] width 44 height 18
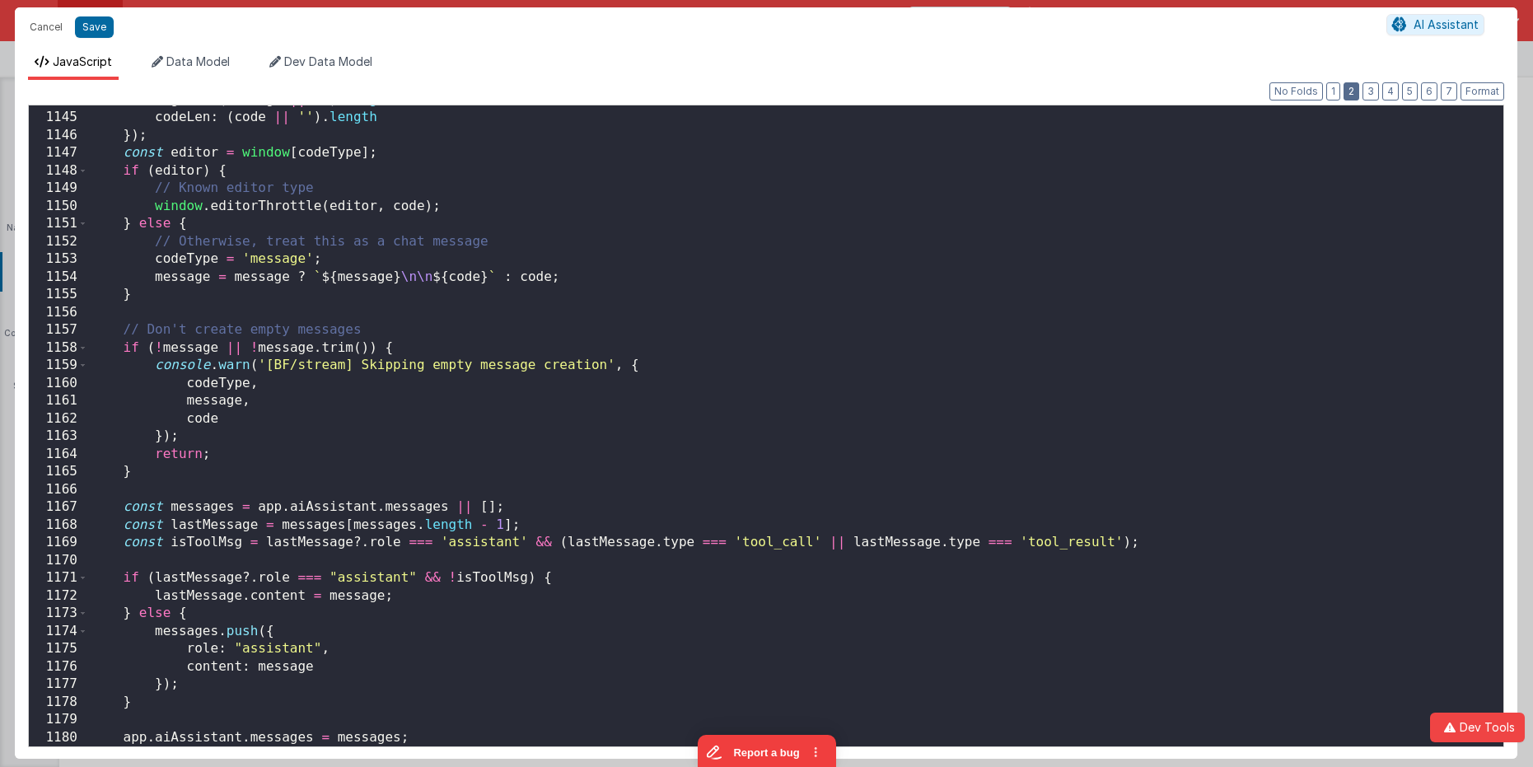
click at [1357, 91] on button "2" at bounding box center [1351, 91] width 16 height 18
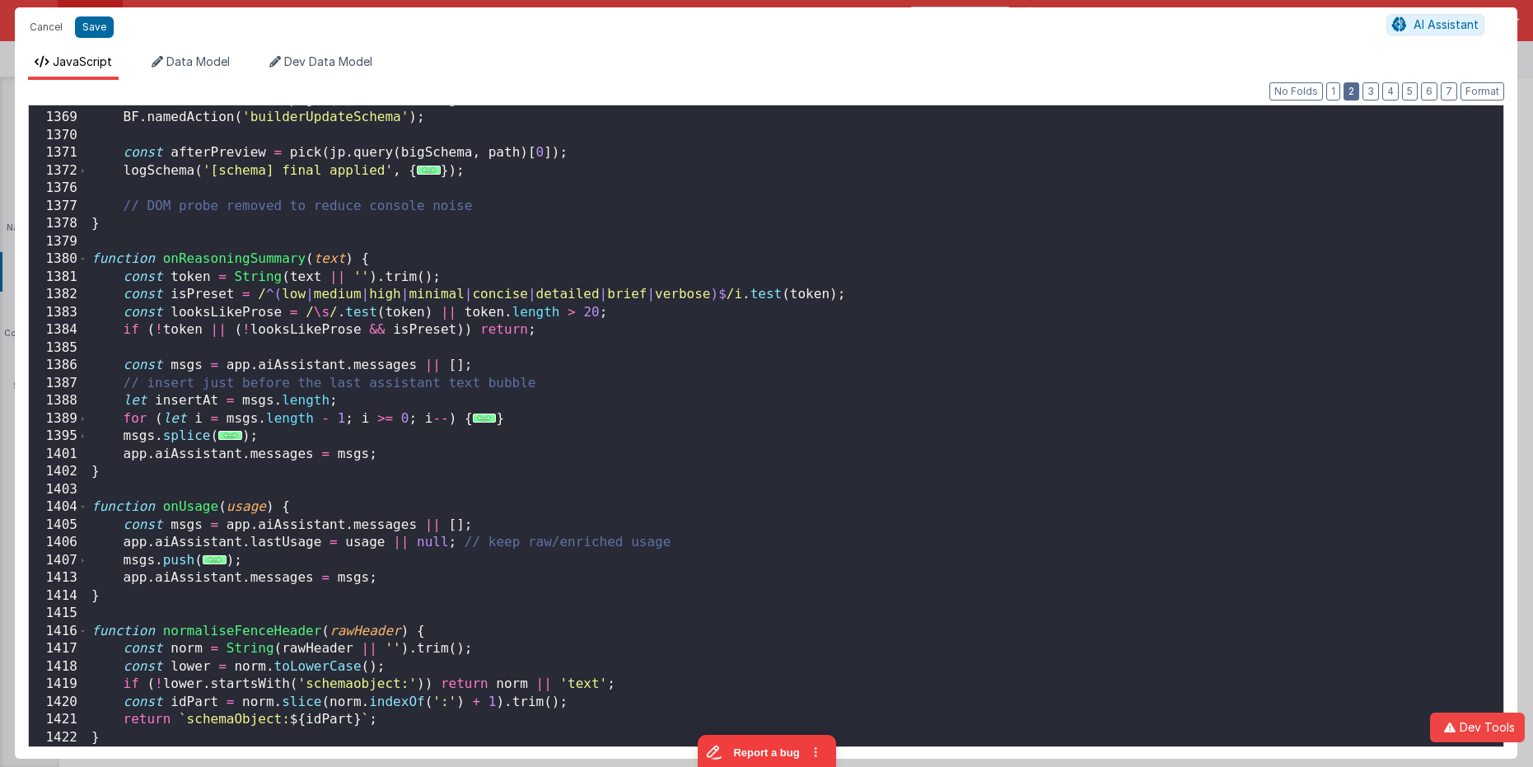
scroll to position [7645, 0]
click at [1339, 91] on button "1" at bounding box center [1333, 91] width 14 height 18
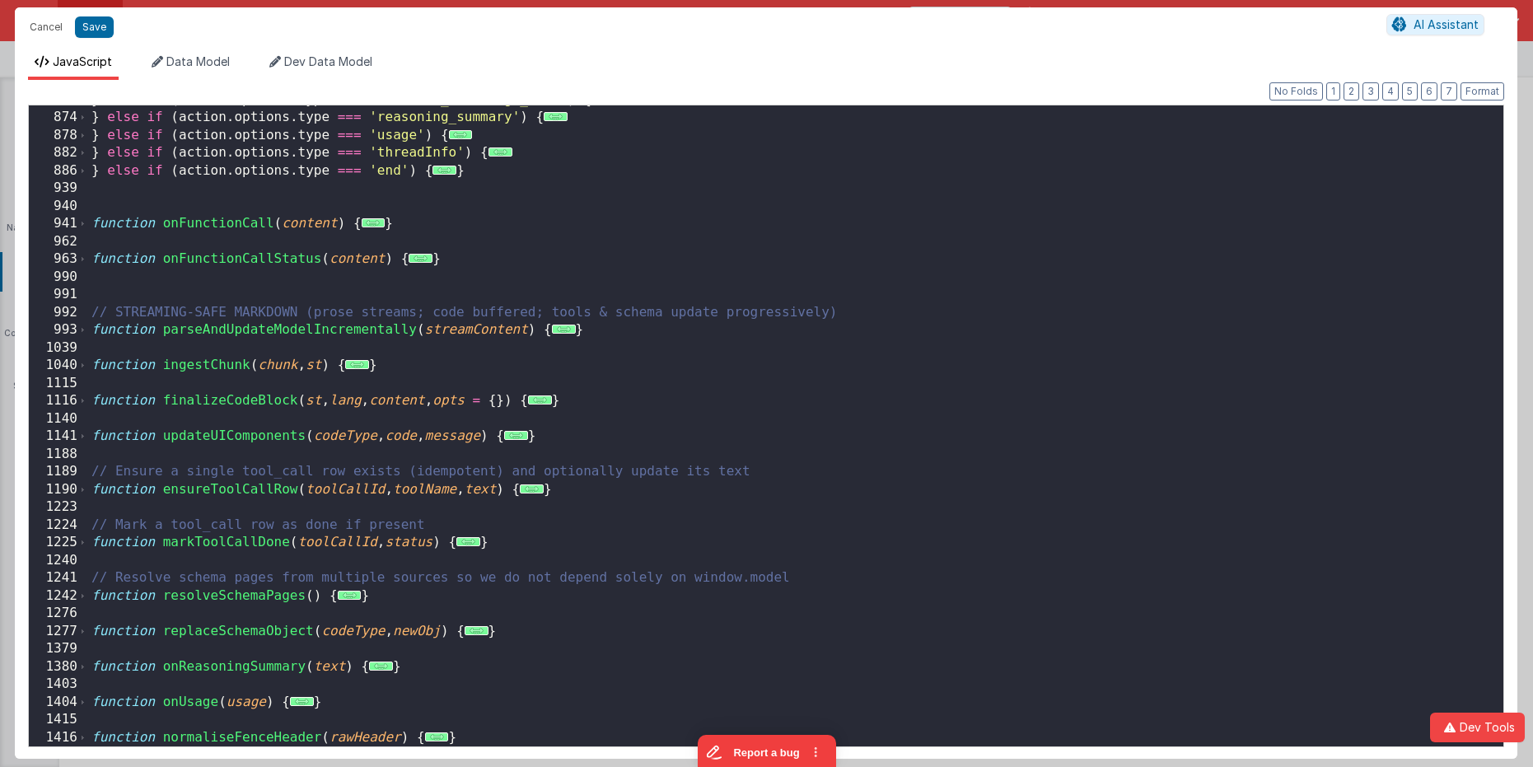
click at [517, 338] on div "} else if ( action . options . type === 'function_call.args_done' ) { ... } els…" at bounding box center [795, 429] width 1415 height 676
drag, startPoint x: 89, startPoint y: 32, endPoint x: 189, endPoint y: 31, distance: 99.7
click at [89, 32] on button "Save" at bounding box center [94, 26] width 39 height 21
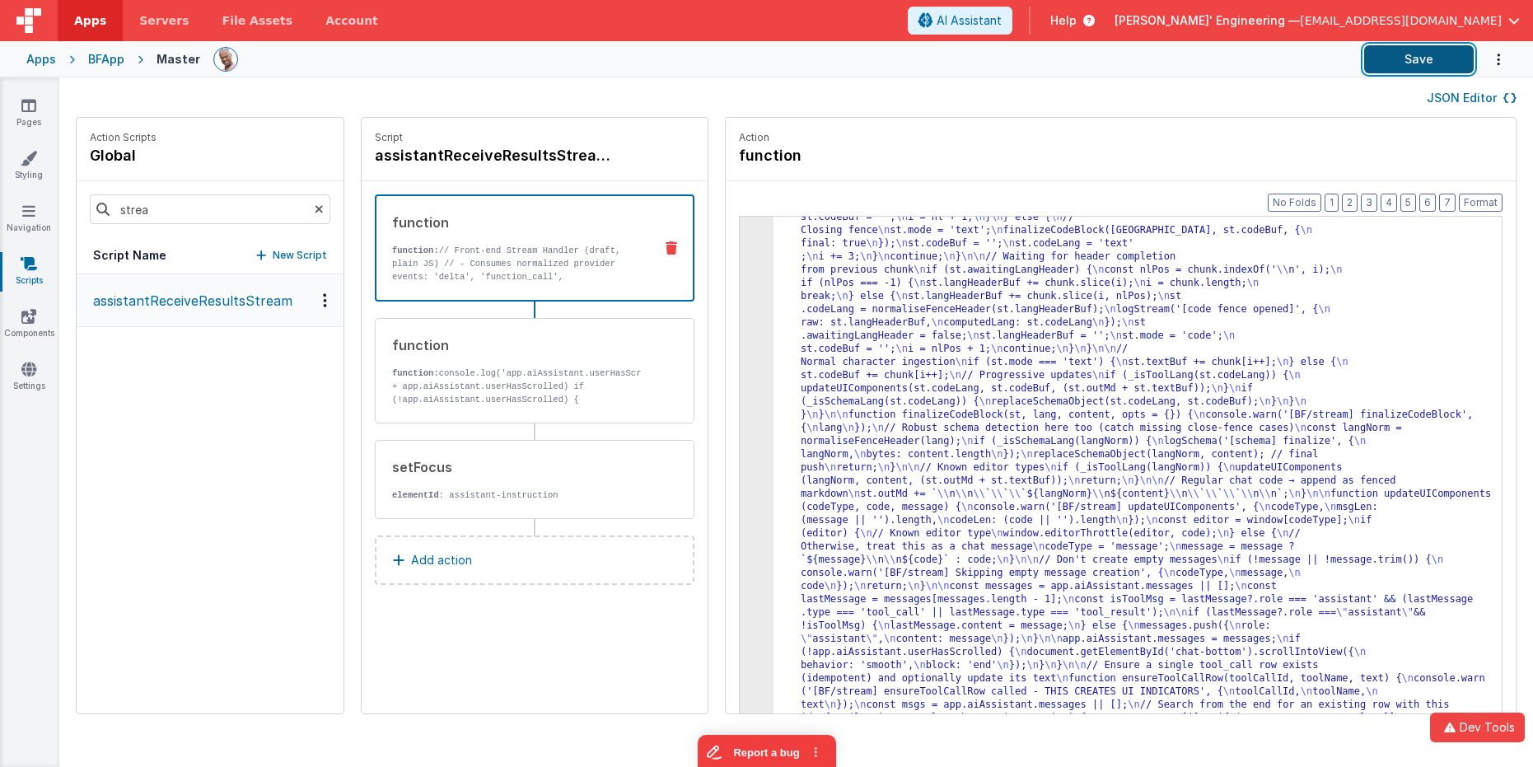
click at [1357, 60] on button "Save" at bounding box center [1419, 59] width 110 height 28
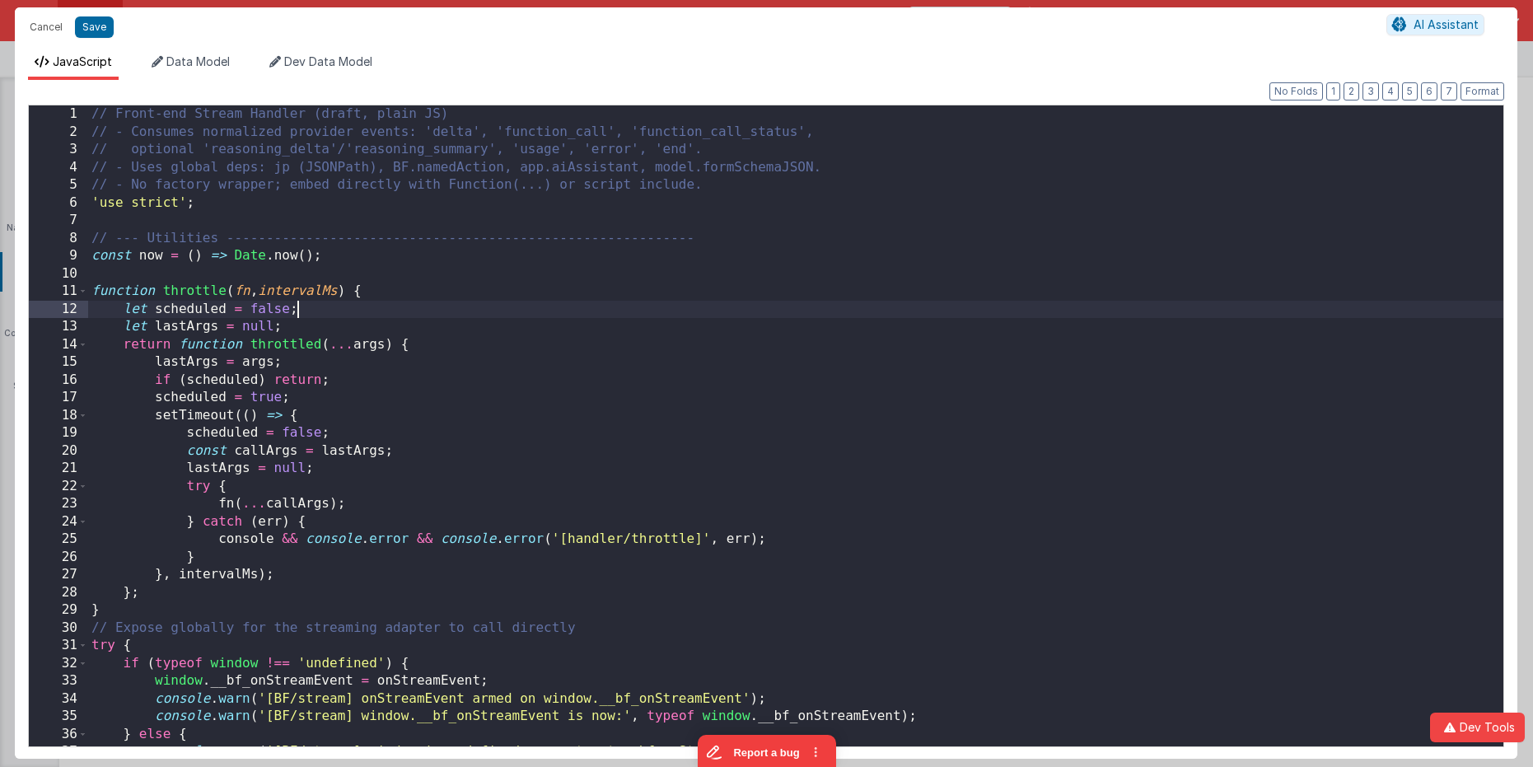
scroll to position [0, 0]
click at [736, 307] on div "// Front-end Stream Handler (draft, plain JS) // - Consumes normalized provider…" at bounding box center [795, 443] width 1415 height 676
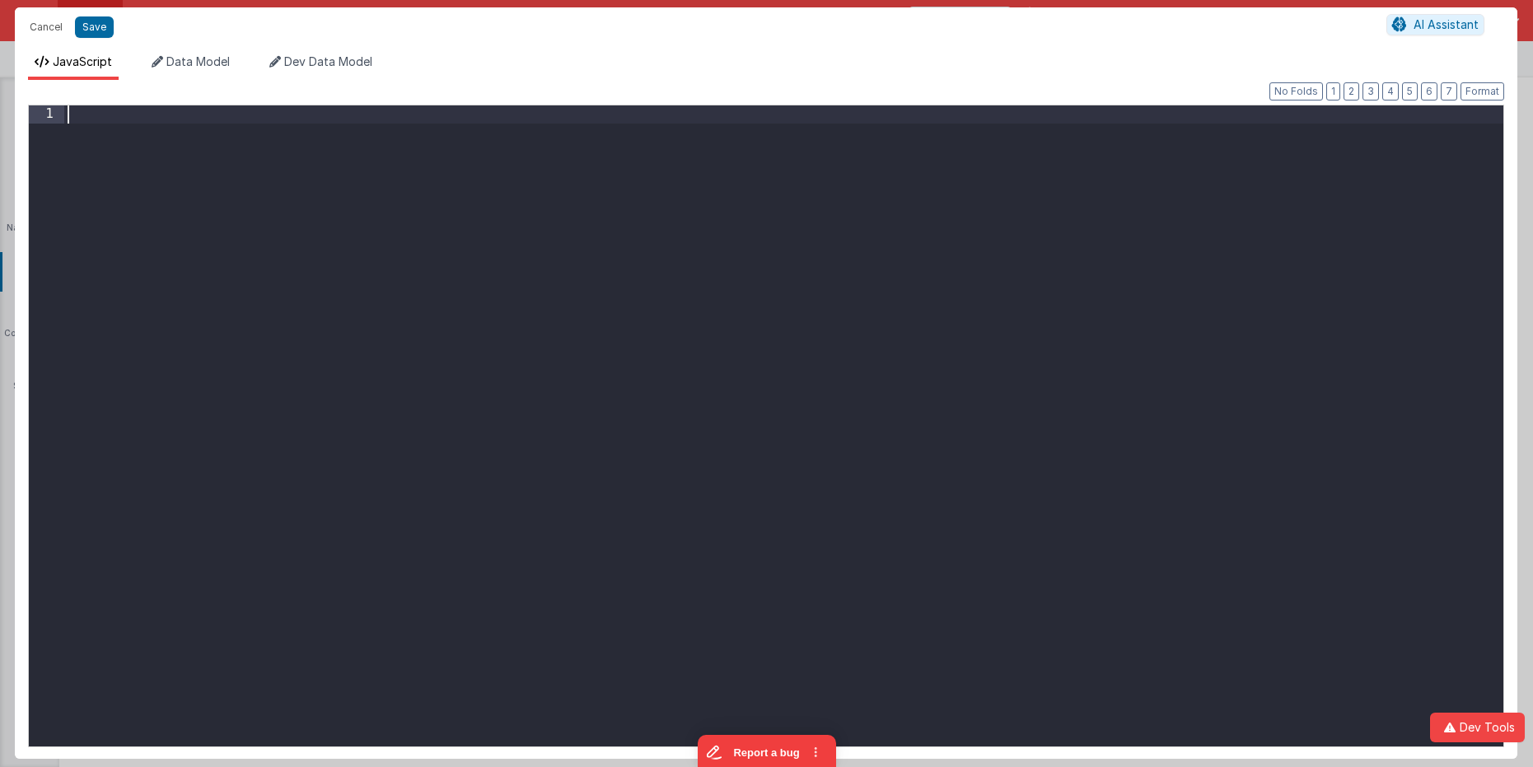
scroll to position [20324, 0]
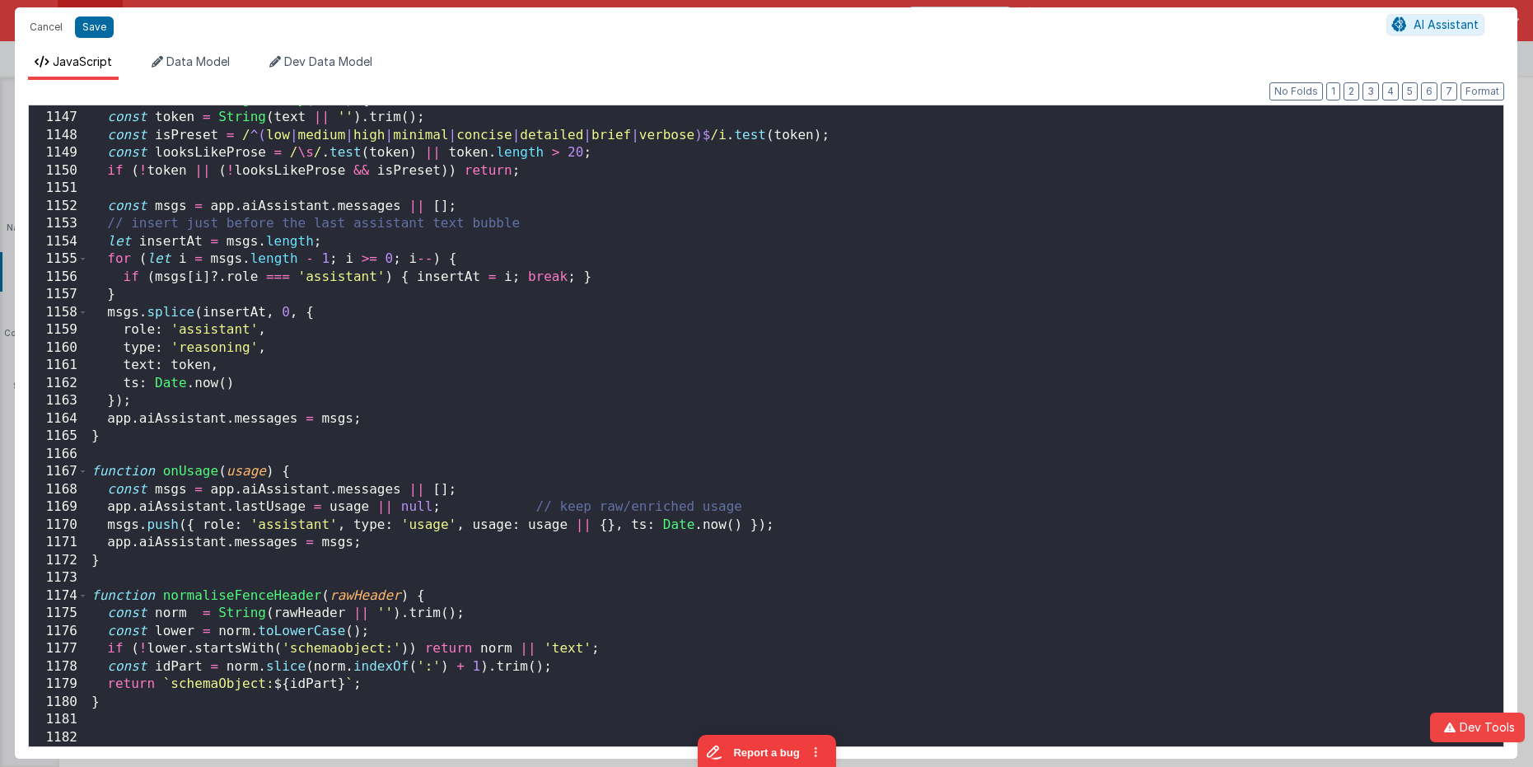
click at [1138, 258] on div "function onReasoningSummary ( text ) { const token = String ( text || '' ) . tr…" at bounding box center [795, 429] width 1415 height 676
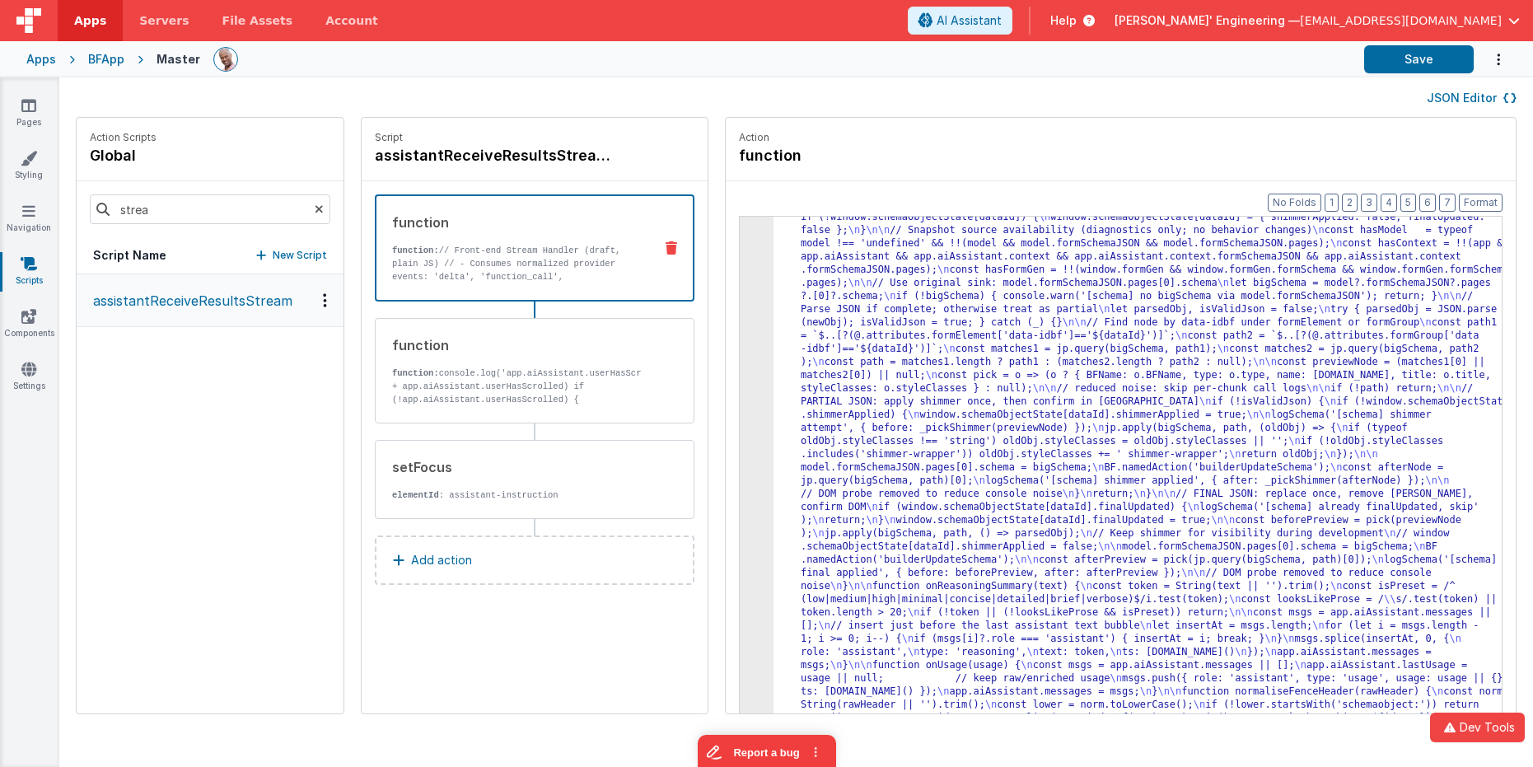
scroll to position [5066, 0]
click at [1353, 77] on div "JSON Editor" at bounding box center [795, 97] width 1473 height 40
click at [1357, 65] on button "Save" at bounding box center [1419, 59] width 110 height 28
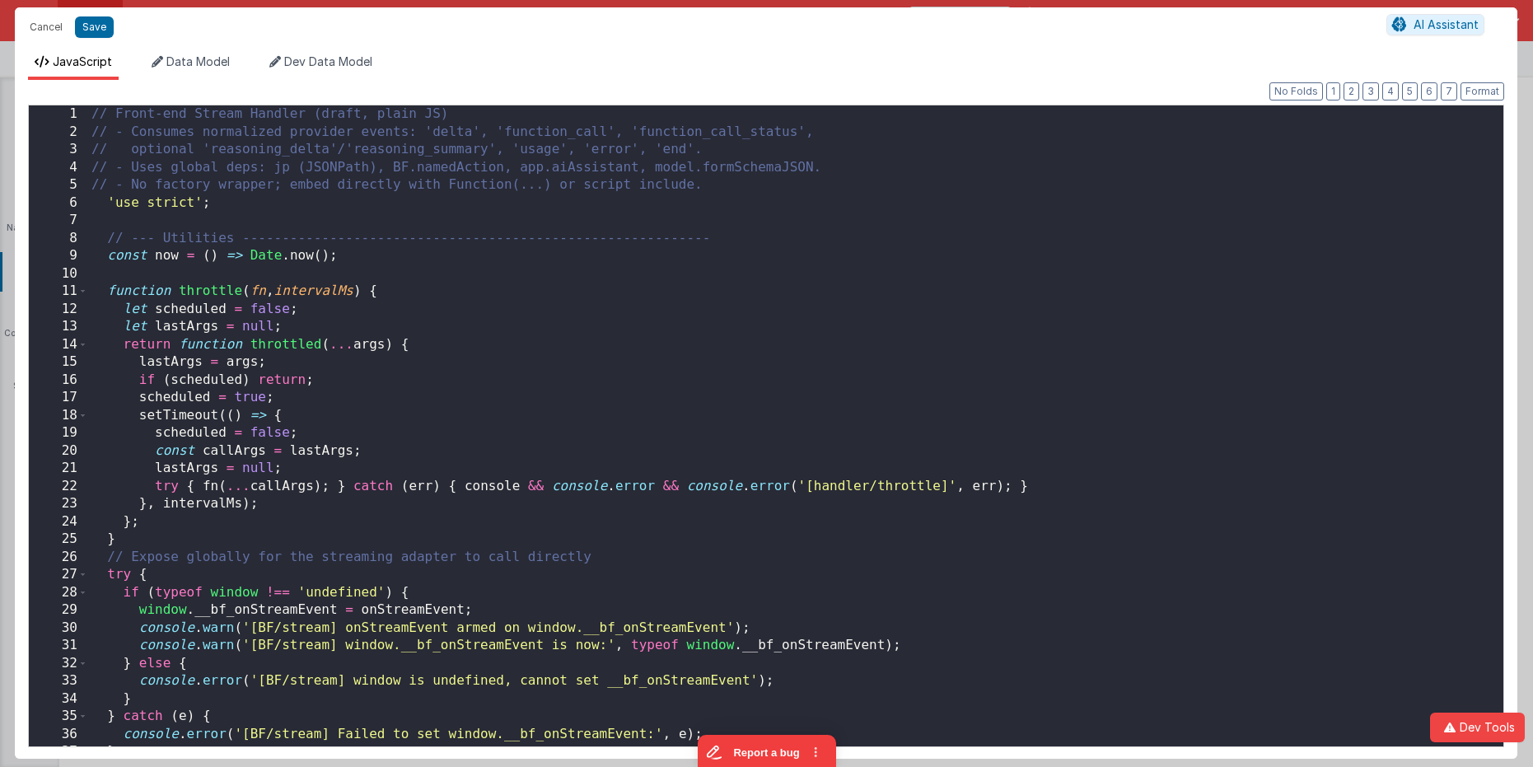
click at [725, 251] on div "// Front-end Stream Handler (draft, plain JS) // - Consumes normalized provider…" at bounding box center [795, 443] width 1415 height 676
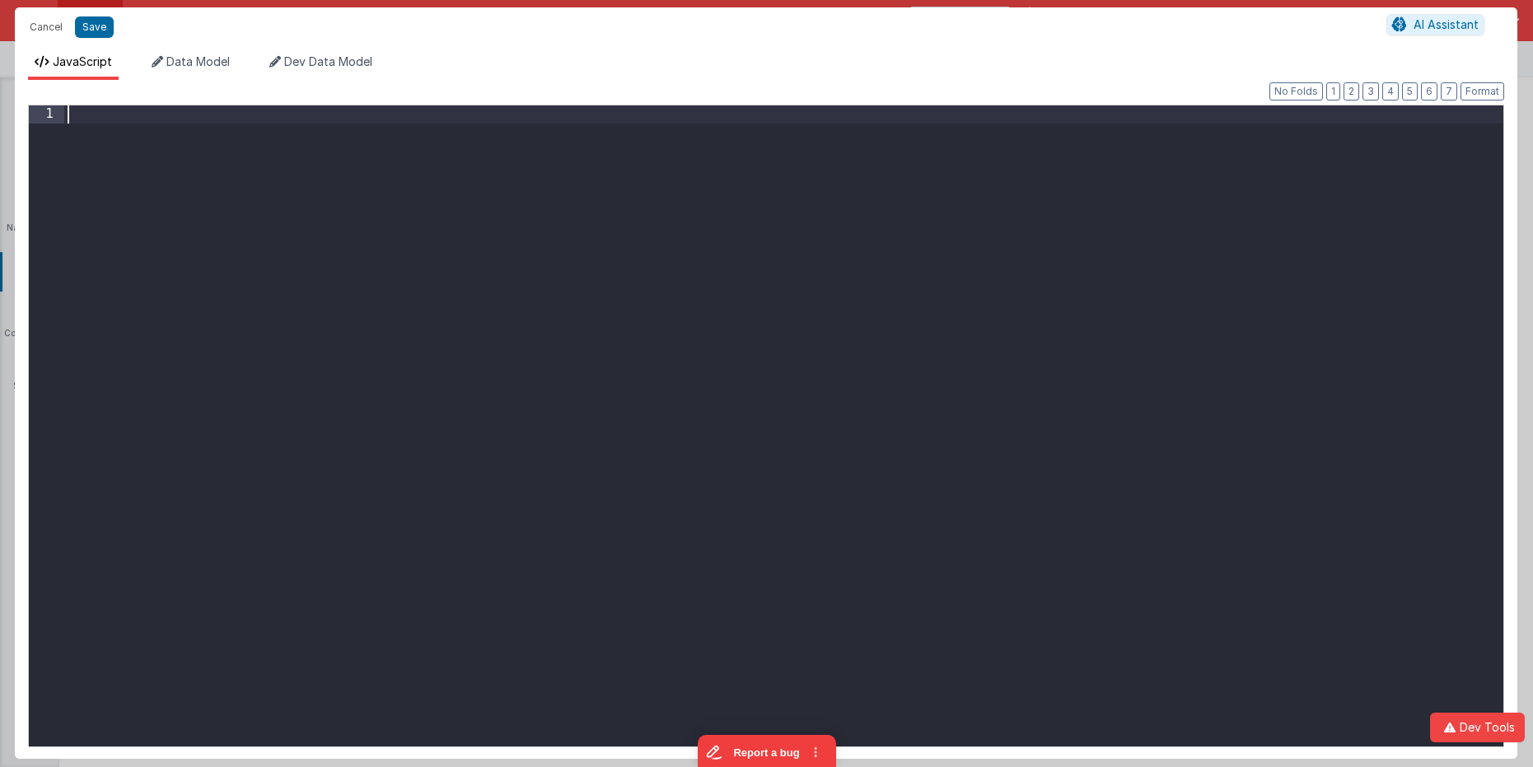
paste textarea
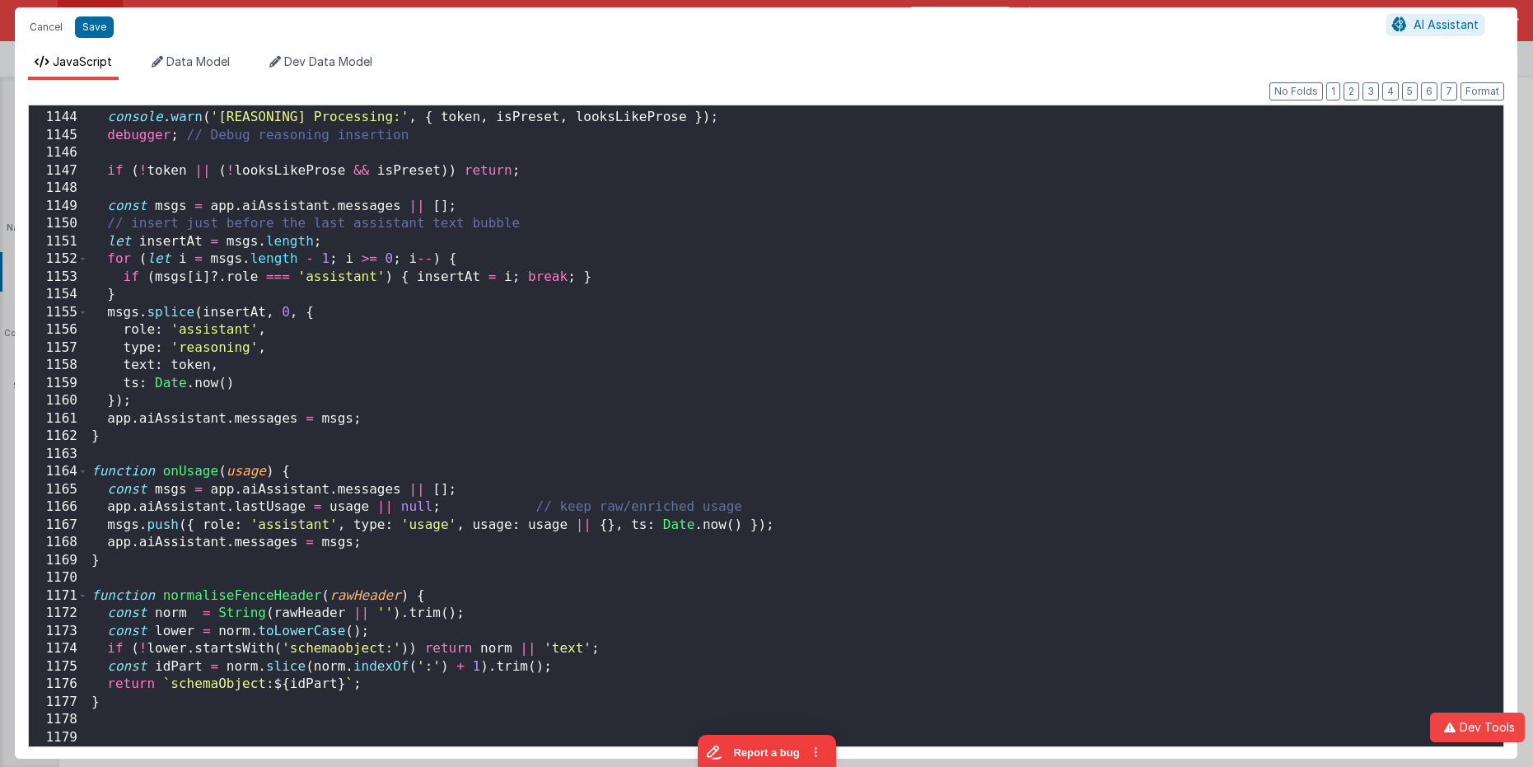
scroll to position [20307, 0]
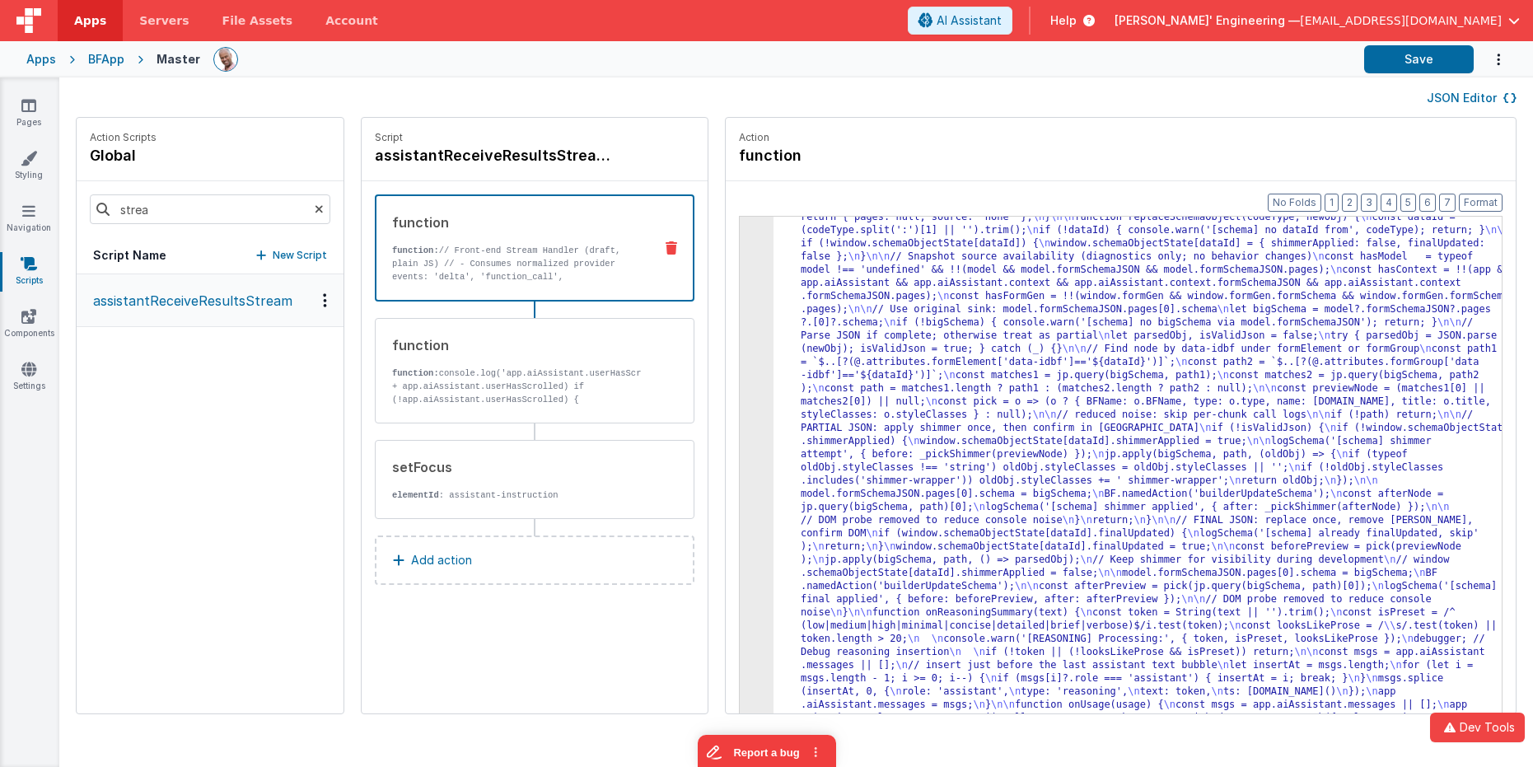
click at [1283, 120] on div "Action function" at bounding box center [1121, 149] width 790 height 63
click at [1357, 65] on button "Save" at bounding box center [1419, 59] width 110 height 28
drag, startPoint x: 869, startPoint y: 300, endPoint x: 847, endPoint y: 296, distance: 22.6
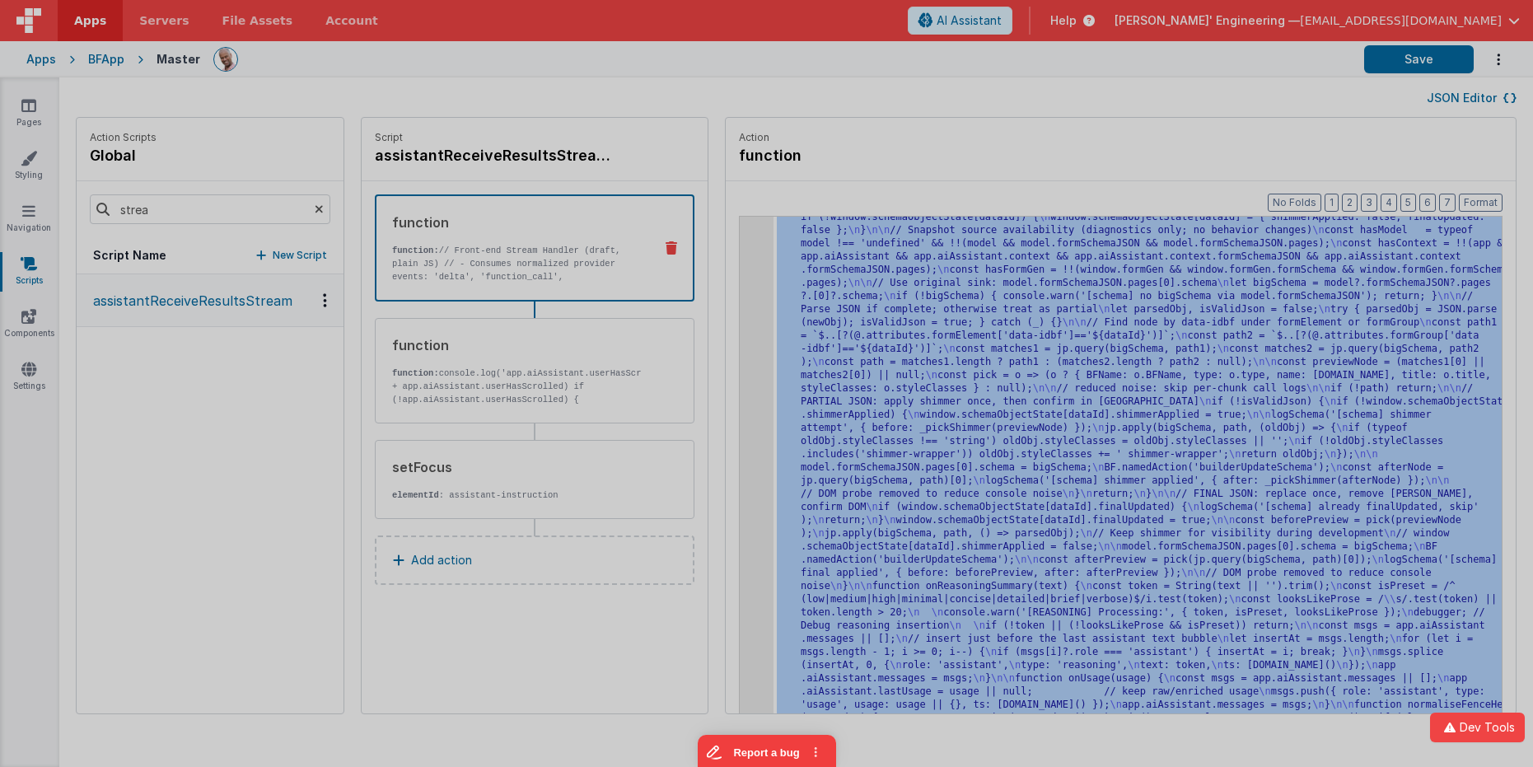
scroll to position [5092, 0]
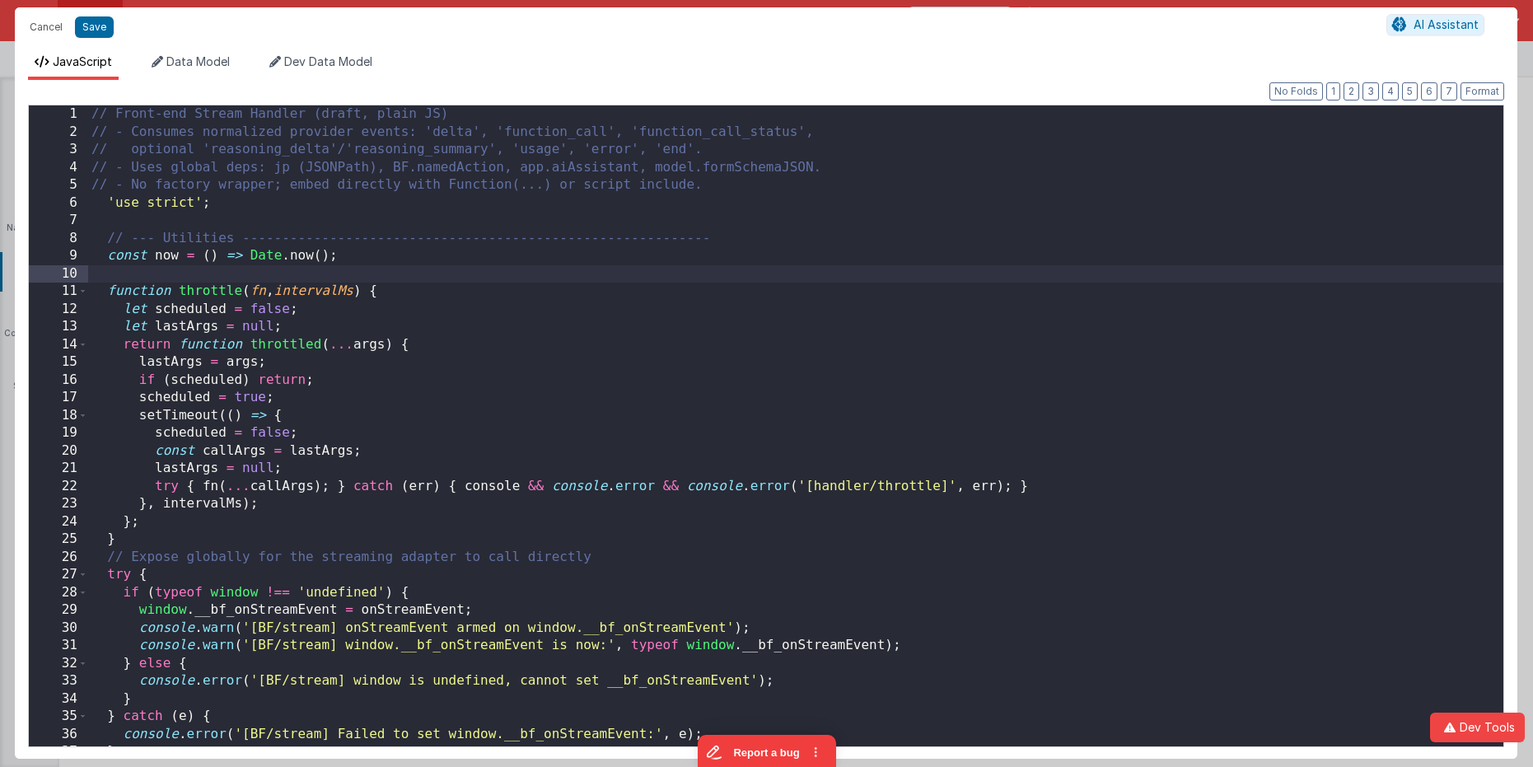
click at [724, 270] on div "// Front-end Stream Handler (draft, plain JS) // - Consumes normalized provider…" at bounding box center [795, 443] width 1415 height 676
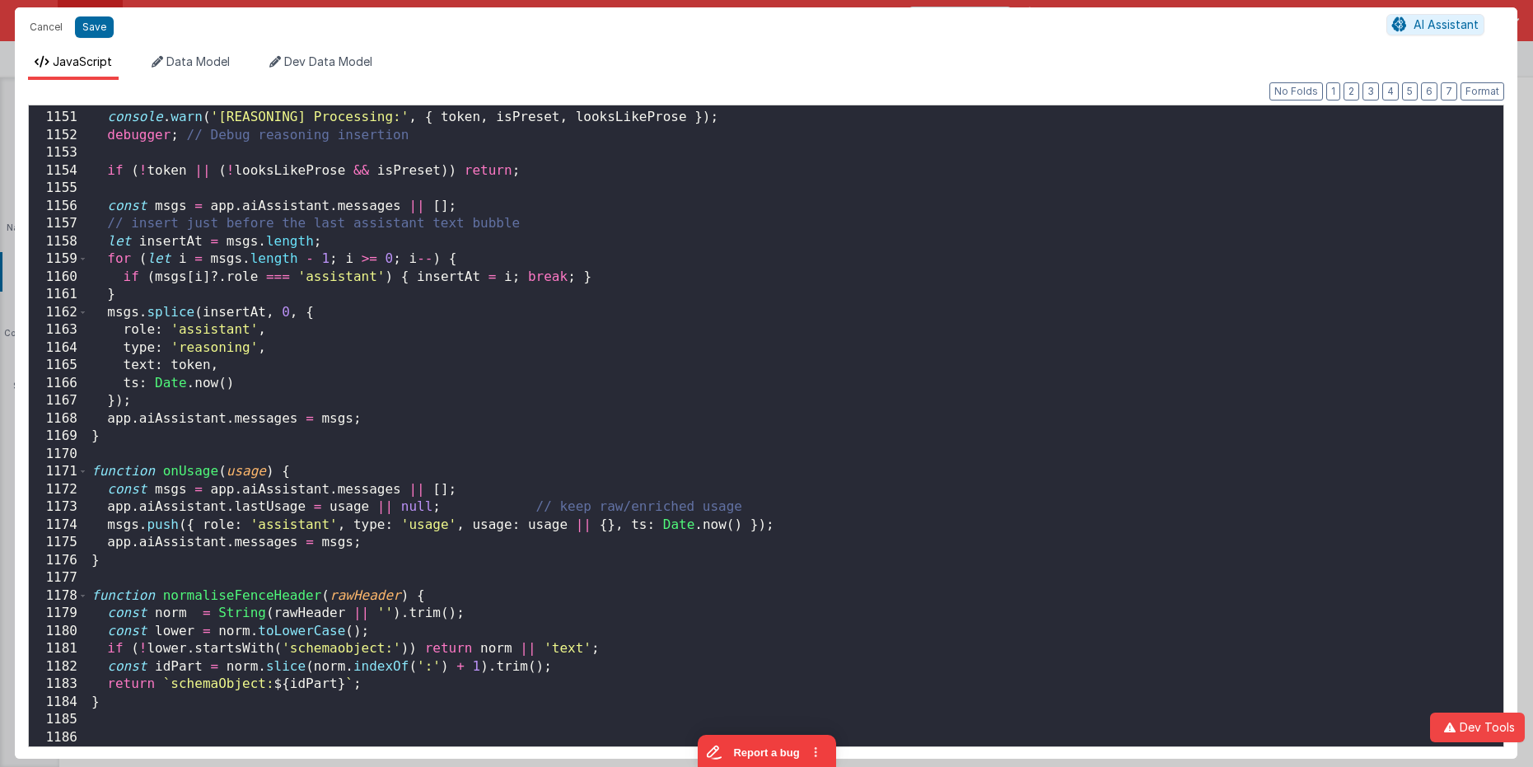
scroll to position [20395, 0]
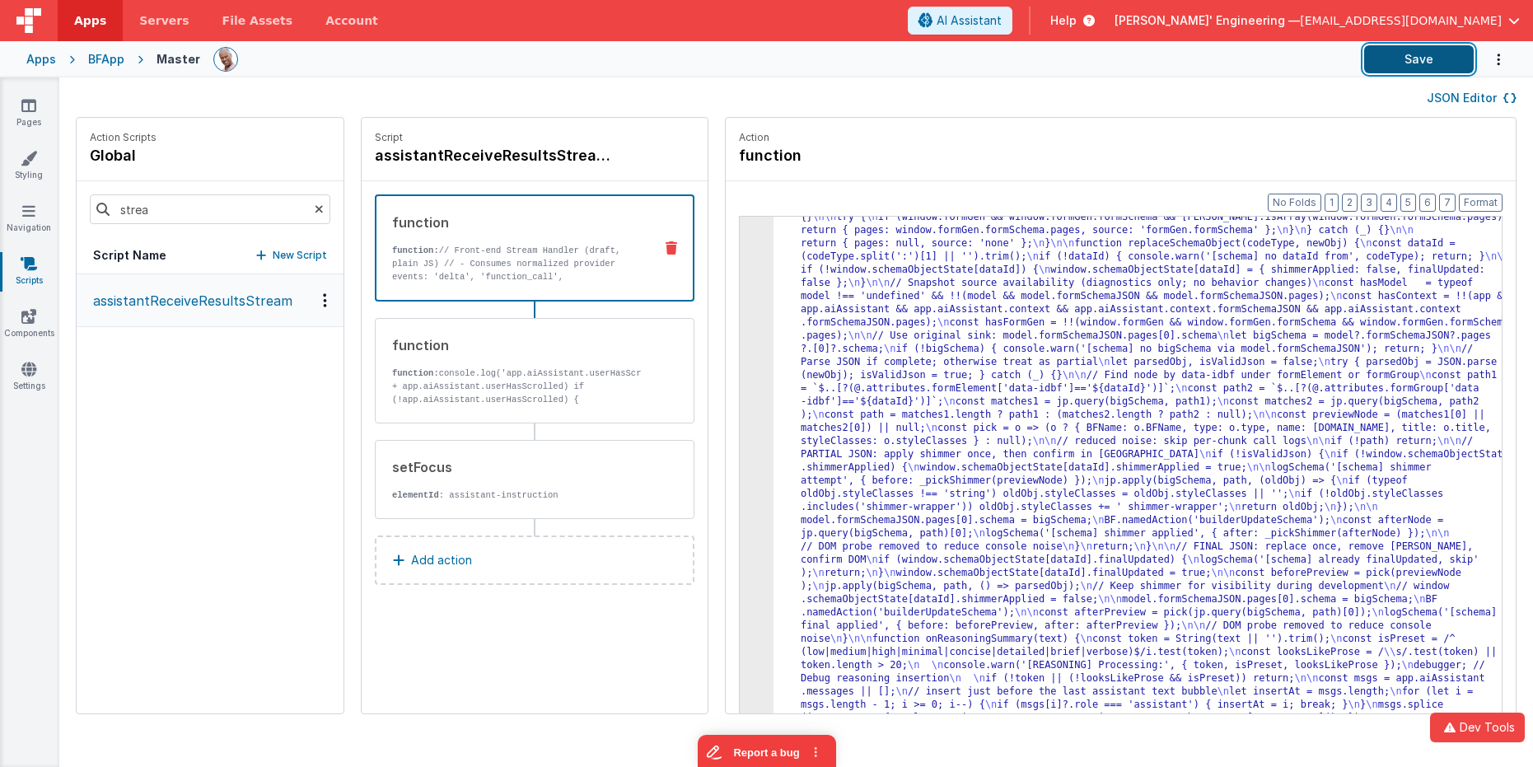
click at [1357, 57] on button "Save" at bounding box center [1419, 59] width 110 height 28
click at [1357, 47] on button "Save" at bounding box center [1419, 59] width 110 height 28
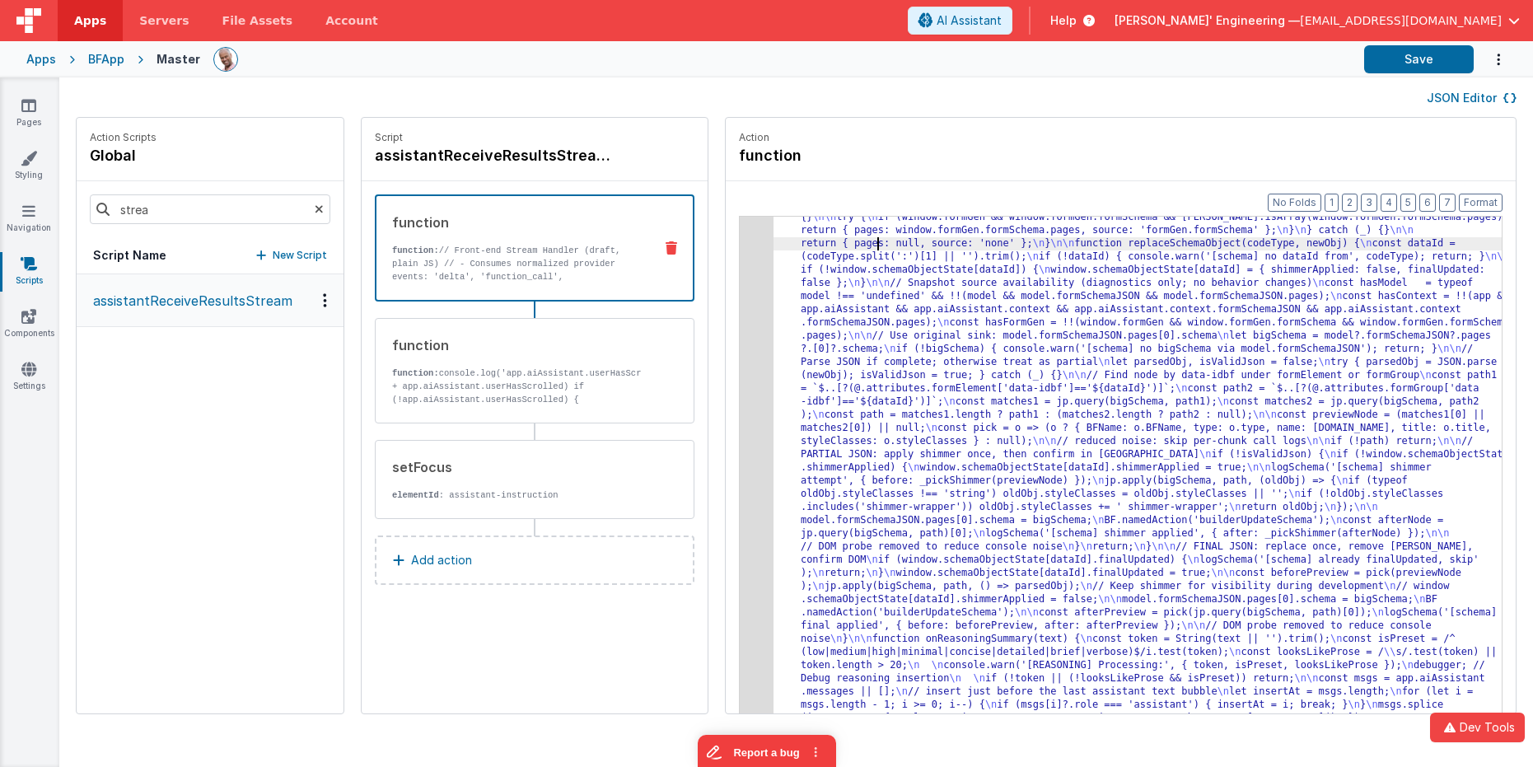
drag, startPoint x: 853, startPoint y: 249, endPoint x: 735, endPoint y: 252, distance: 118.6
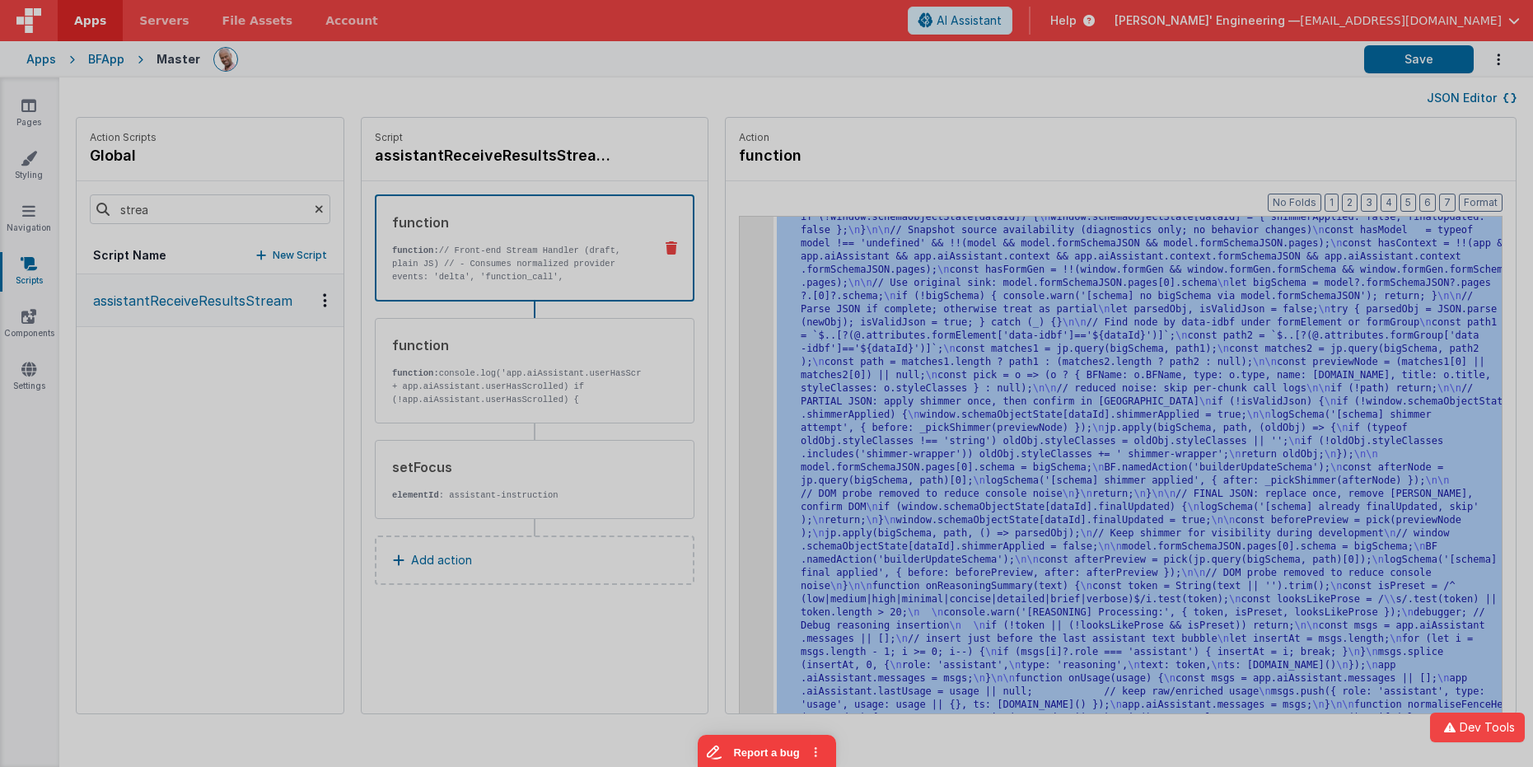
scroll to position [5145, 0]
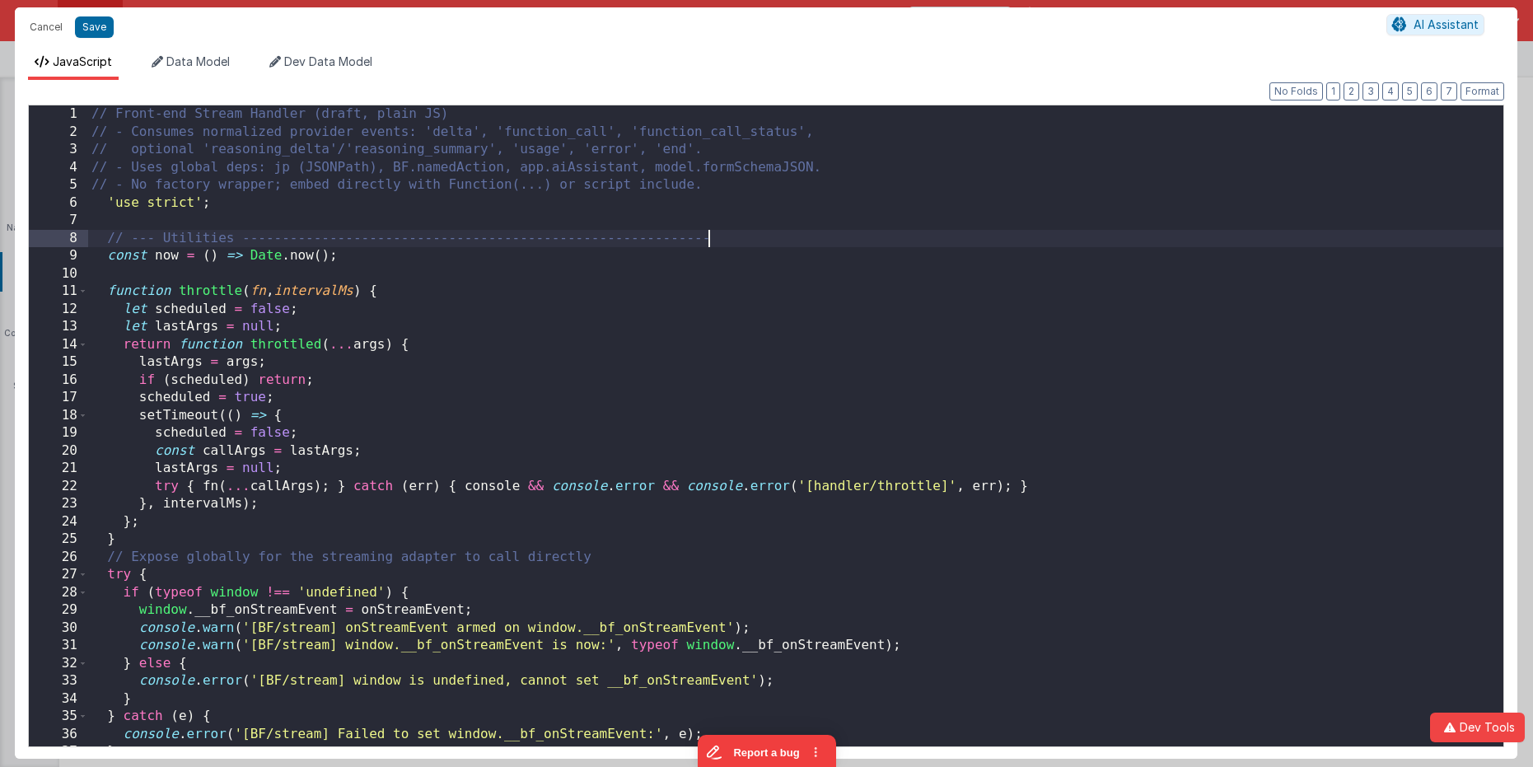
click at [721, 246] on div "// Front-end Stream Handler (draft, plain JS) // - Consumes normalized provider…" at bounding box center [795, 443] width 1415 height 676
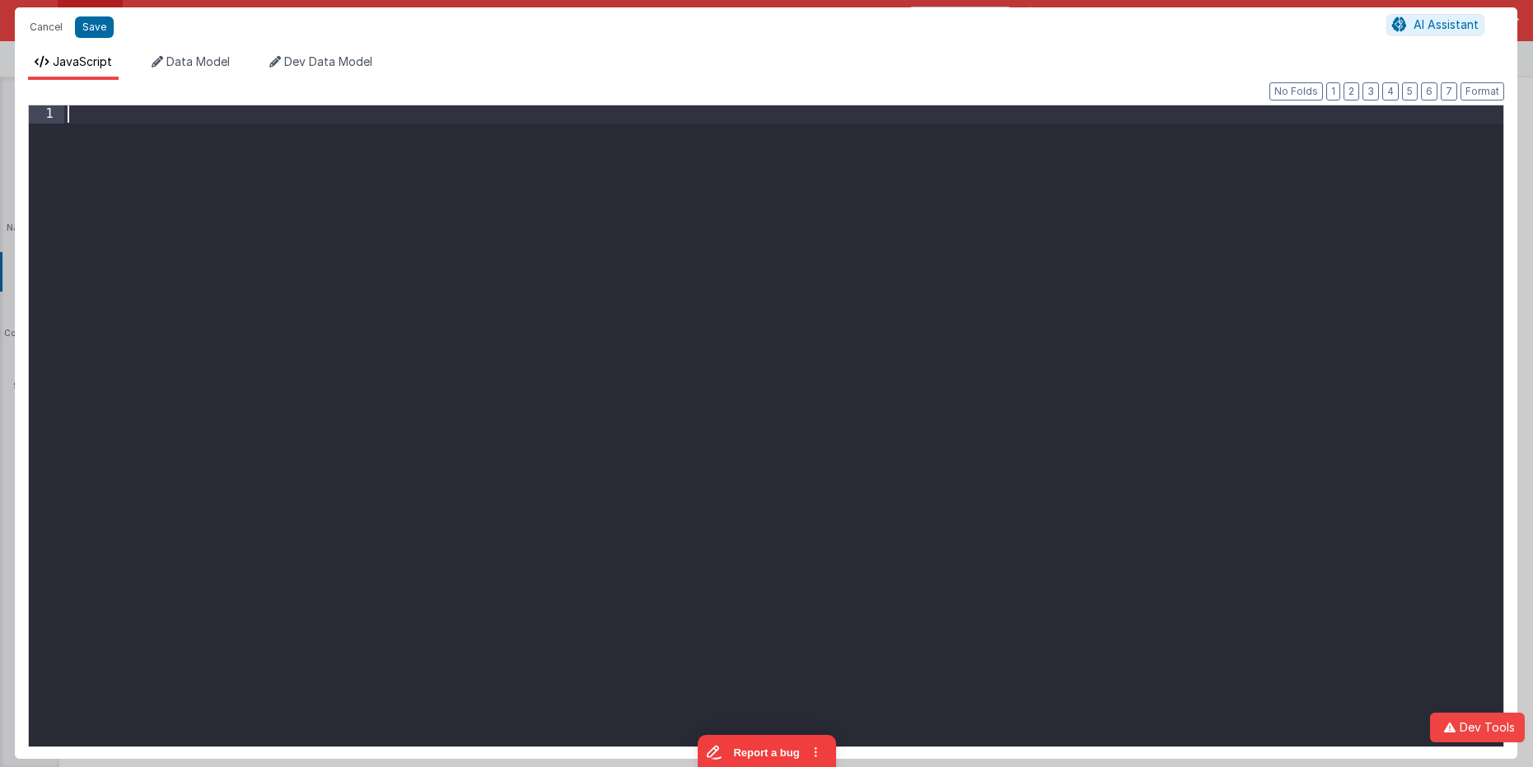
scroll to position [20413, 0]
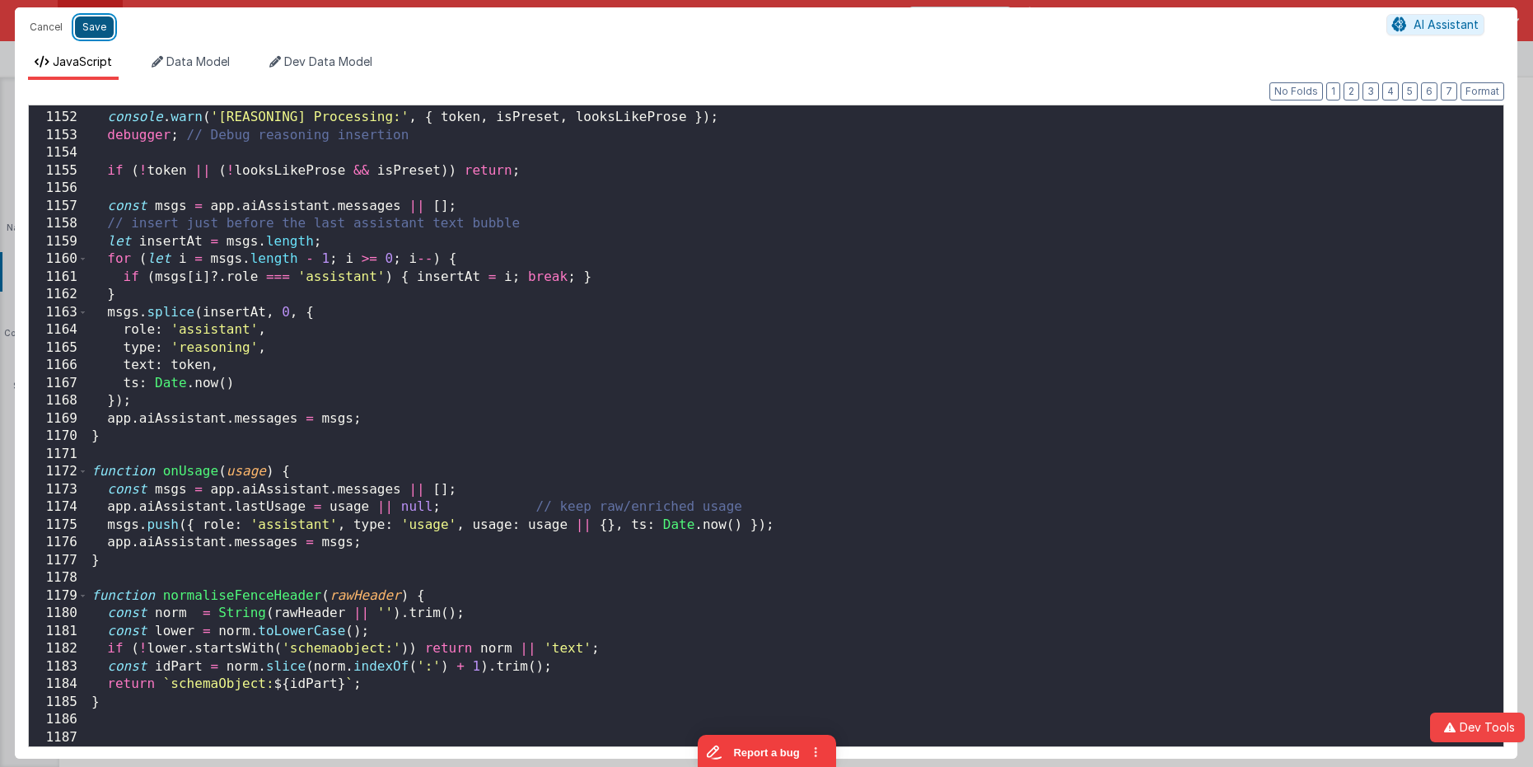
click at [86, 30] on button "Save" at bounding box center [94, 26] width 39 height 21
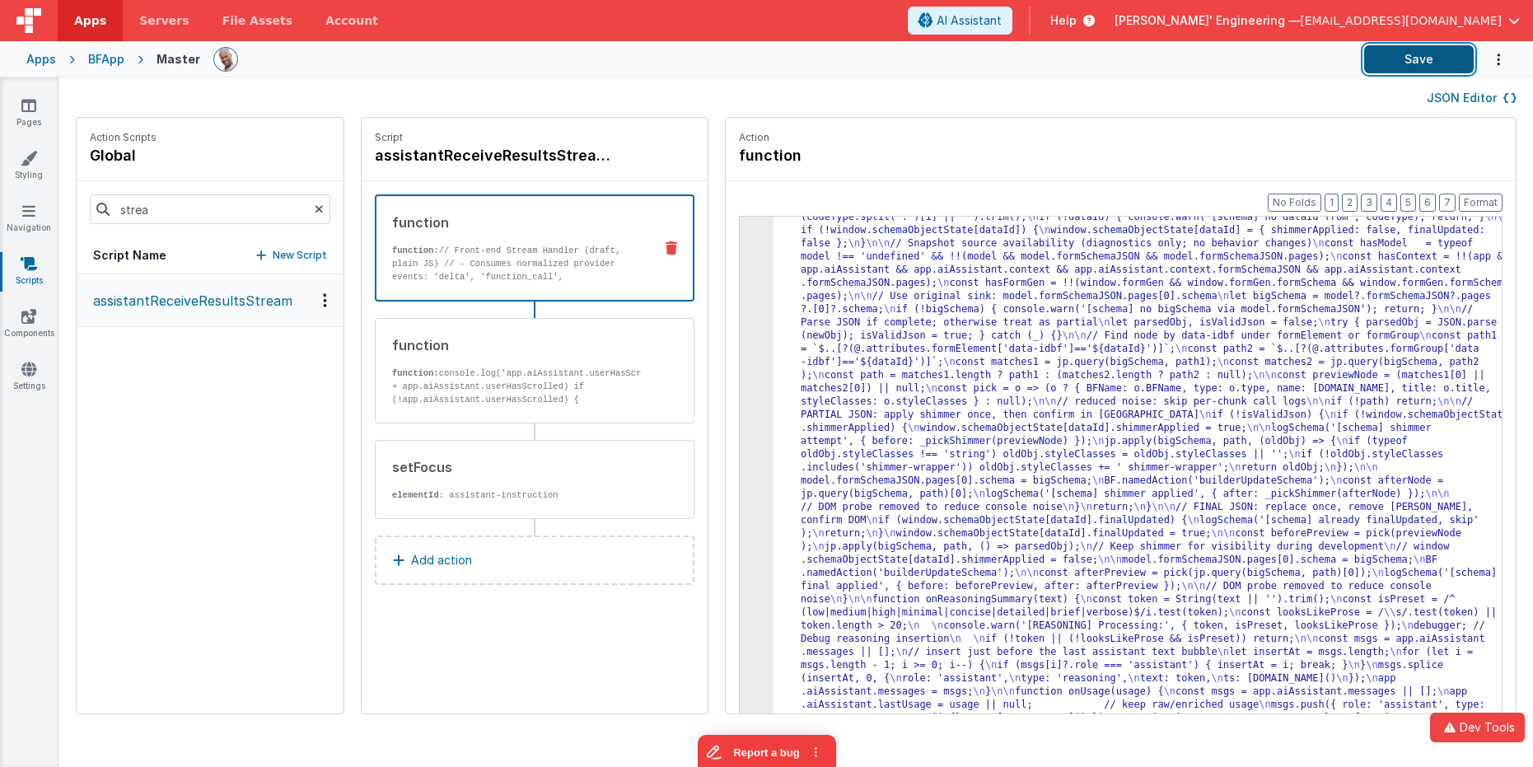
click at [1357, 64] on button "Save" at bounding box center [1419, 59] width 110 height 28
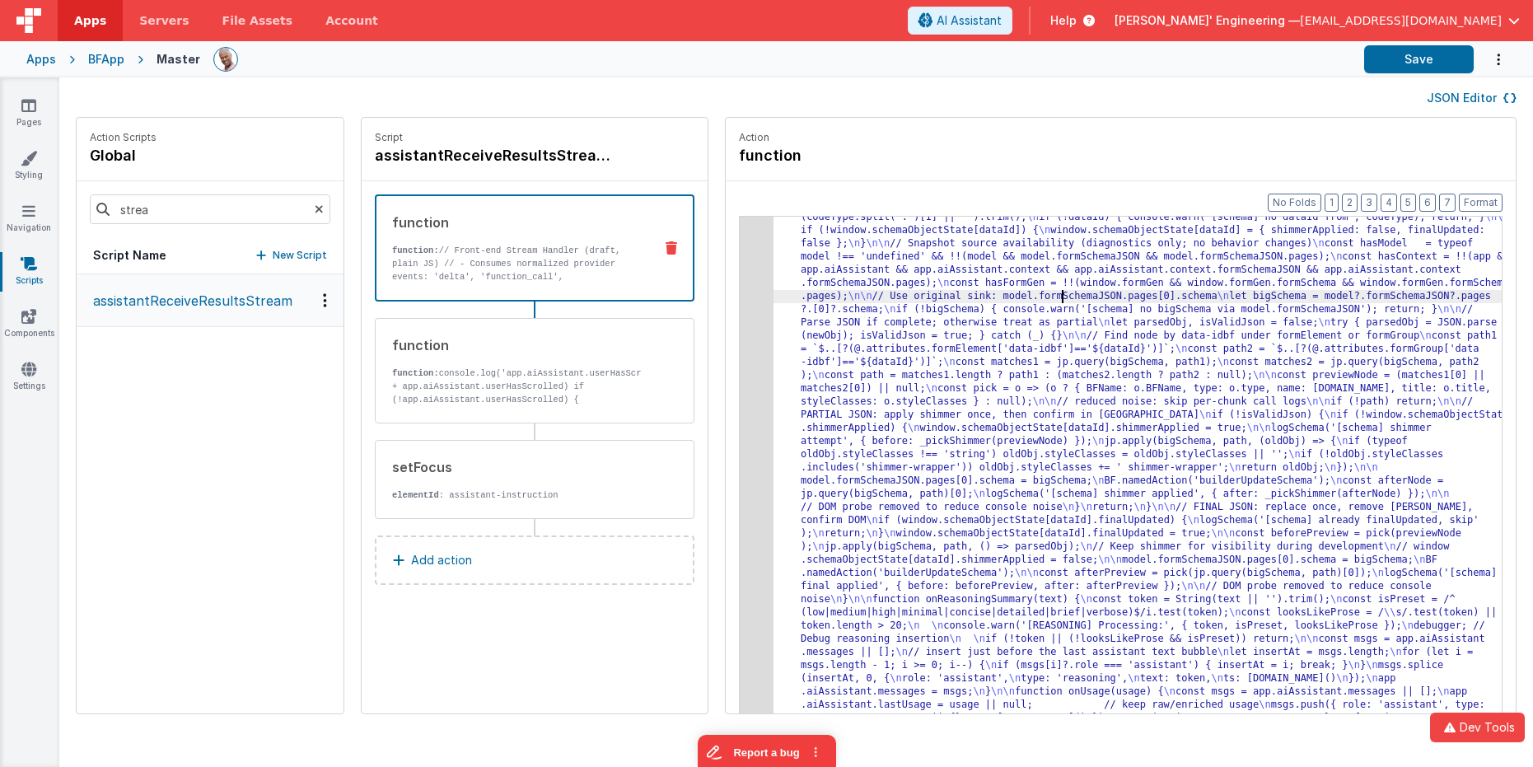
drag, startPoint x: 1034, startPoint y: 296, endPoint x: 1011, endPoint y: 295, distance: 23.1
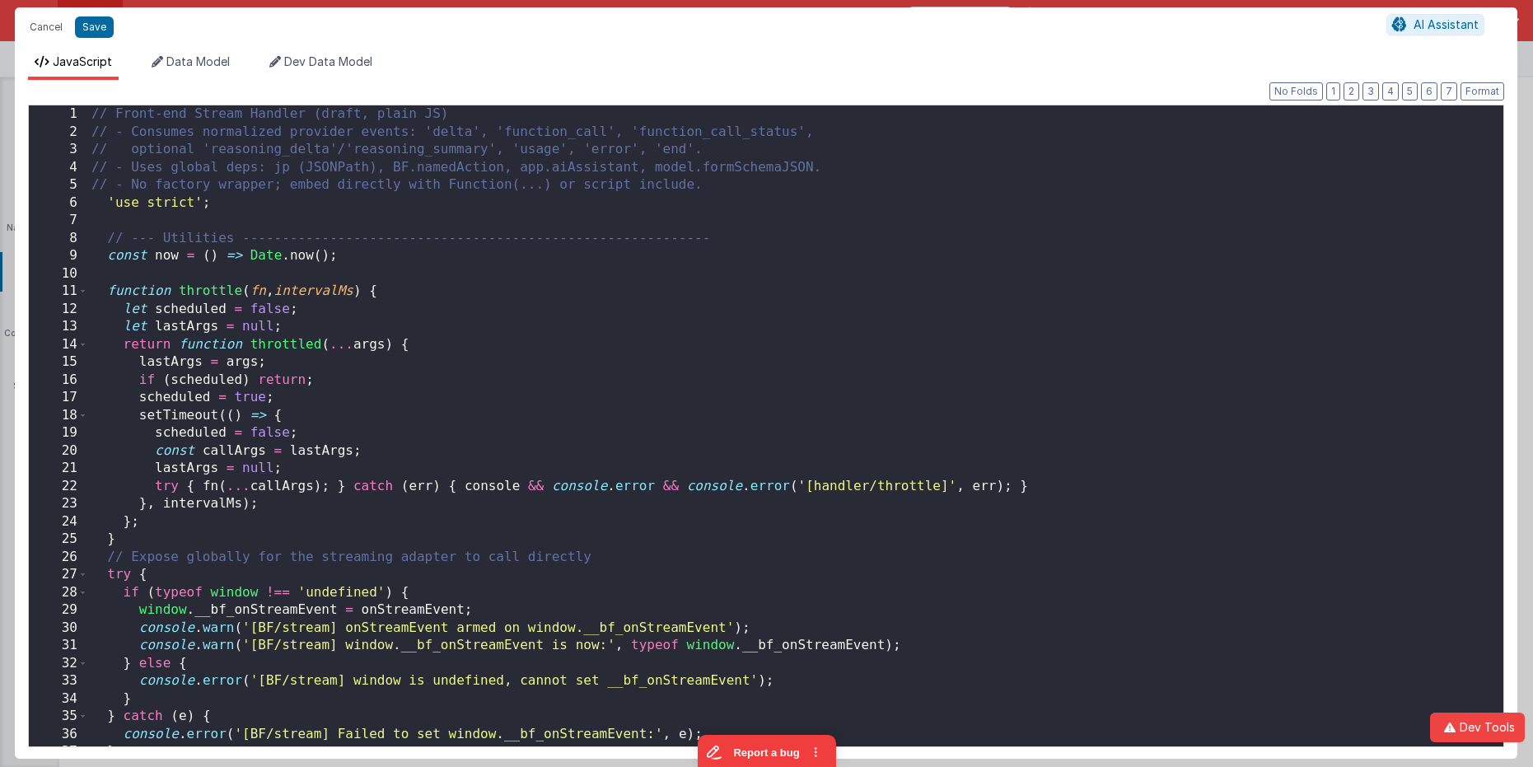
click at [761, 252] on div "// Front-end Stream Handler (draft, plain JS) // - Consumes normalized provider…" at bounding box center [795, 443] width 1415 height 676
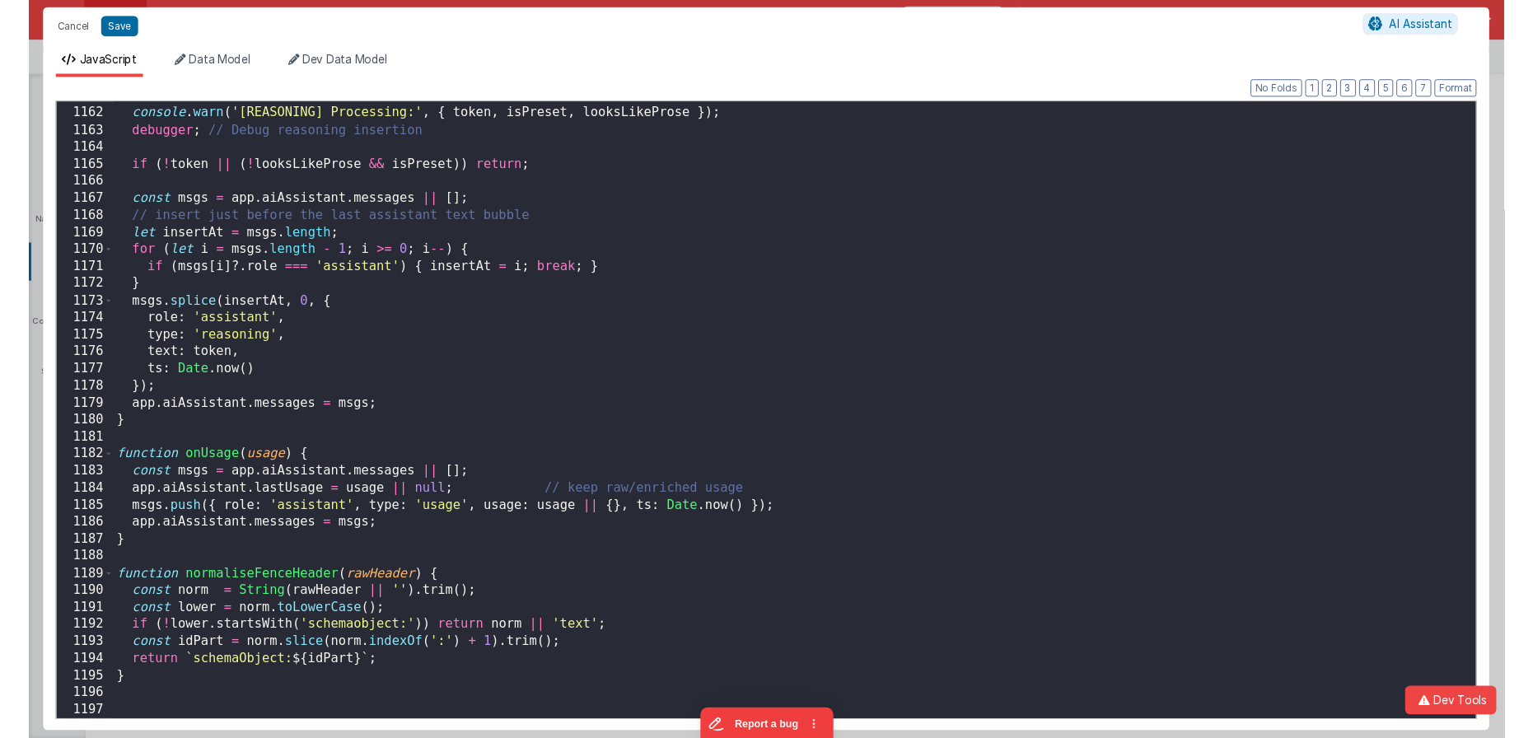
scroll to position [20590, 0]
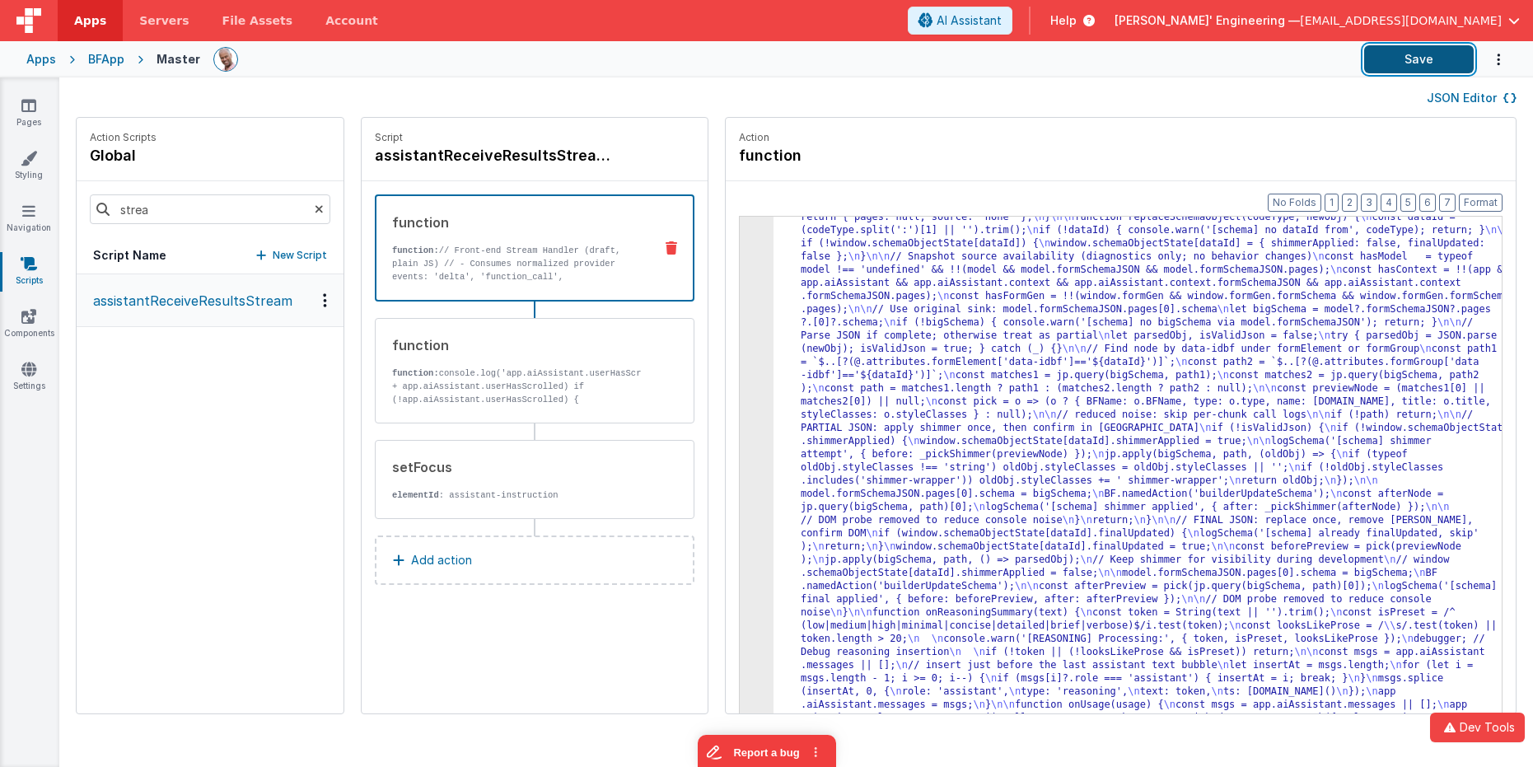
click at [1357, 69] on button "Save" at bounding box center [1419, 59] width 110 height 28
click at [1357, 49] on button "Save" at bounding box center [1419, 59] width 110 height 28
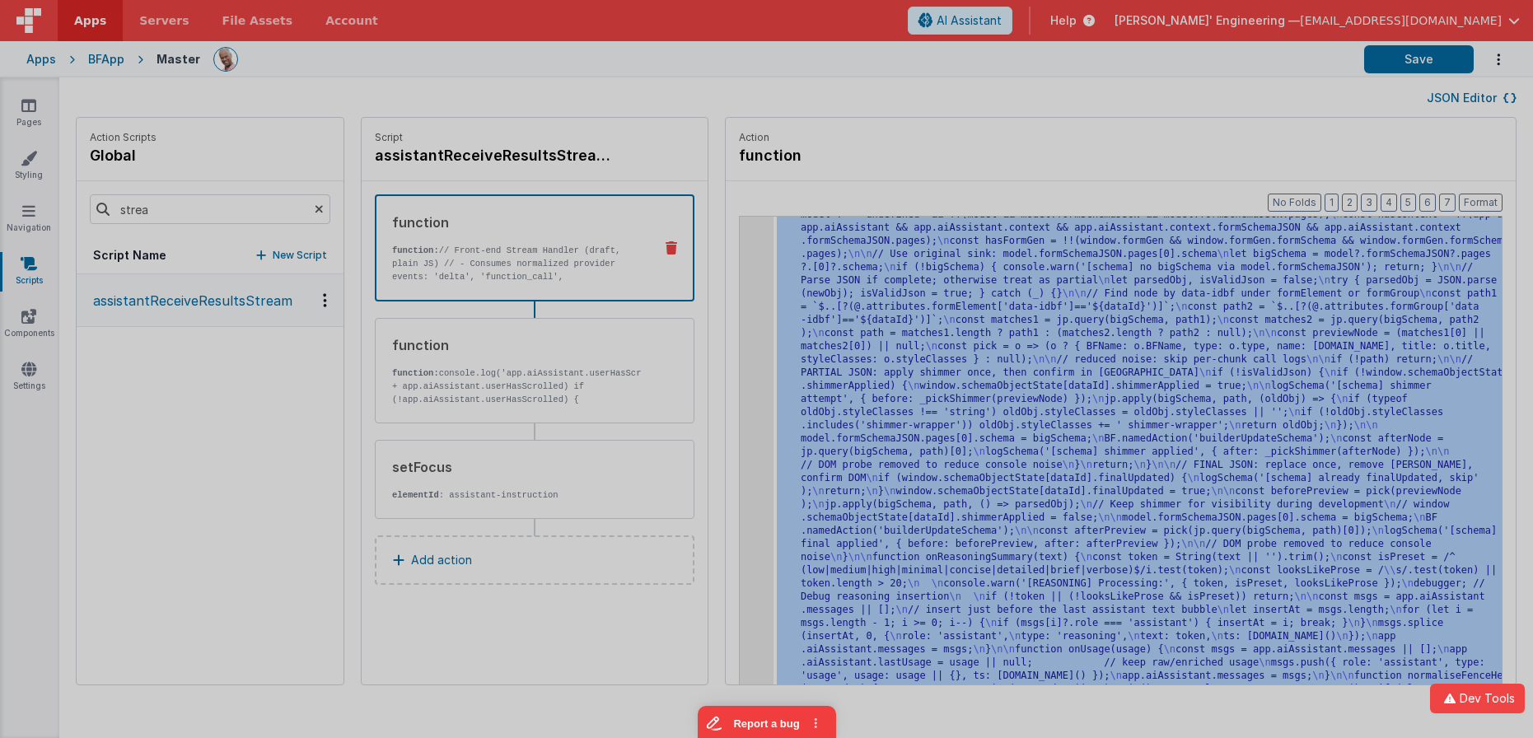
scroll to position [5213, 0]
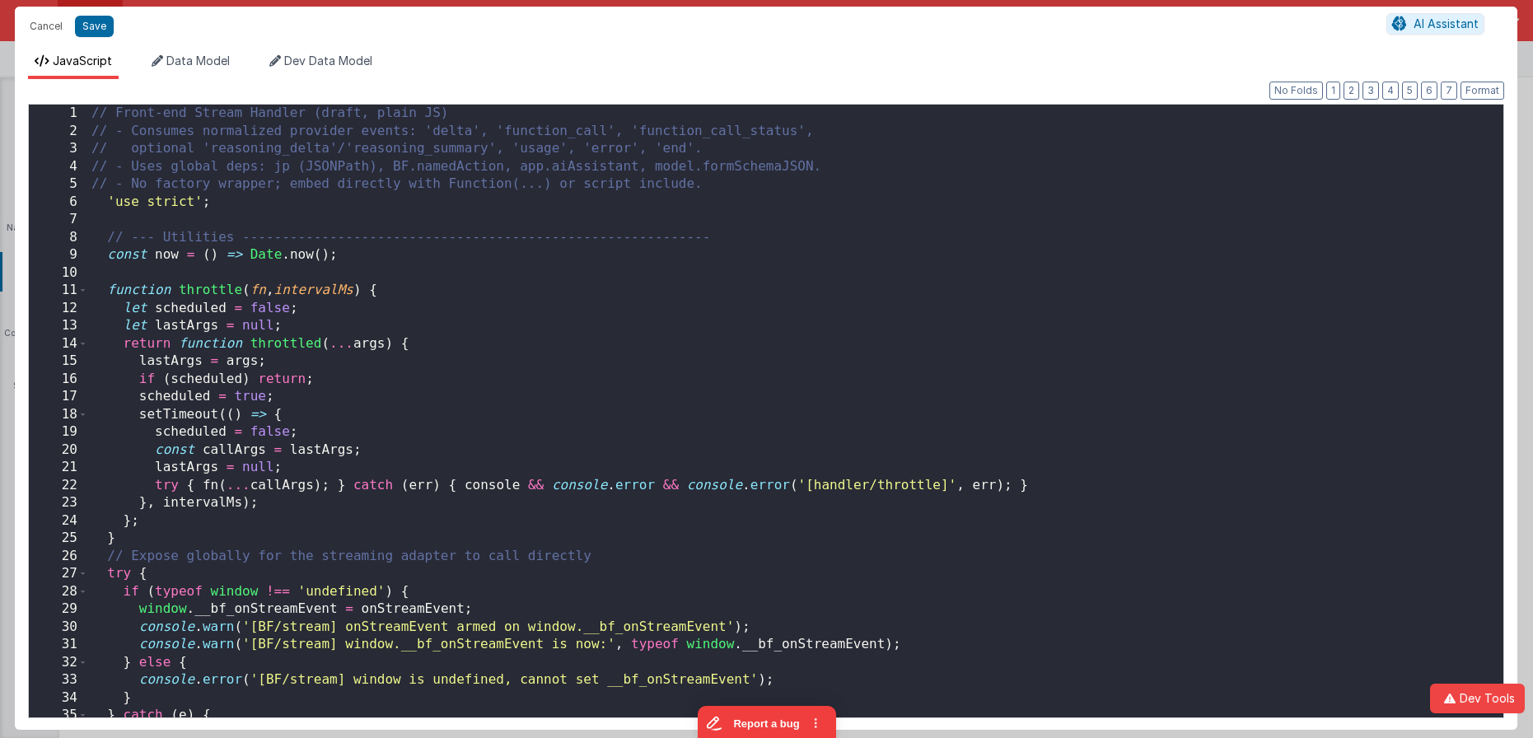
click at [729, 274] on div "// Front-end Stream Handler (draft, plain JS) // - Consumes normalized provider…" at bounding box center [795, 429] width 1415 height 648
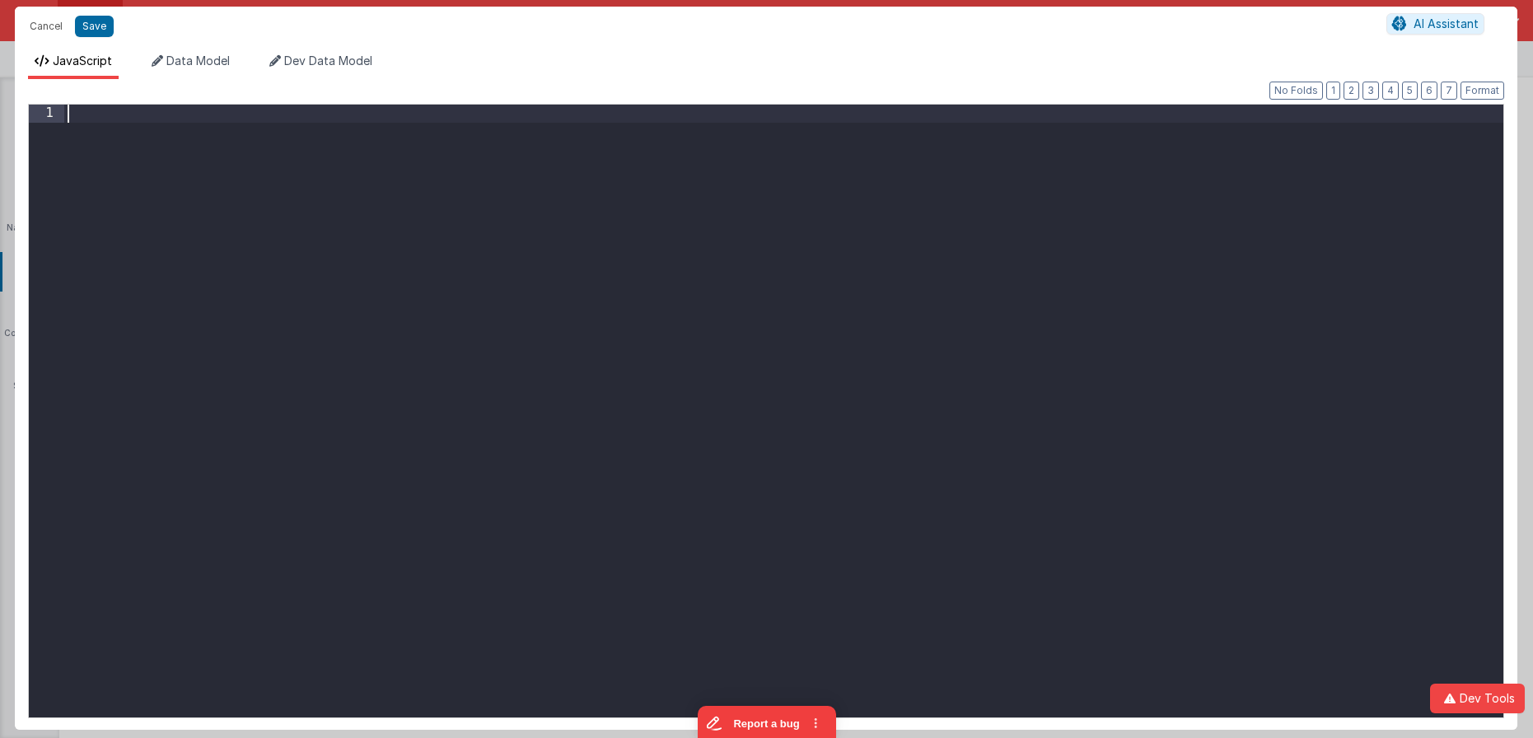
scroll to position [20724, 0]
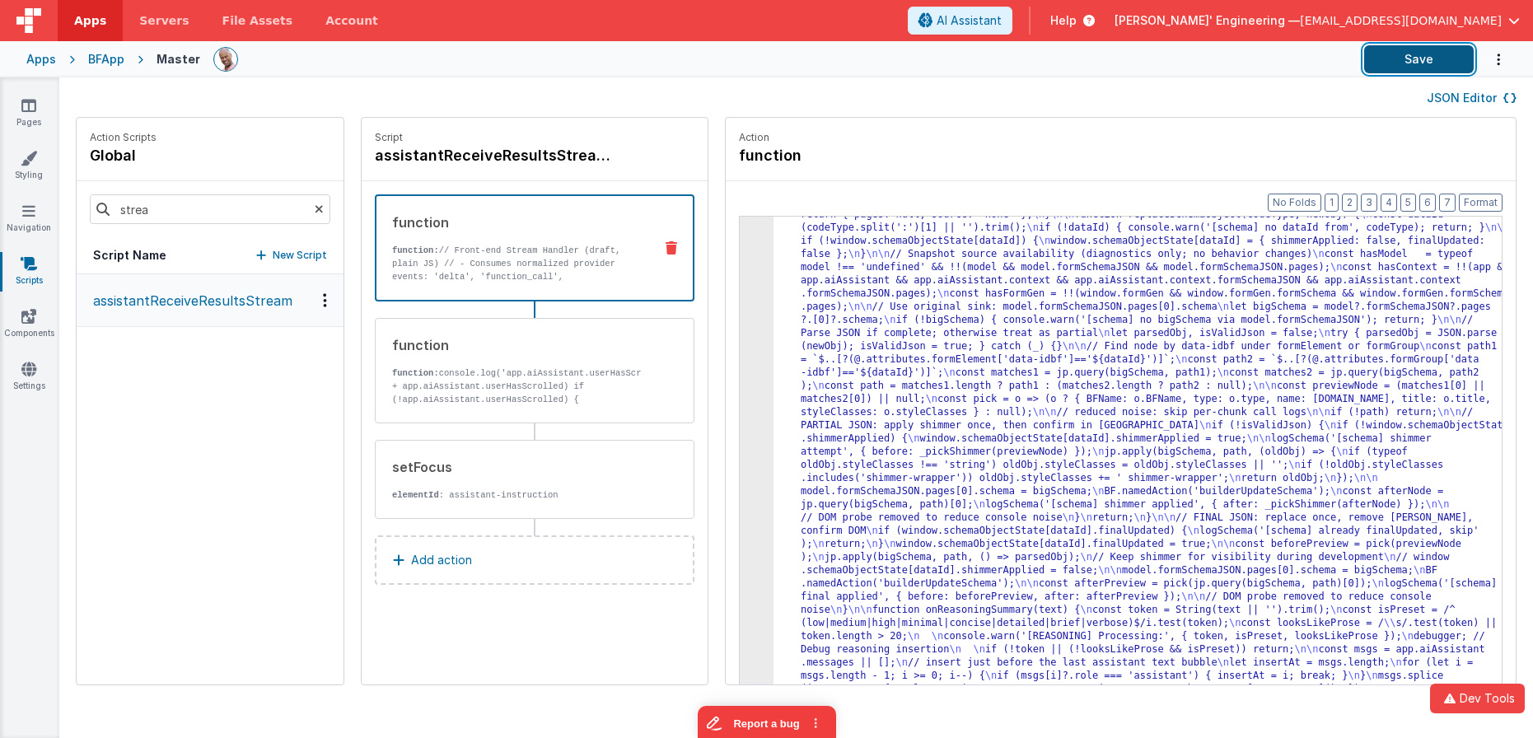
click at [1357, 58] on button "Save" at bounding box center [1419, 59] width 110 height 28
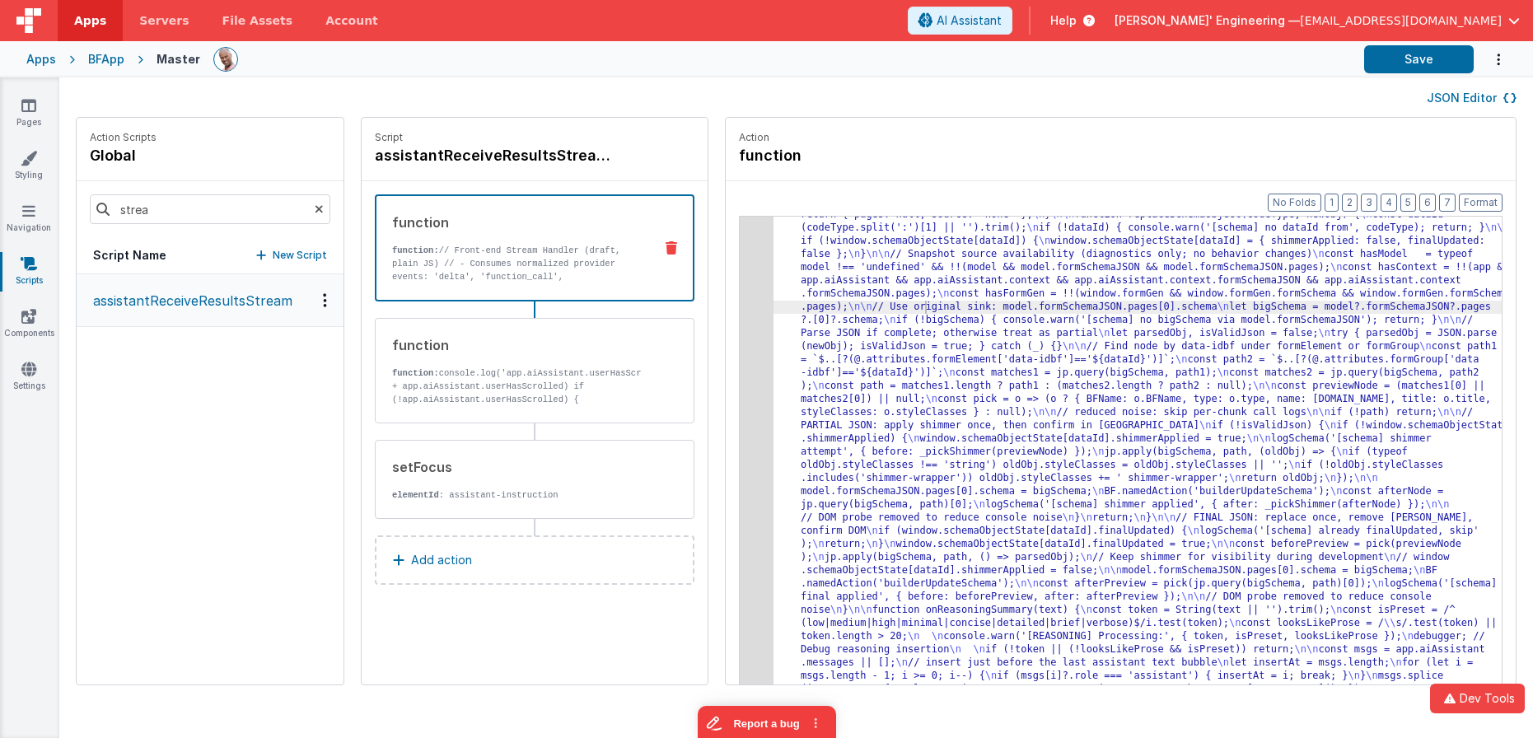
drag, startPoint x: 707, startPoint y: 255, endPoint x: 721, endPoint y: 259, distance: 14.4
click at [726, 255] on div "Format 7 6 5 4 3 2 1 No Folds 3 4 5 "function" : "// Front-end Stream Handler (…" at bounding box center [1121, 464] width 790 height 567
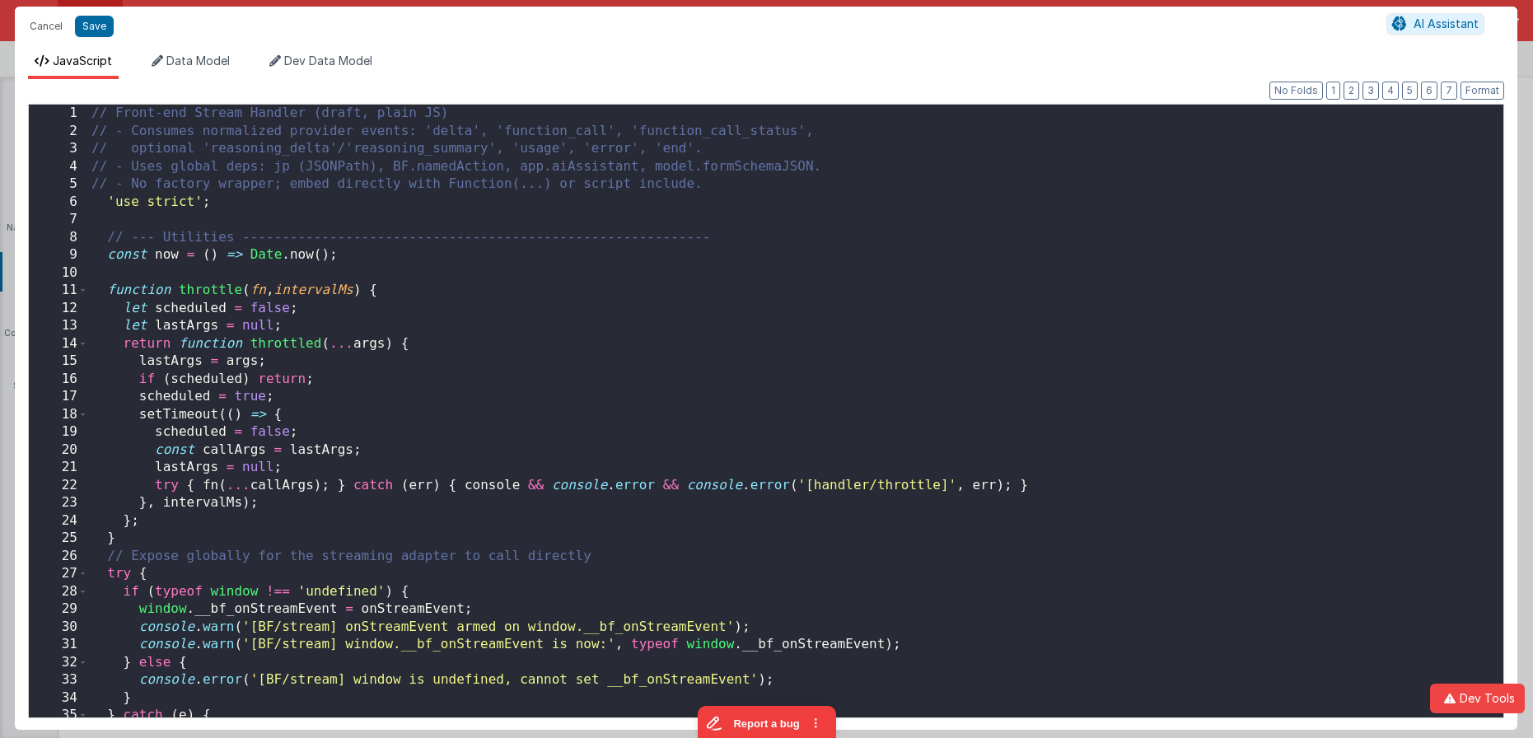
click at [722, 259] on div "// Front-end Stream Handler (draft, plain JS) // - Consumes normalized provider…" at bounding box center [795, 429] width 1415 height 648
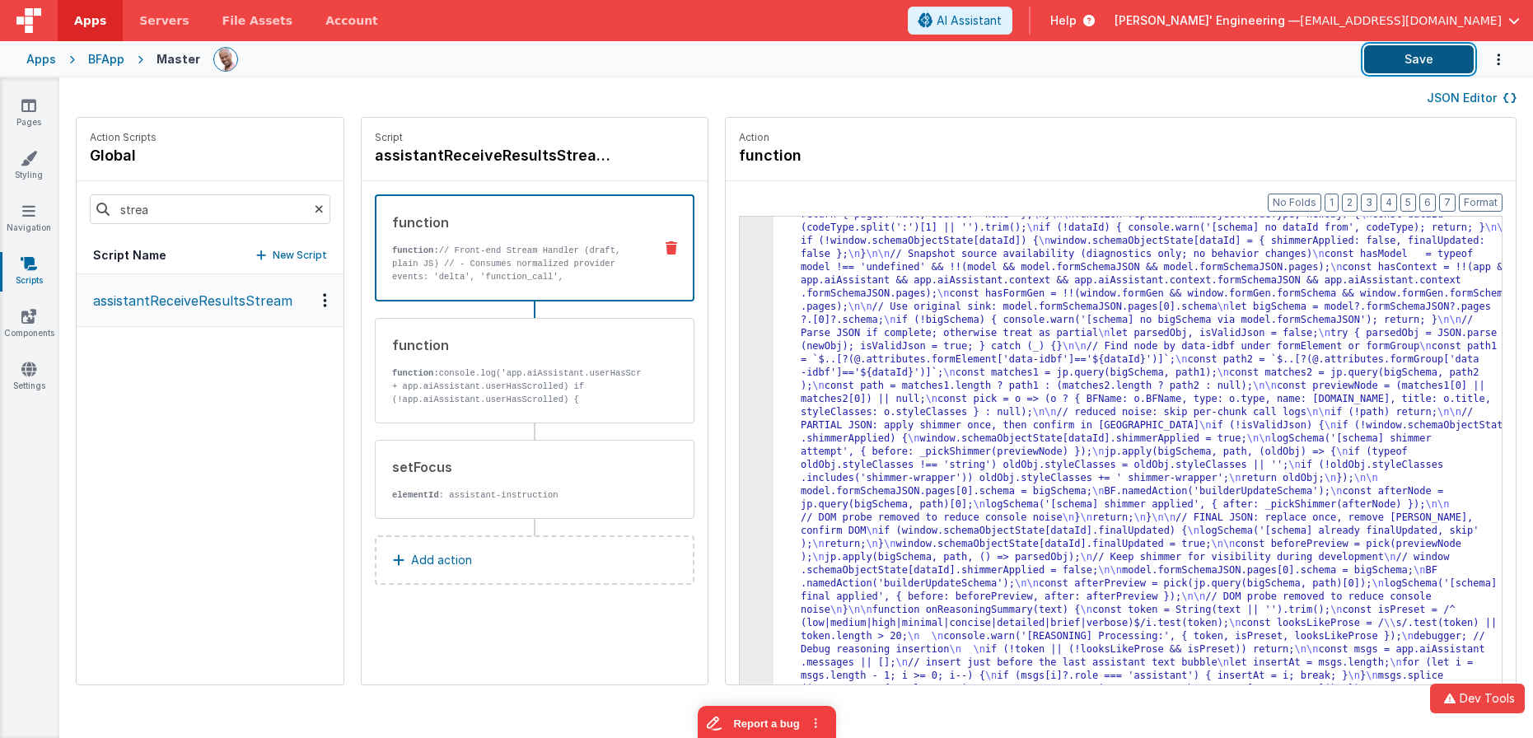
click at [1357, 63] on button "Save" at bounding box center [1419, 59] width 110 height 28
drag, startPoint x: 813, startPoint y: 311, endPoint x: 787, endPoint y: 301, distance: 27.7
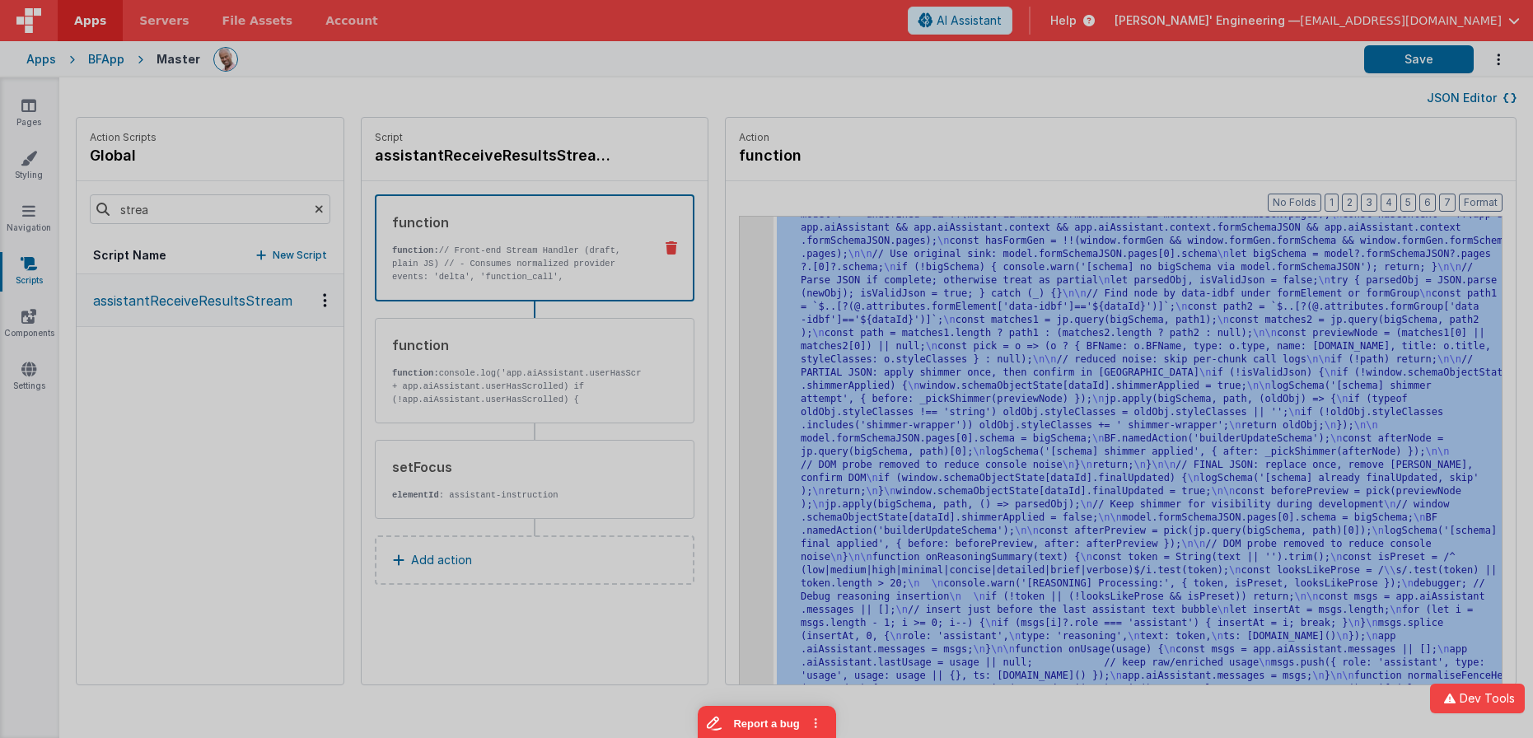
scroll to position [5266, 0]
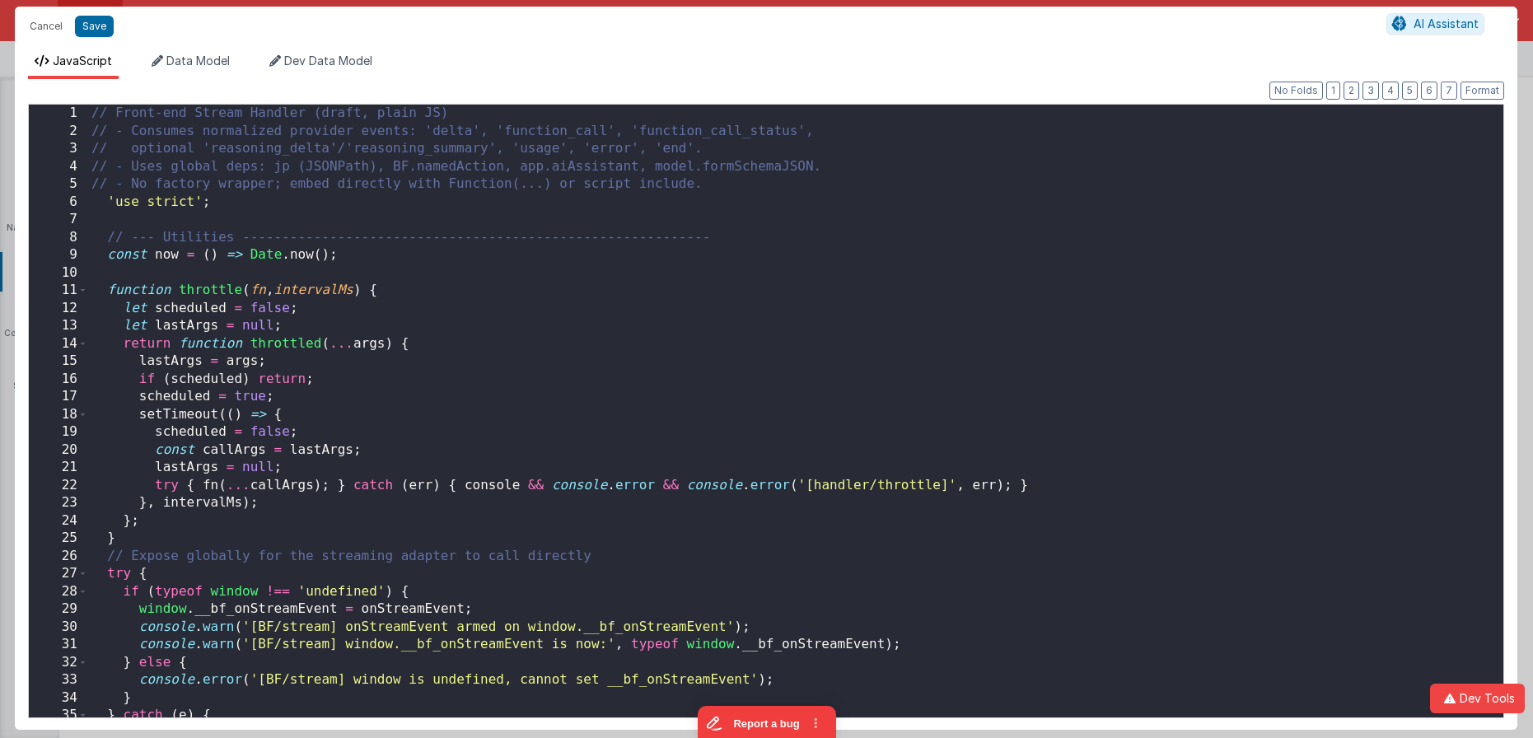
click at [735, 273] on div "// Front-end Stream Handler (draft, plain JS) // - Consumes normalized provider…" at bounding box center [795, 429] width 1415 height 648
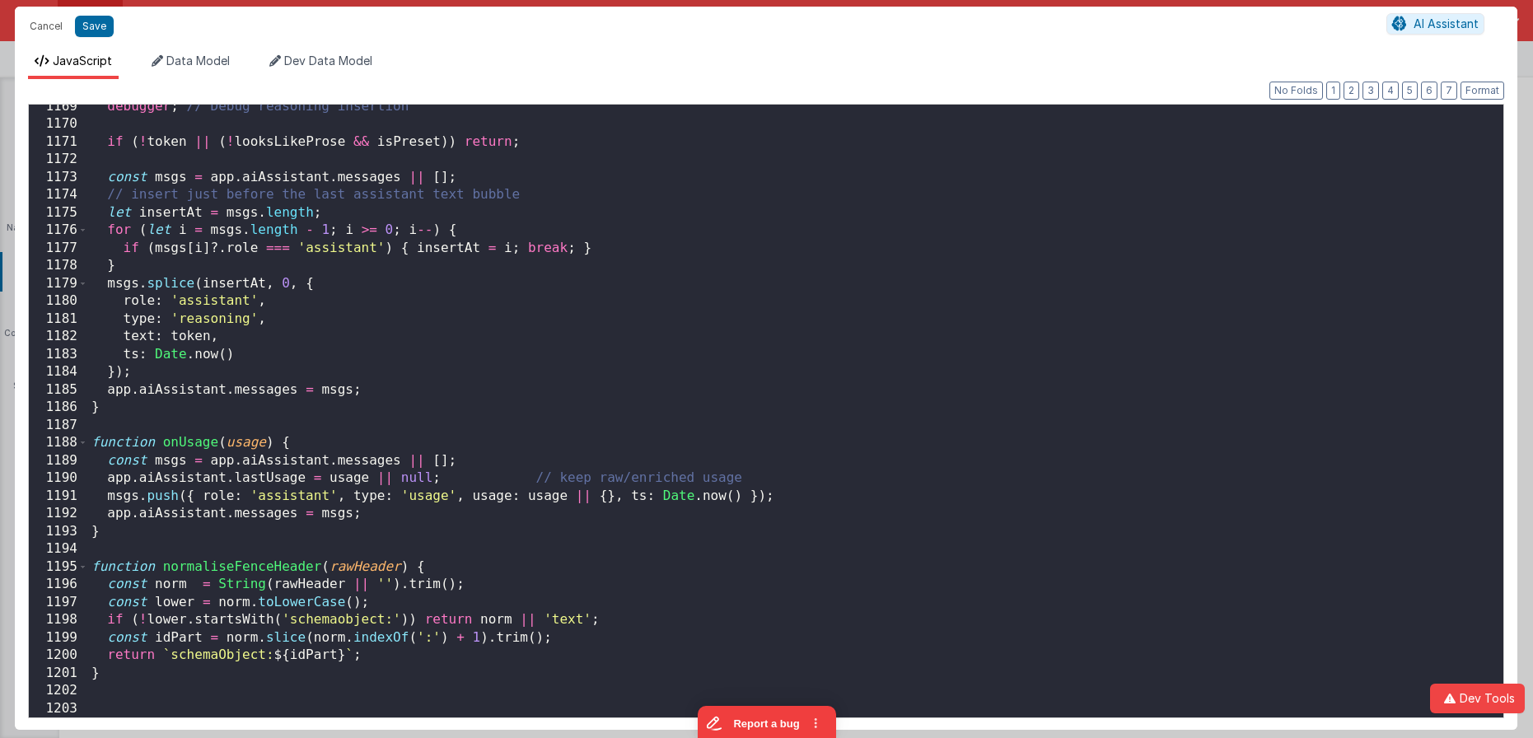
scroll to position [20724, 0]
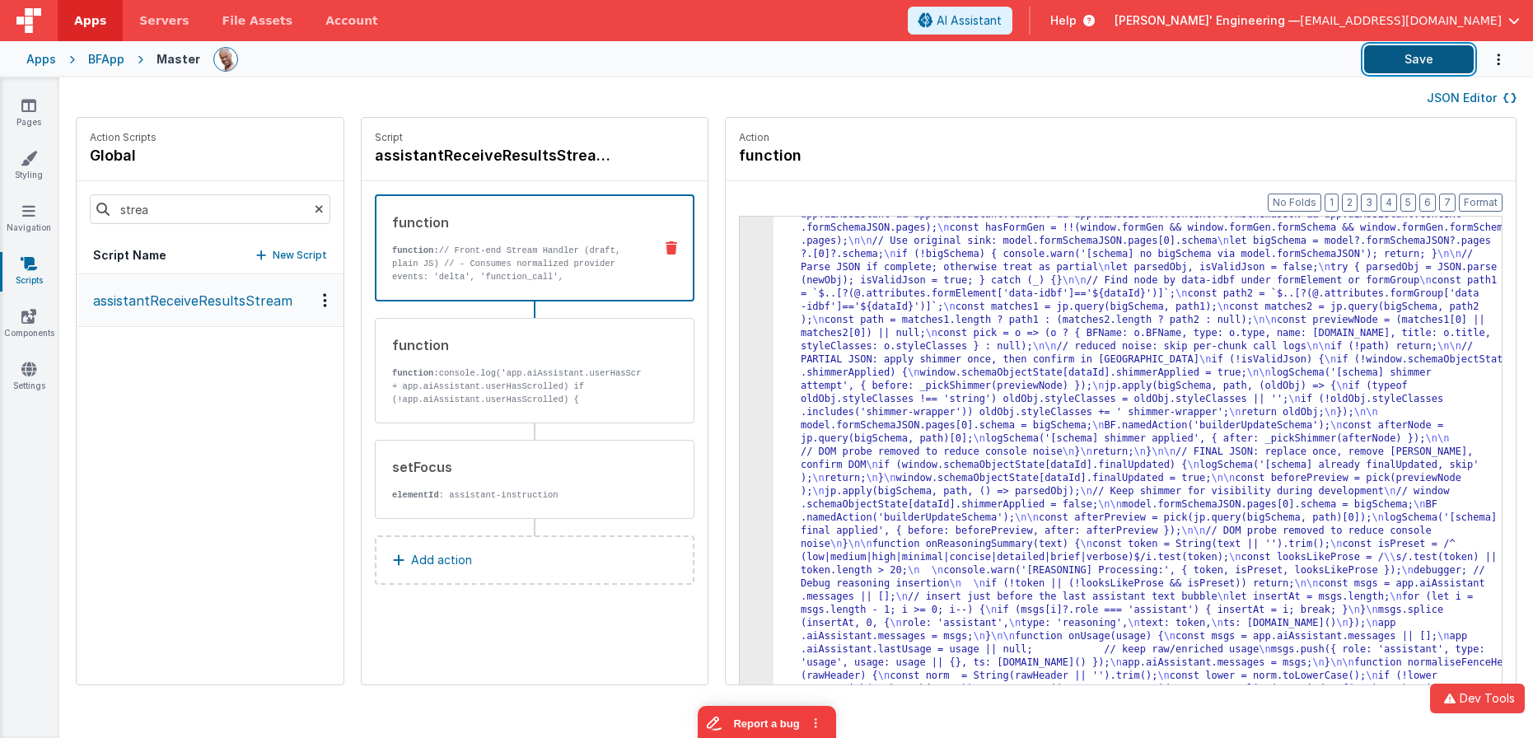
click at [1357, 67] on button "Save" at bounding box center [1419, 59] width 110 height 28
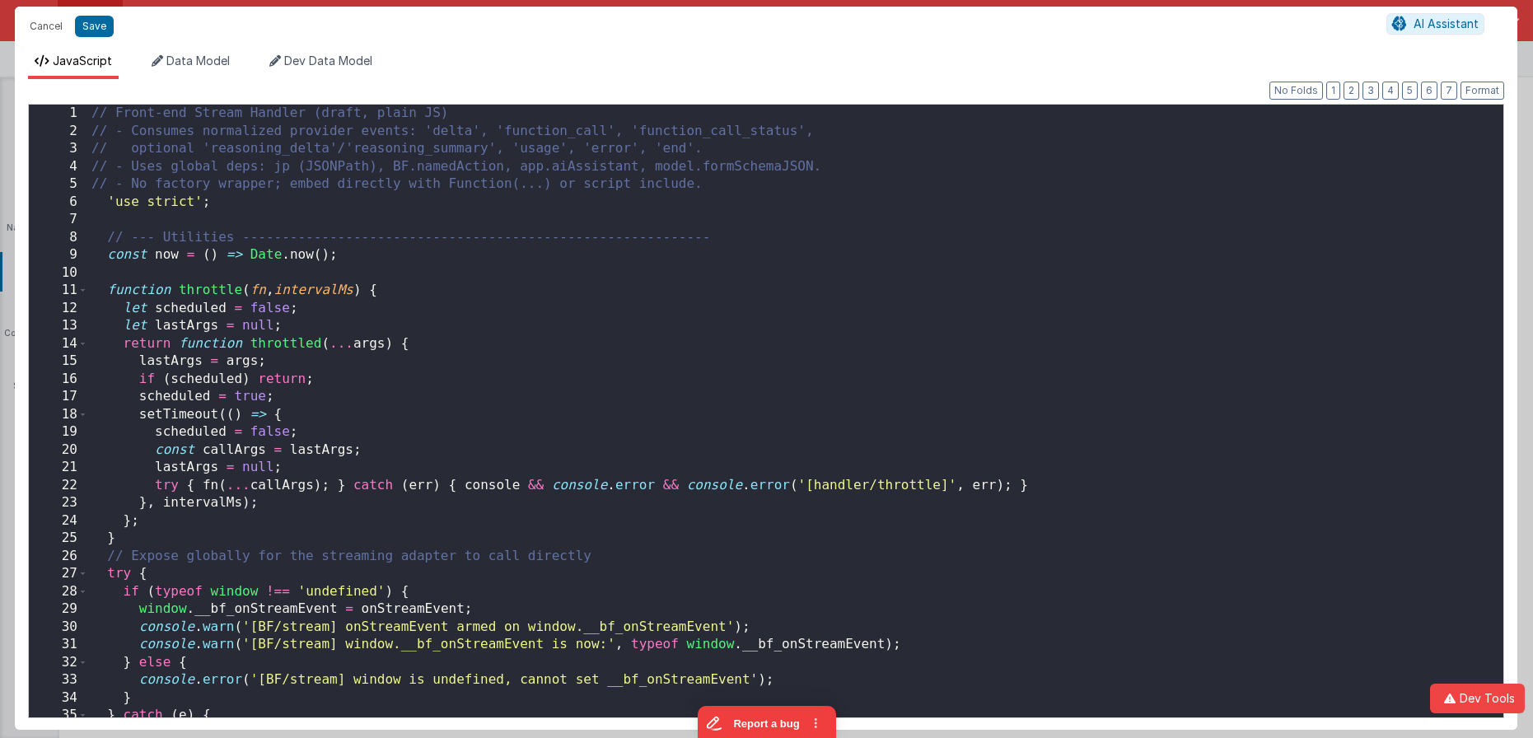
click at [704, 293] on div "// Front-end Stream Handler (draft, plain JS) // - Consumes normalized provider…" at bounding box center [795, 429] width 1415 height 648
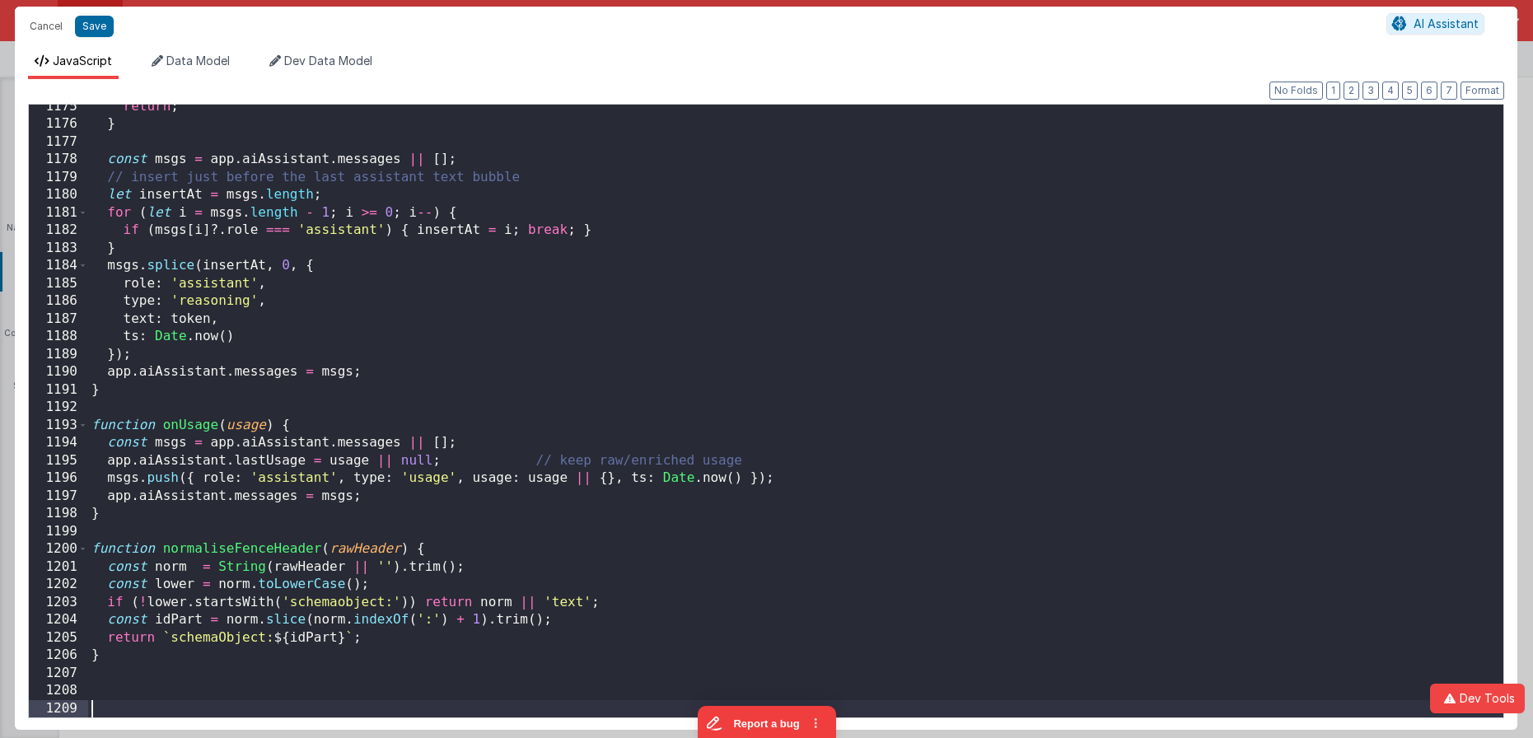
scroll to position [20830, 0]
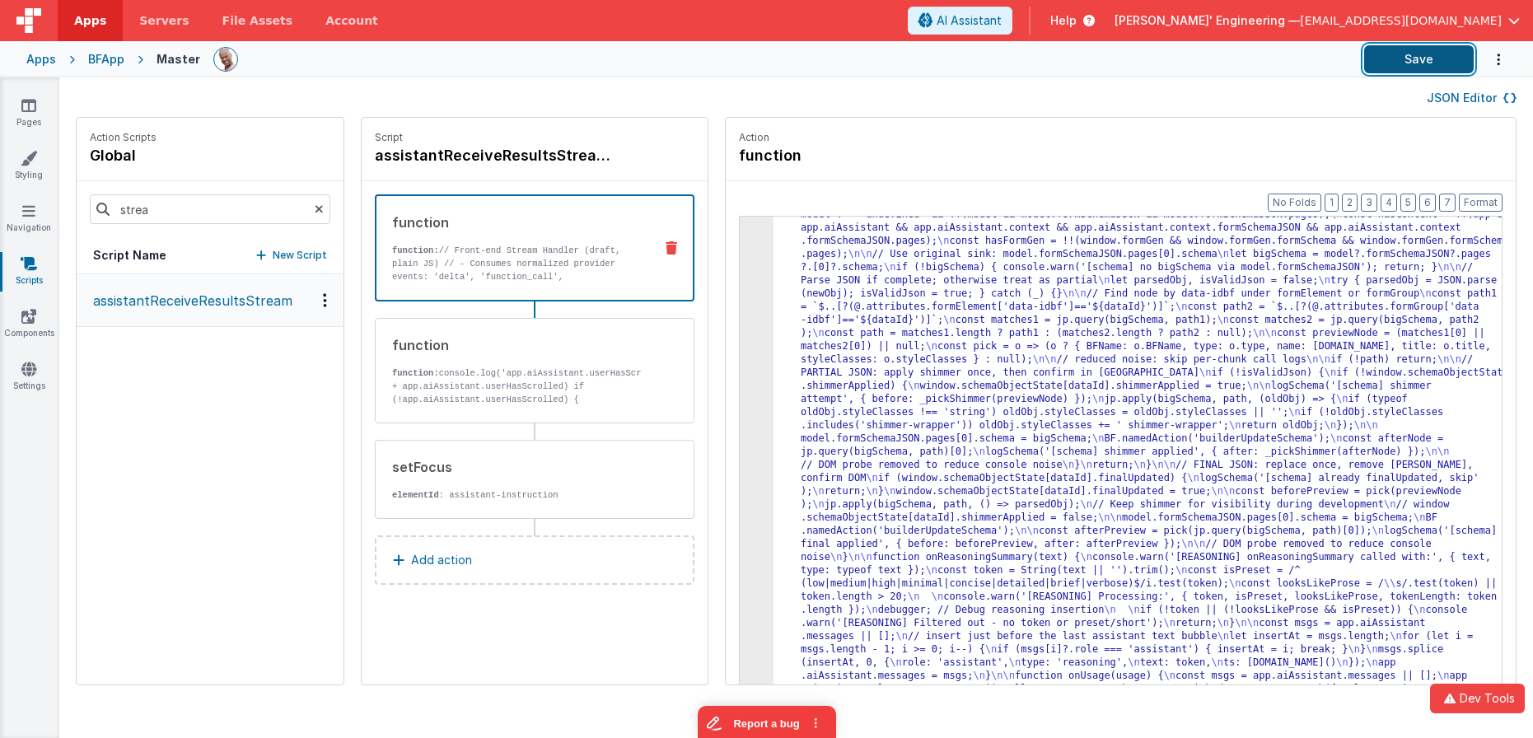
click at [1357, 49] on button "Save" at bounding box center [1419, 59] width 110 height 28
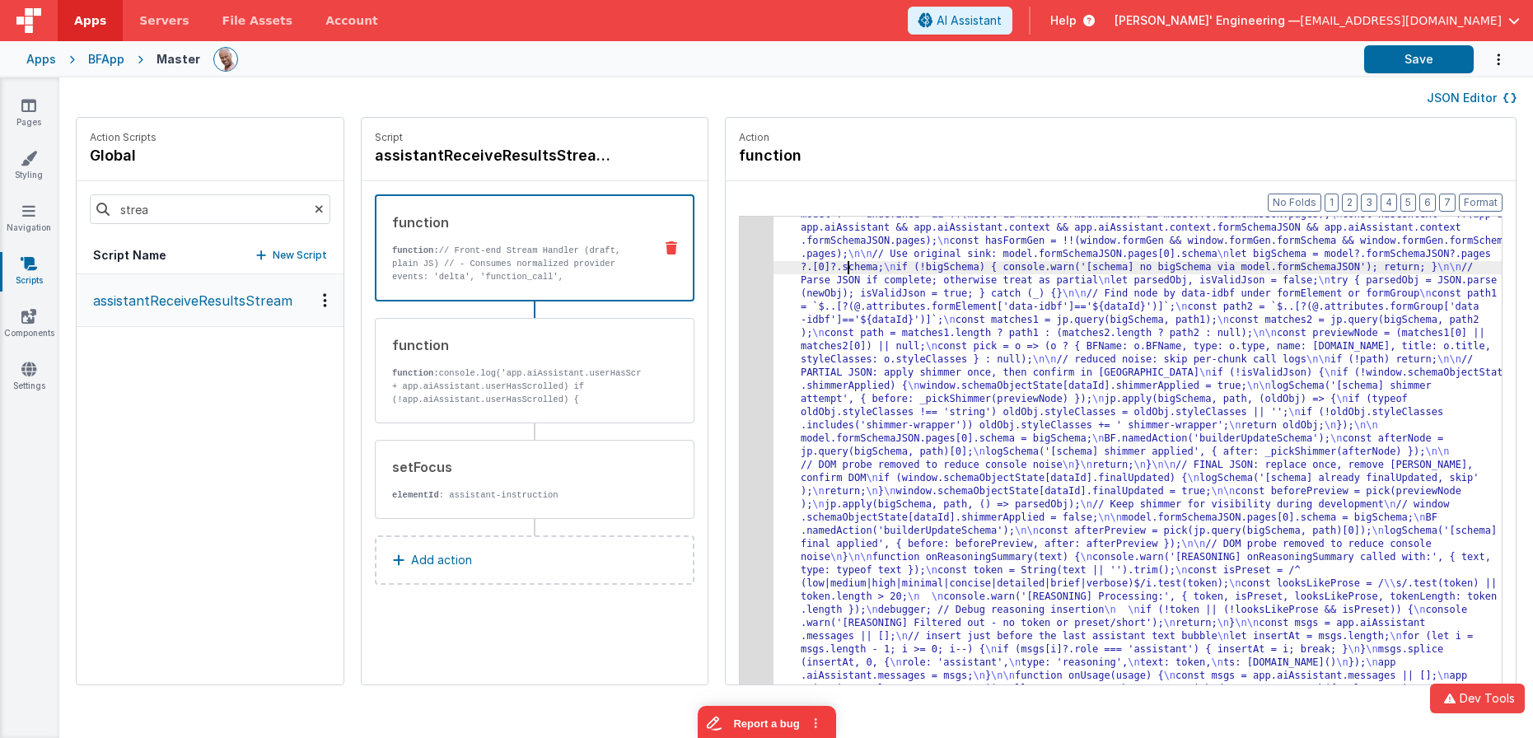
click at [726, 250] on div "Format 7 6 5 4 3 2 1 No Folds 3 4 5 "function" : "// Front-end Stream Handler (…" at bounding box center [1121, 464] width 790 height 567
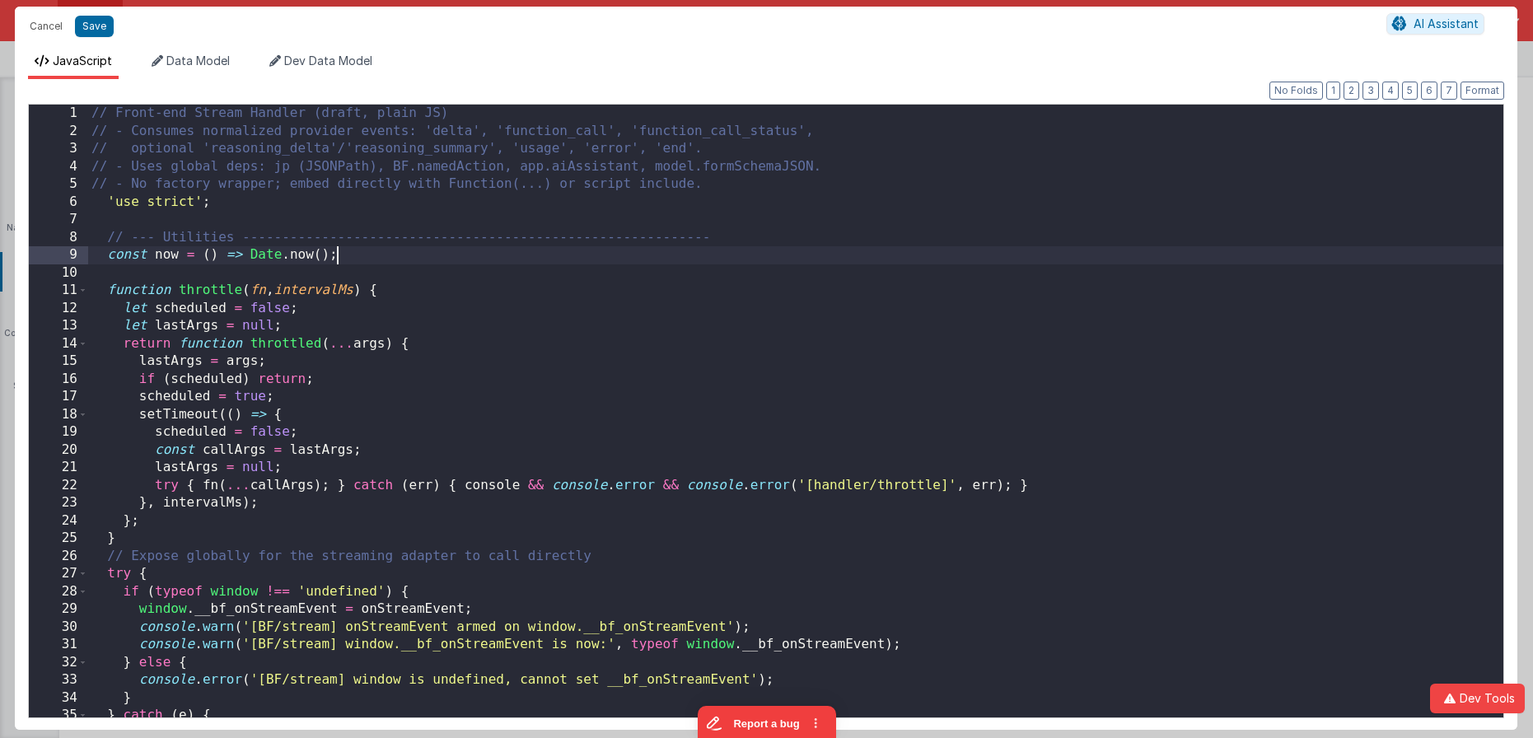
click at [718, 250] on div "// Front-end Stream Handler (draft, plain JS) // - Consumes normalized provider…" at bounding box center [795, 429] width 1415 height 648
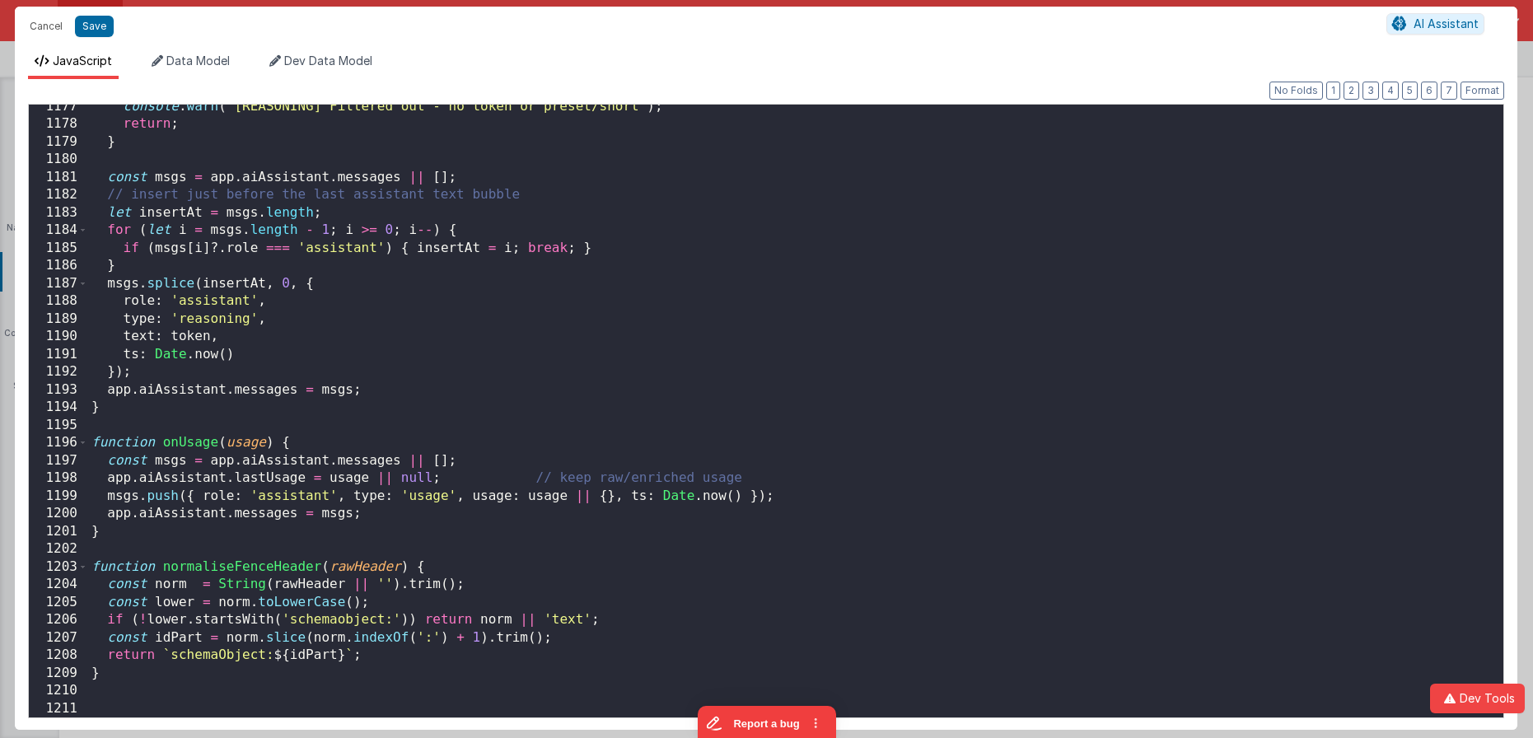
scroll to position [20866, 0]
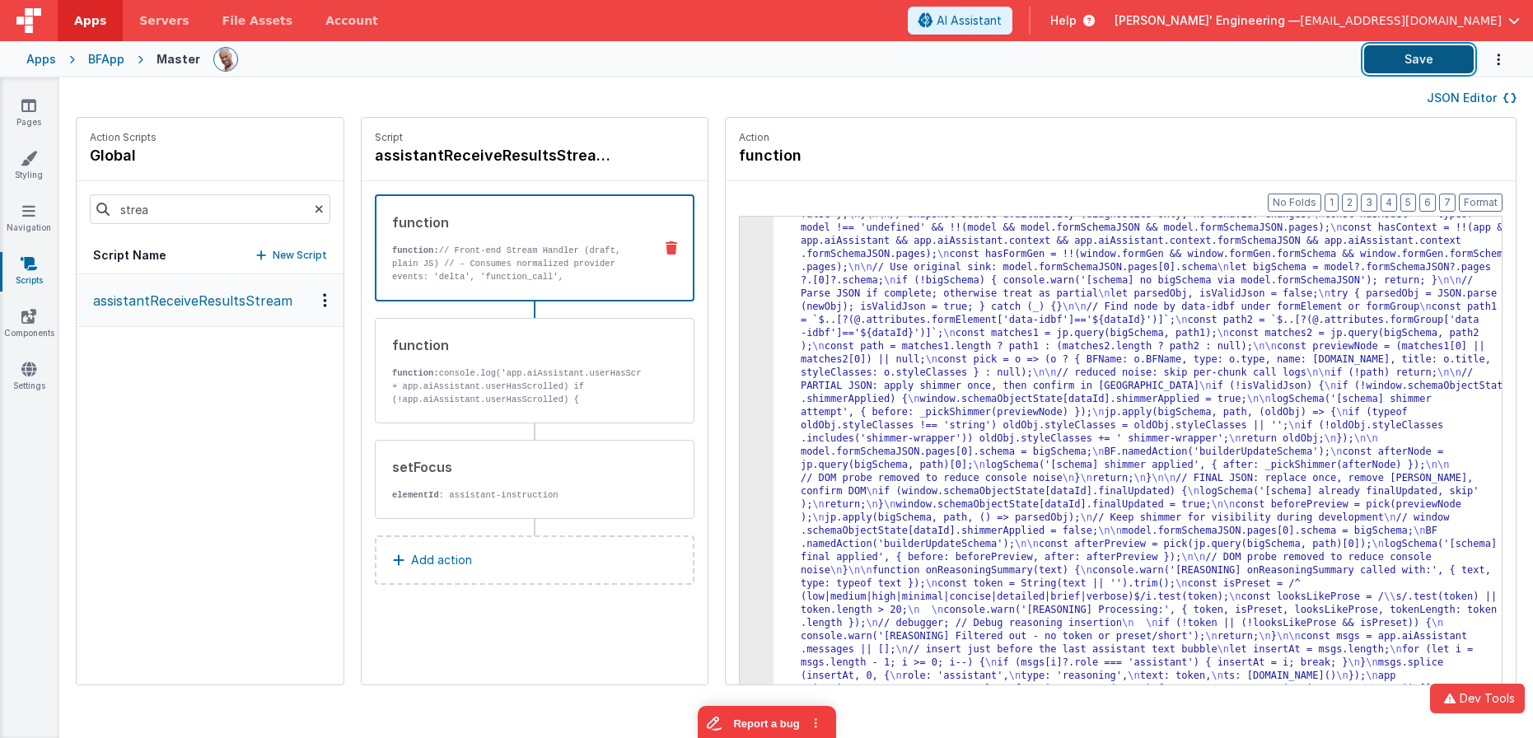
click at [1357, 58] on button "Save" at bounding box center [1419, 59] width 110 height 28
